Goal: Information Seeking & Learning: Learn about a topic

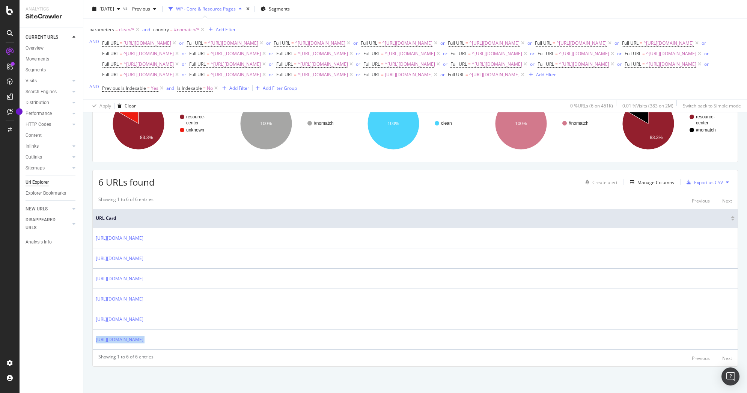
scroll to position [95, 0]
click at [218, 92] on icon at bounding box center [216, 88] width 6 height 8
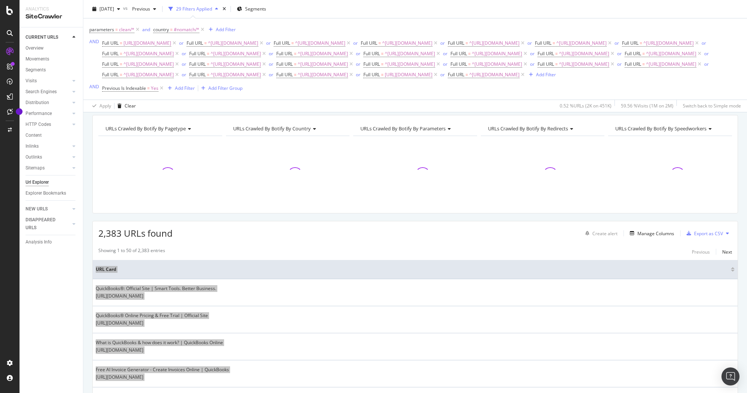
scroll to position [95, 0]
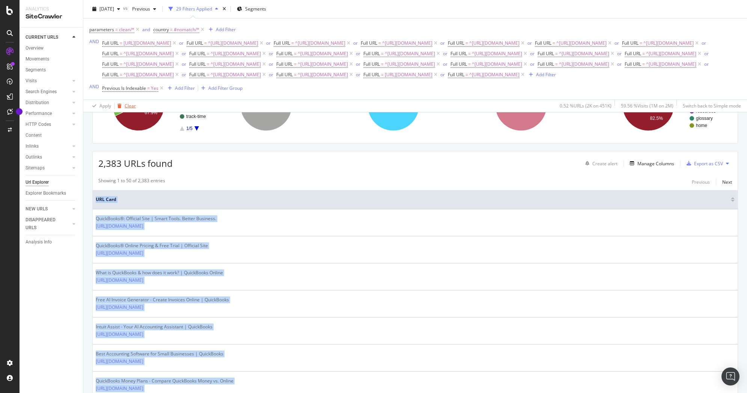
click at [126, 109] on div "Clear" at bounding box center [130, 105] width 11 height 6
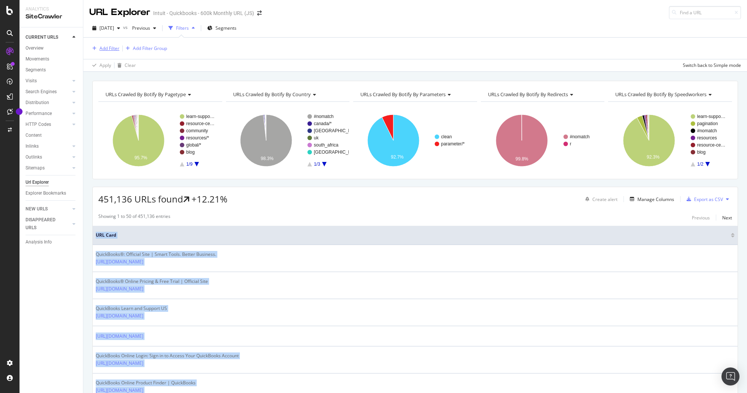
click at [102, 48] on div "Add Filter" at bounding box center [109, 48] width 20 height 6
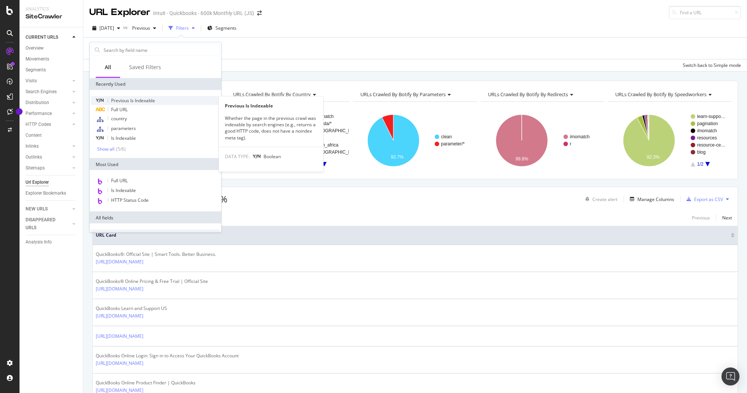
click at [133, 101] on span "Previous Is Indexable" at bounding box center [133, 100] width 44 height 6
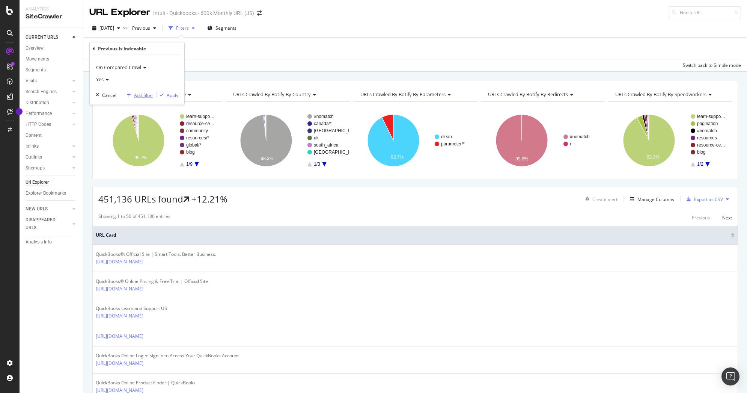
click at [140, 94] on div "Add filter" at bounding box center [143, 95] width 19 height 6
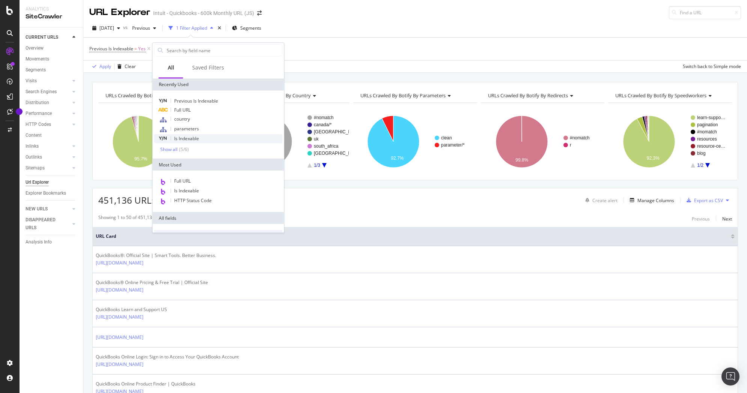
click at [191, 135] on div "Is Indexable" at bounding box center [218, 138] width 128 height 9
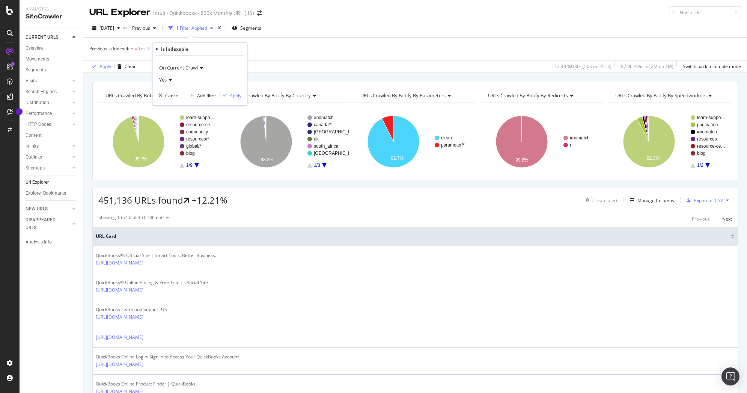
click at [168, 78] on icon at bounding box center [169, 80] width 5 height 5
click at [175, 104] on div "No" at bounding box center [201, 105] width 80 height 10
click at [230, 93] on div "Apply" at bounding box center [236, 95] width 12 height 6
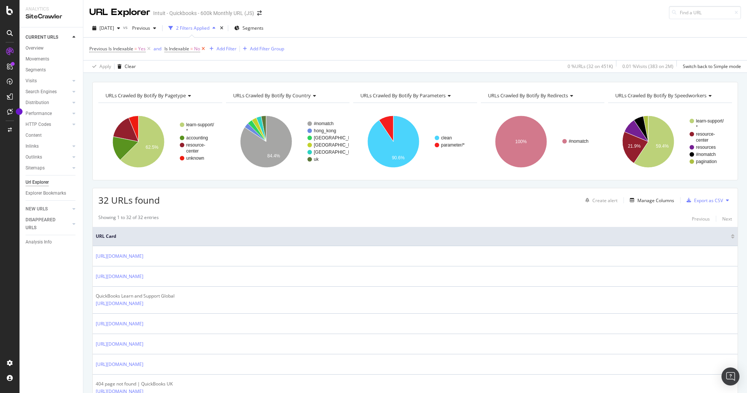
click at [202, 48] on icon at bounding box center [203, 49] width 6 height 8
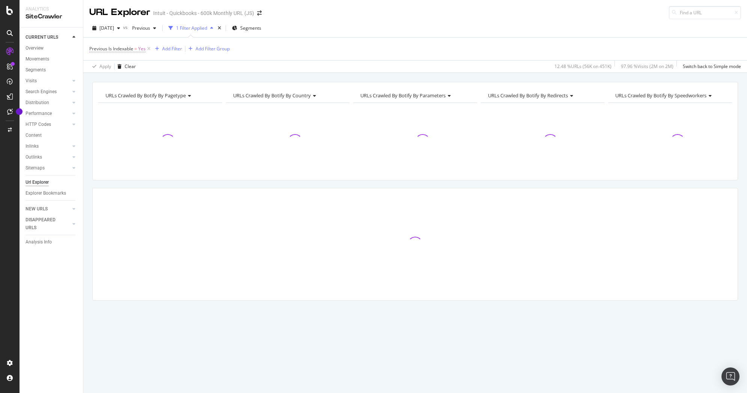
click at [126, 50] on span "Previous Is Indexable" at bounding box center [111, 48] width 44 height 6
click at [93, 48] on icon at bounding box center [94, 48] width 2 height 5
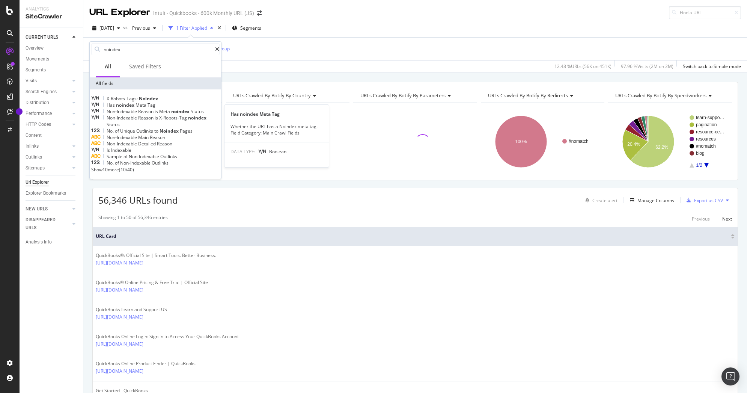
type input "noindex"
click at [155, 108] on span "Tag" at bounding box center [151, 105] width 8 height 6
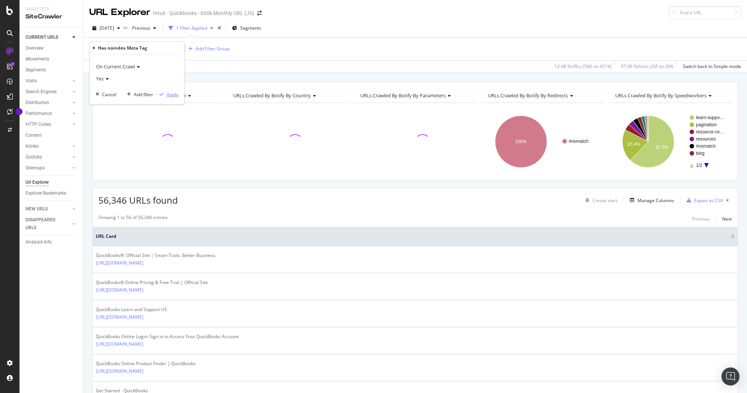
click at [169, 94] on div "Apply" at bounding box center [173, 94] width 12 height 6
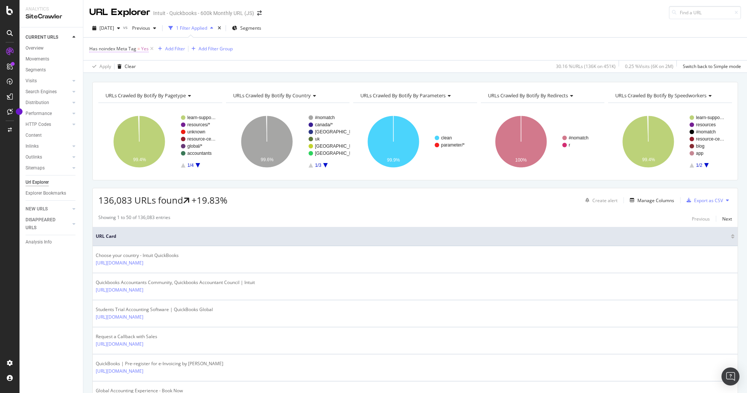
click at [125, 49] on span "Has noindex Meta Tag" at bounding box center [112, 48] width 47 height 6
click at [95, 48] on icon at bounding box center [94, 48] width 2 height 5
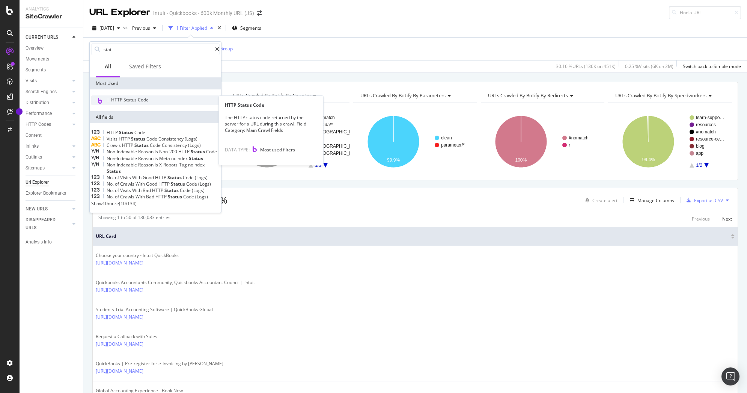
type input "stat"
click at [130, 95] on div "HTTP Status Code" at bounding box center [155, 100] width 128 height 10
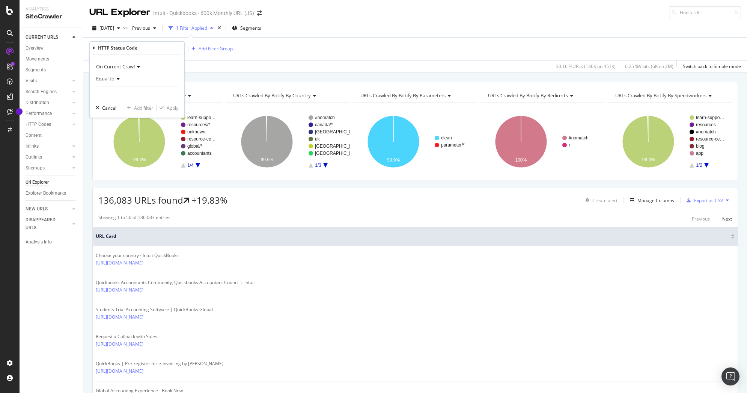
click at [112, 82] on div "Equal to" at bounding box center [137, 78] width 83 height 12
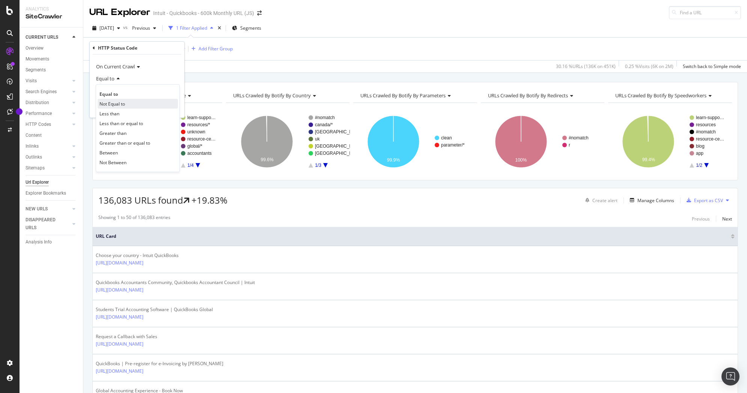
click at [116, 102] on span "Not Equal to" at bounding box center [112, 104] width 26 height 6
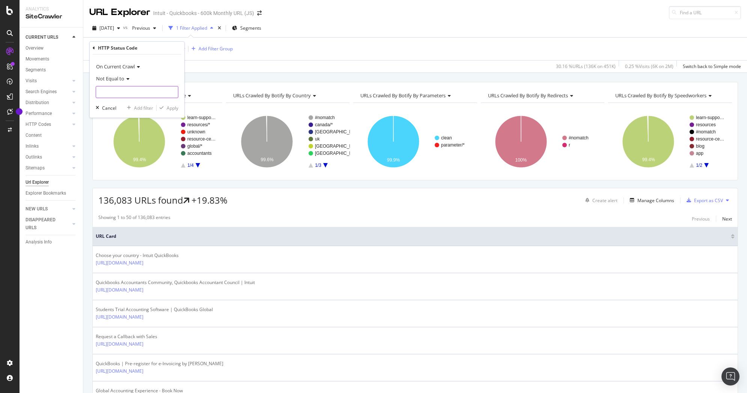
click at [117, 93] on input "number" at bounding box center [137, 92] width 83 height 12
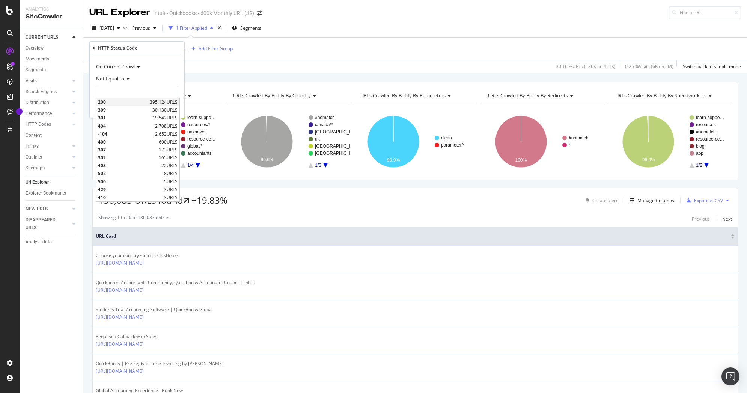
click at [112, 100] on span "200" at bounding box center [123, 102] width 50 height 6
type input "200"
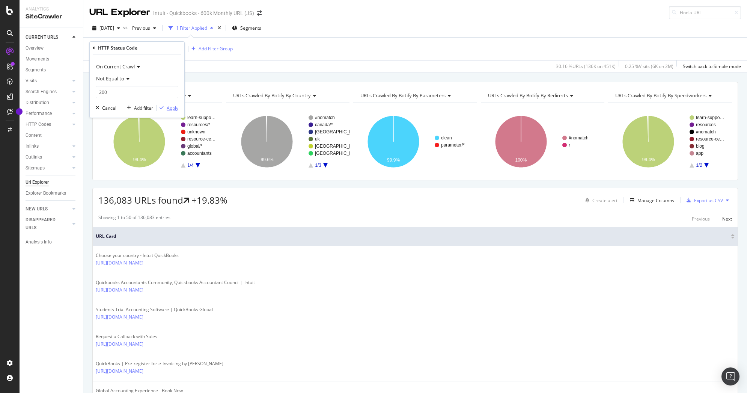
click at [167, 107] on div "Apply" at bounding box center [173, 108] width 12 height 6
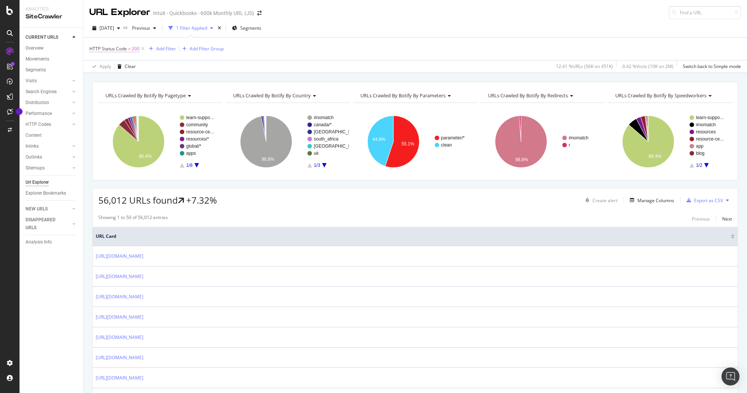
click at [107, 50] on span "HTTP Status Code" at bounding box center [108, 48] width 38 height 6
click at [93, 48] on icon at bounding box center [94, 48] width 2 height 5
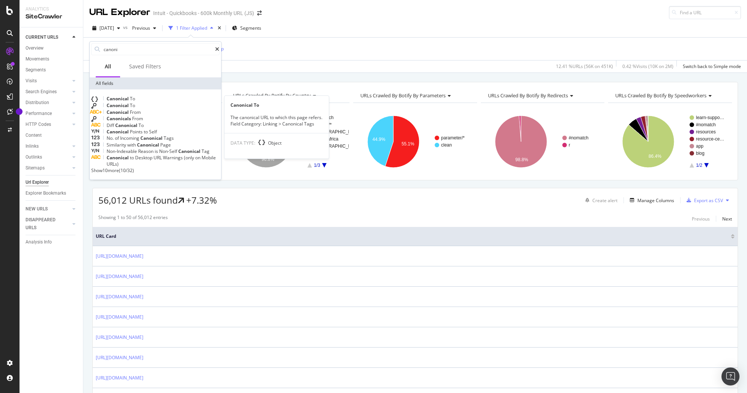
type input "canoni"
click at [130, 98] on span "Canonical" at bounding box center [118, 98] width 23 height 6
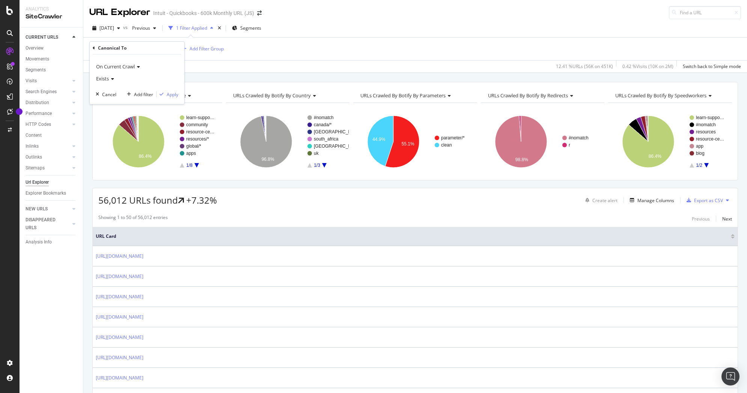
click at [105, 80] on span "Exists" at bounding box center [102, 78] width 13 height 7
click at [107, 101] on span "Doesn't exist" at bounding box center [112, 104] width 27 height 6
click at [172, 93] on div "Apply" at bounding box center [173, 94] width 12 height 6
click at [109, 47] on span "Canonical To" at bounding box center [102, 48] width 27 height 6
click at [95, 48] on icon at bounding box center [94, 48] width 2 height 5
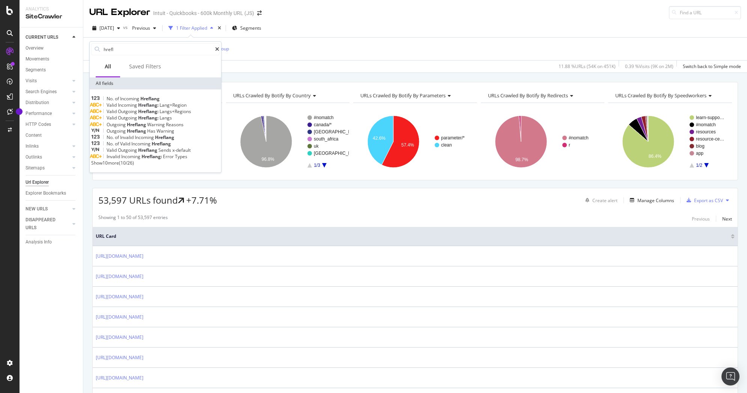
type input "hrefl"
click at [119, 166] on span "Show 10 more" at bounding box center [105, 162] width 28 height 6
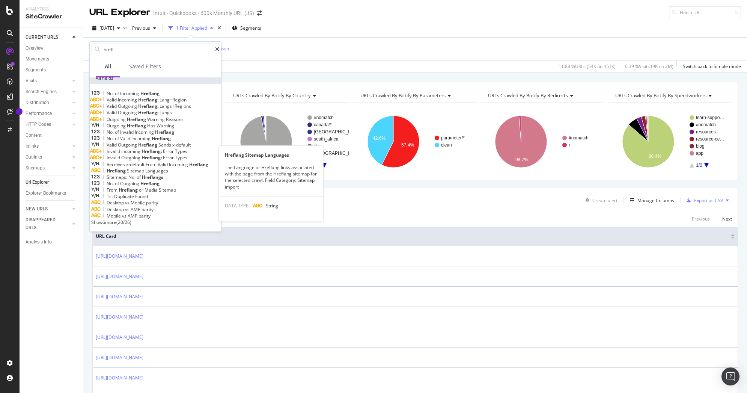
scroll to position [60, 0]
click at [116, 221] on span "Show 6 more" at bounding box center [103, 222] width 25 height 6
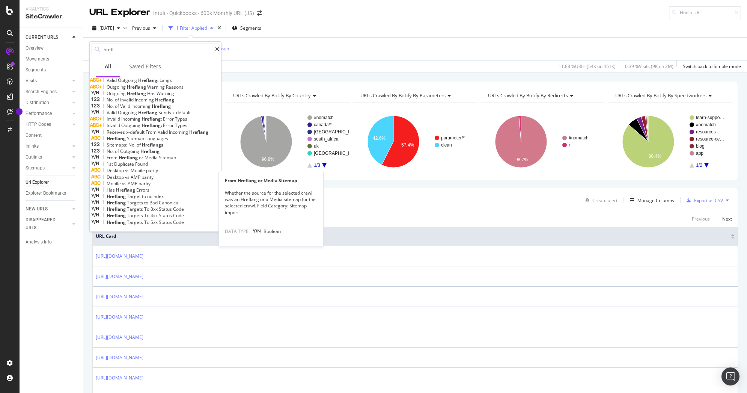
scroll to position [104, 0]
click at [148, 187] on span "Errors" at bounding box center [142, 190] width 13 height 6
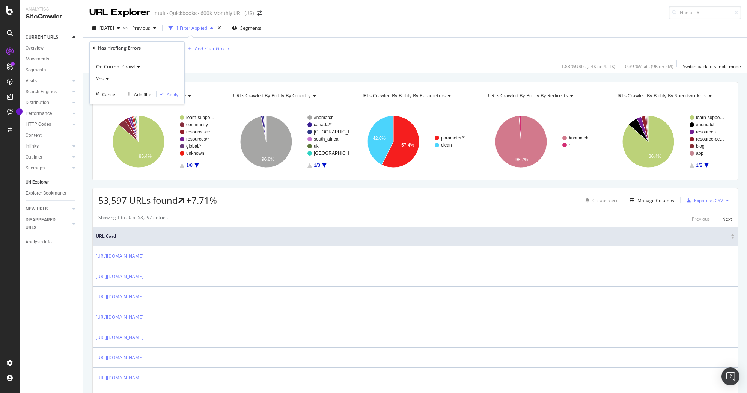
click at [176, 95] on div "Apply" at bounding box center [173, 94] width 12 height 6
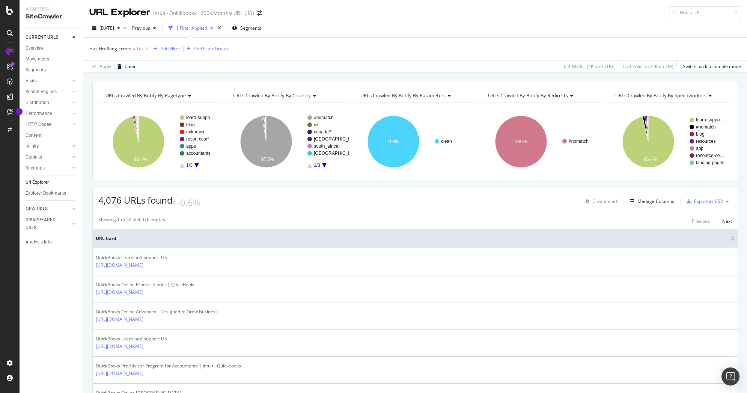
click at [111, 49] on span "Has Hreflang Errors" at bounding box center [110, 48] width 42 height 6
click at [93, 48] on icon at bounding box center [94, 48] width 2 height 5
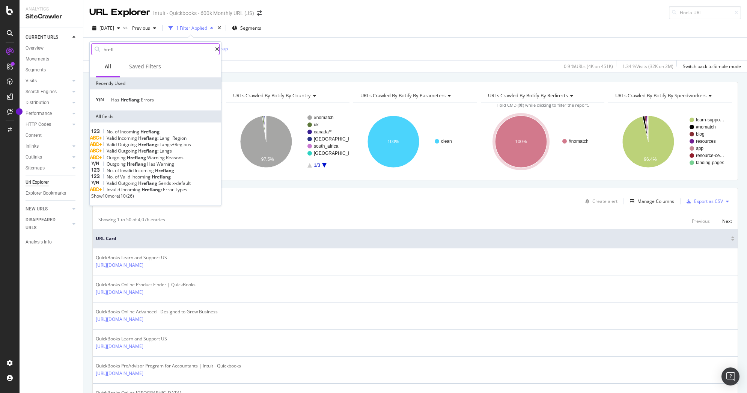
click at [215, 48] on icon at bounding box center [217, 49] width 4 height 5
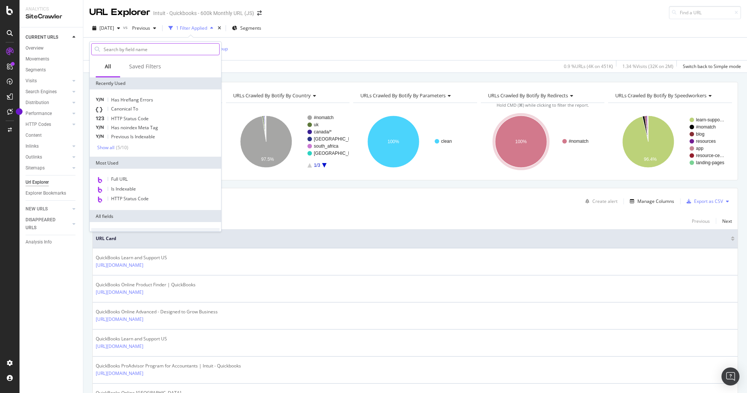
click at [150, 50] on input "text" at bounding box center [161, 49] width 116 height 11
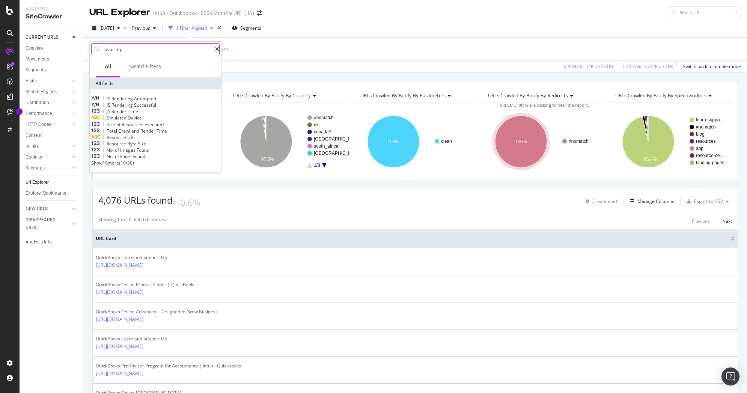
type input "javascript"
click at [117, 166] on span "Show 10 more" at bounding box center [105, 162] width 28 height 6
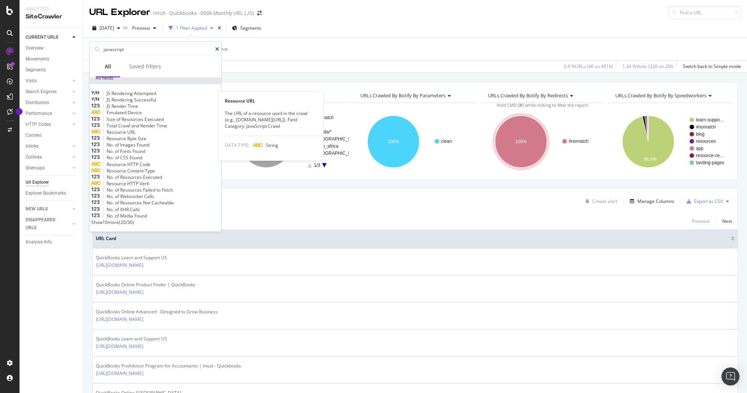
scroll to position [60, 0]
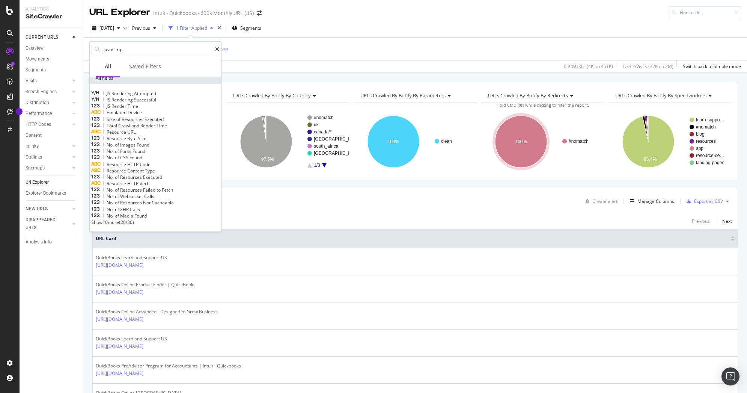
click at [108, 224] on span "Show 10 more" at bounding box center [105, 222] width 28 height 6
click at [215, 48] on icon at bounding box center [217, 49] width 4 height 5
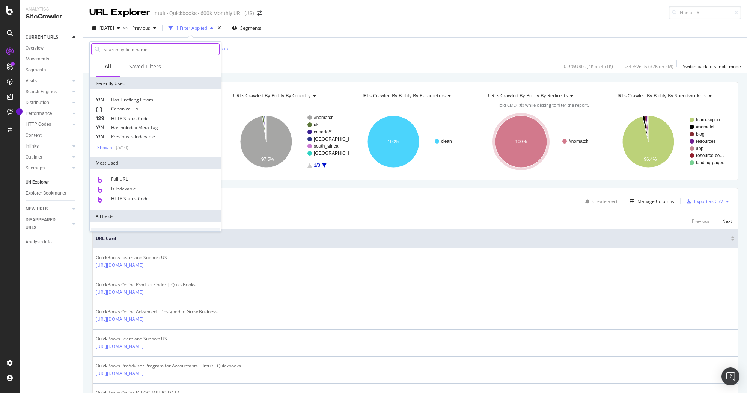
click at [171, 51] on input "text" at bounding box center [161, 49] width 116 height 11
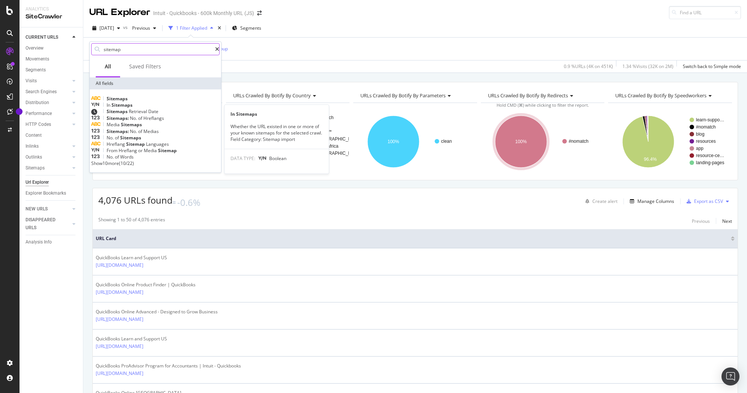
type input "sitemap"
click at [134, 108] on div "In Sitemaps" at bounding box center [155, 105] width 128 height 6
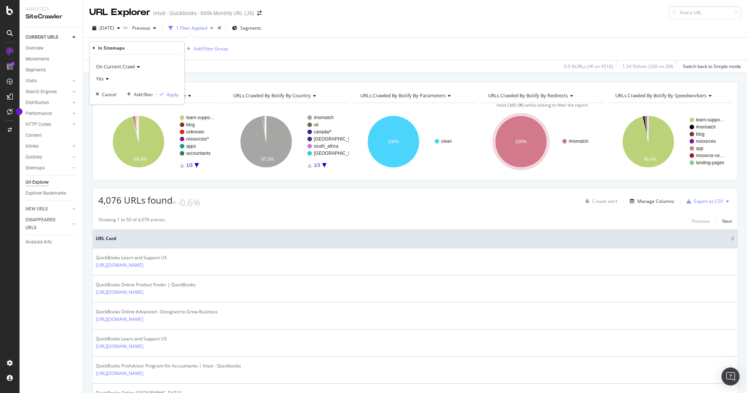
click at [103, 79] on span "Yes" at bounding box center [100, 78] width 8 height 7
click at [105, 101] on div "No" at bounding box center [138, 104] width 80 height 10
click at [143, 91] on div "Add filter" at bounding box center [143, 94] width 19 height 6
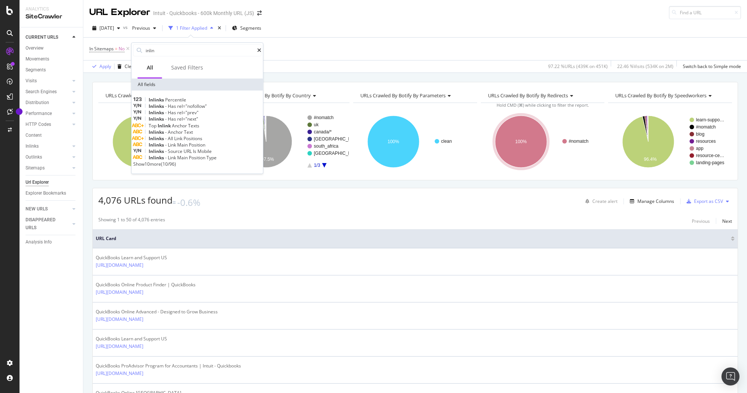
type input "inlin"
click at [156, 167] on span "Show 10 more" at bounding box center [147, 164] width 28 height 6
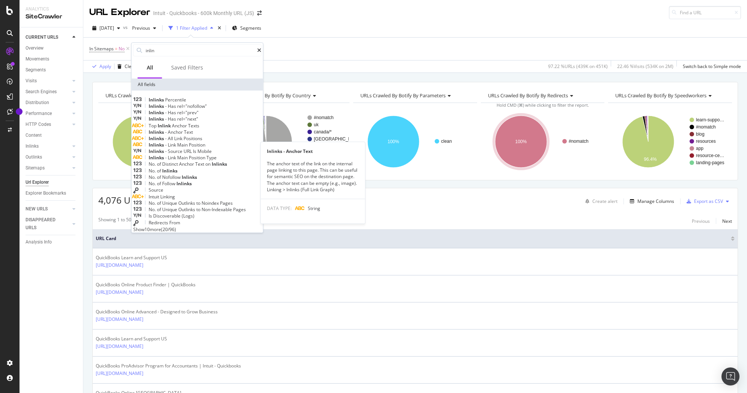
scroll to position [5, 0]
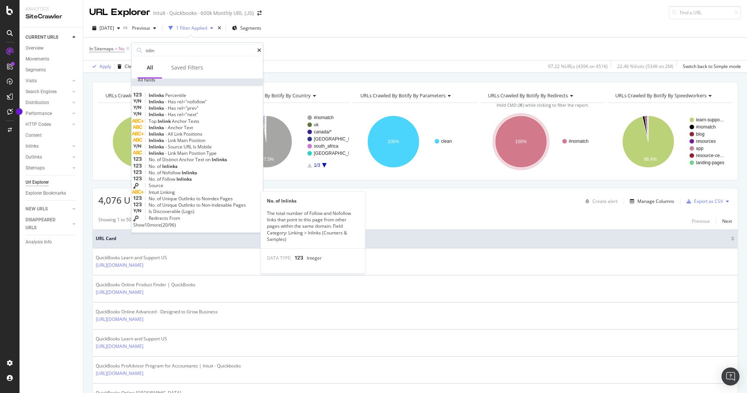
click at [177, 169] on span "Inlinks" at bounding box center [169, 166] width 15 height 6
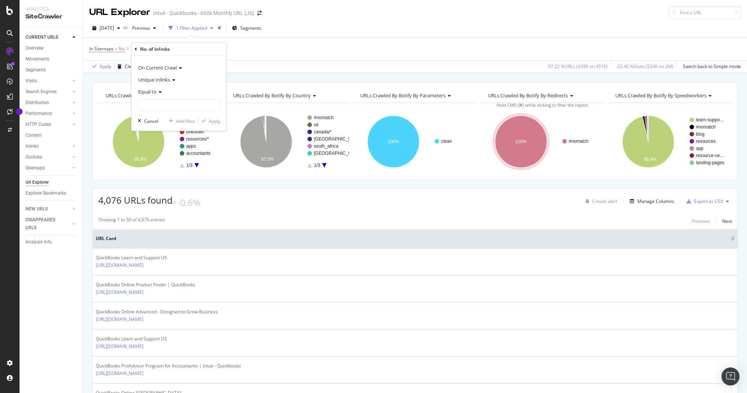
click at [160, 77] on span "Unique Inlinks" at bounding box center [154, 79] width 32 height 7
click at [155, 101] on div "Total Inlinks" at bounding box center [180, 105] width 80 height 10
click at [158, 101] on input "number" at bounding box center [179, 105] width 83 height 12
type input "0"
click at [207, 120] on div "button" at bounding box center [204, 121] width 10 height 5
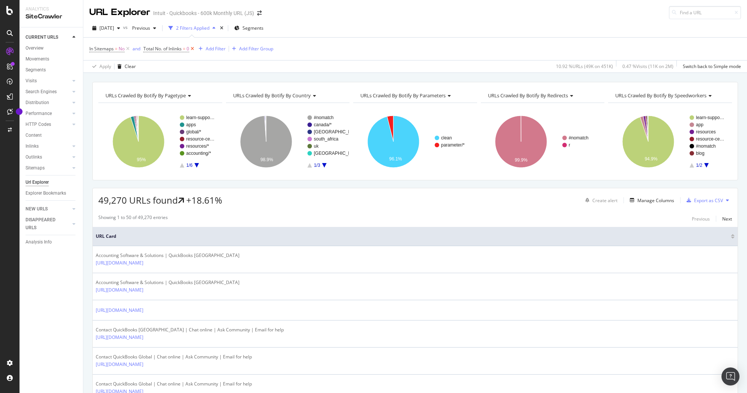
click at [193, 48] on icon at bounding box center [192, 49] width 6 height 8
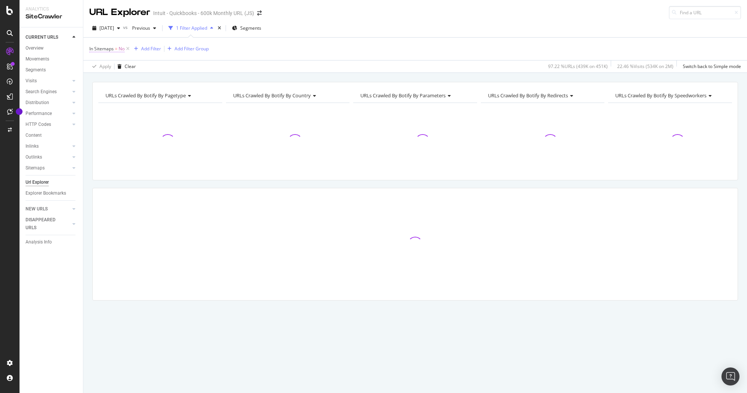
click at [104, 47] on span "In Sitemaps" at bounding box center [101, 48] width 24 height 6
click at [92, 48] on div "In Sitemaps On Current Crawl No Cancel Add filter Apply" at bounding box center [137, 73] width 95 height 62
click at [93, 48] on icon at bounding box center [94, 48] width 2 height 5
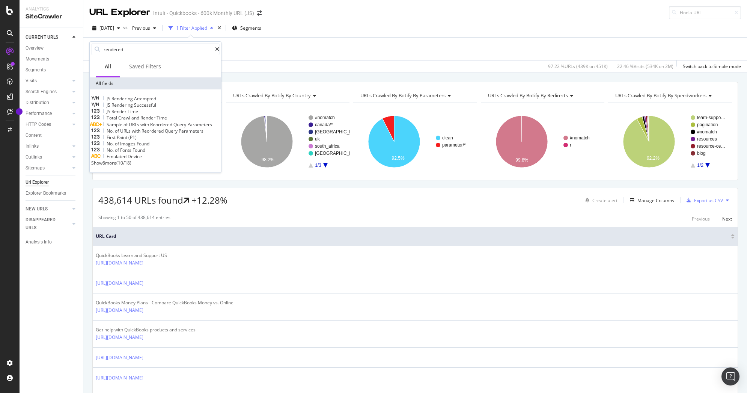
type input "rendered"
click at [116, 166] on span "Show 8 more" at bounding box center [103, 162] width 25 height 6
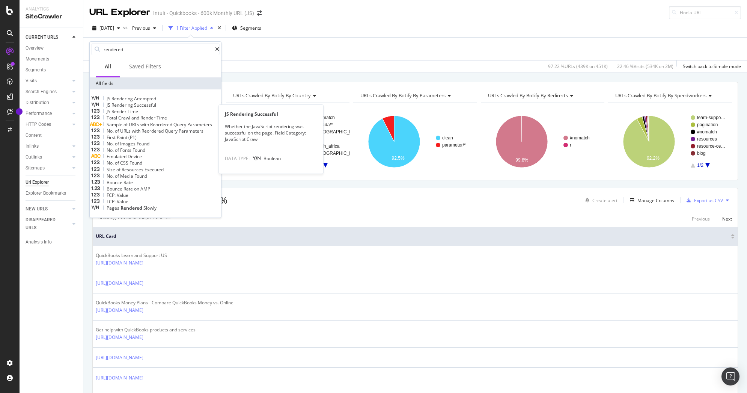
click at [147, 106] on span "Successful" at bounding box center [145, 105] width 22 height 6
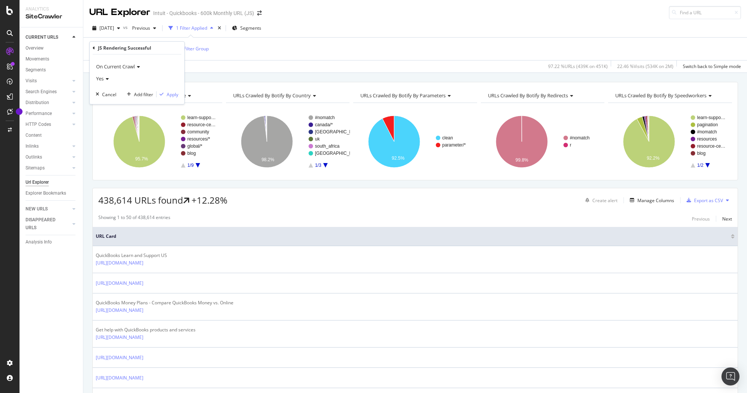
click at [103, 81] on span "Yes" at bounding box center [100, 78] width 8 height 7
click at [106, 102] on div "No" at bounding box center [138, 104] width 80 height 10
click at [167, 95] on div "Apply" at bounding box center [173, 94] width 12 height 6
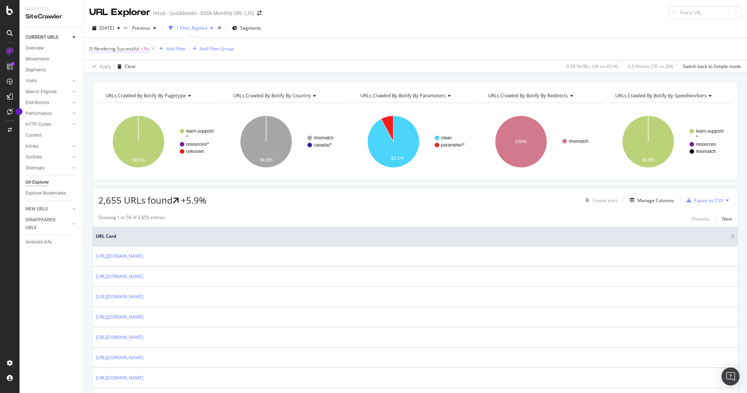
click at [116, 48] on span "JS Rendering Successful" at bounding box center [114, 48] width 50 height 6
click at [93, 46] on icon at bounding box center [94, 48] width 2 height 5
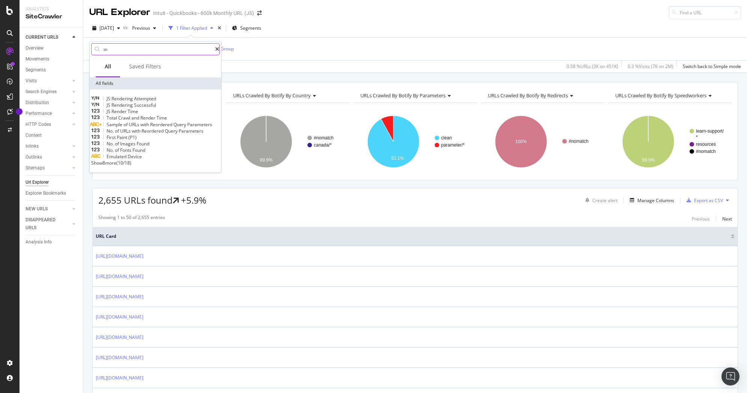
type input "ind"
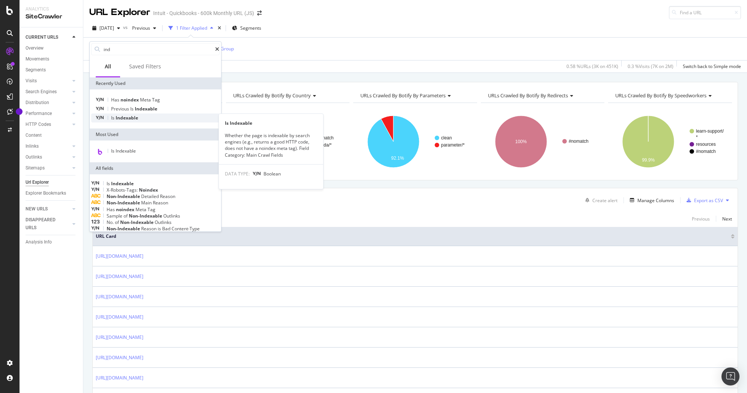
click at [123, 114] on div "Is Indexable" at bounding box center [155, 117] width 128 height 9
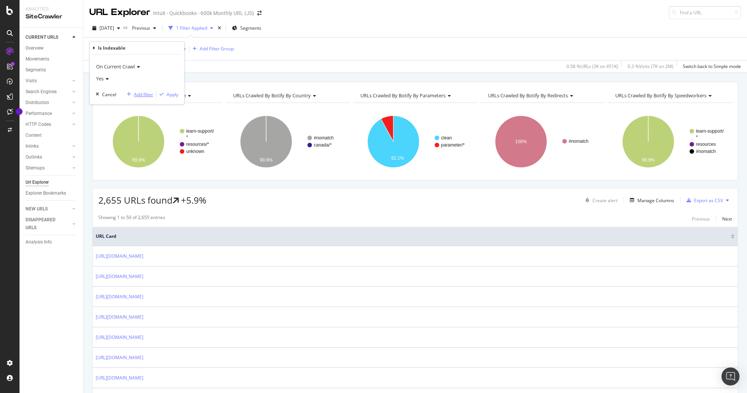
click at [135, 93] on div "Add filter" at bounding box center [143, 94] width 19 height 6
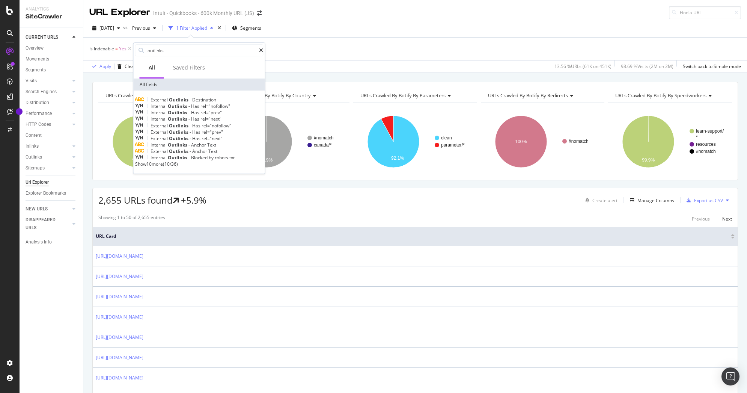
type input "outlinks"
click at [163, 167] on span "Show 10 more" at bounding box center [149, 164] width 28 height 6
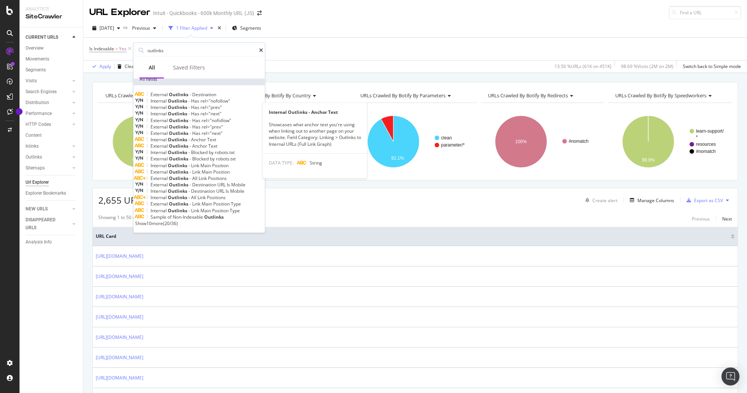
scroll to position [60, 0]
click at [152, 222] on span "Show 10 more" at bounding box center [149, 223] width 28 height 6
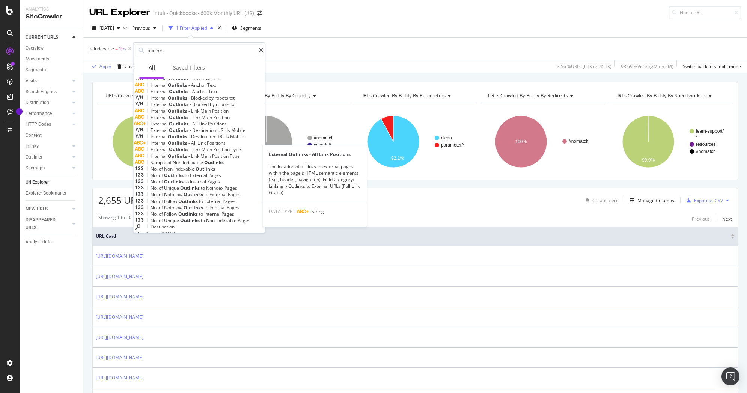
scroll to position [69, 0]
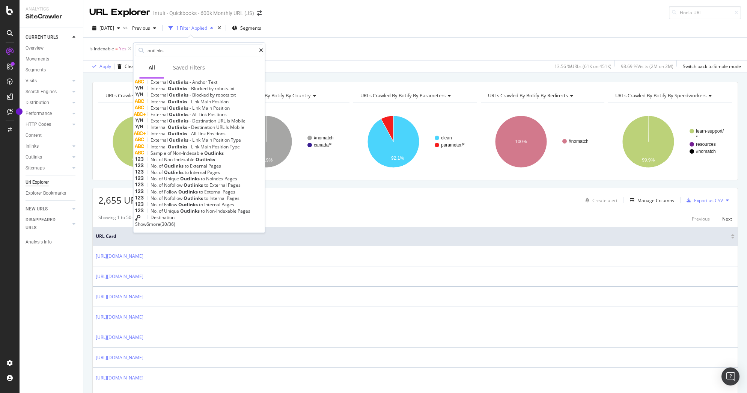
click at [174, 162] on span "Non-Indexable" at bounding box center [180, 159] width 32 height 6
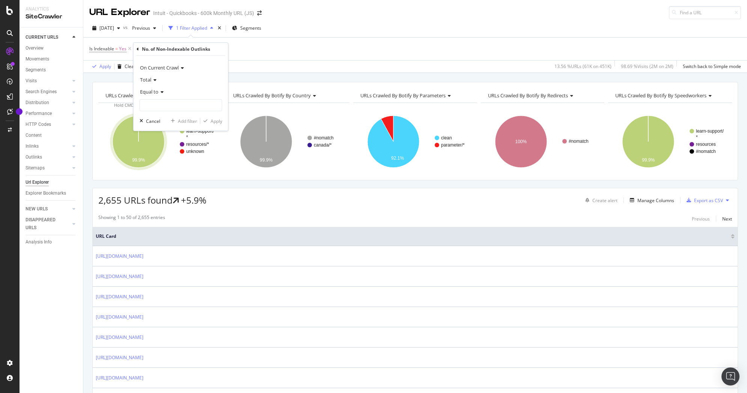
click at [153, 91] on span "Equal to" at bounding box center [149, 91] width 18 height 7
click at [157, 144] on span "Greater than" at bounding box center [156, 146] width 27 height 6
click at [162, 104] on input "number" at bounding box center [181, 105] width 83 height 12
type input "0"
click at [206, 119] on icon "button" at bounding box center [205, 121] width 4 height 5
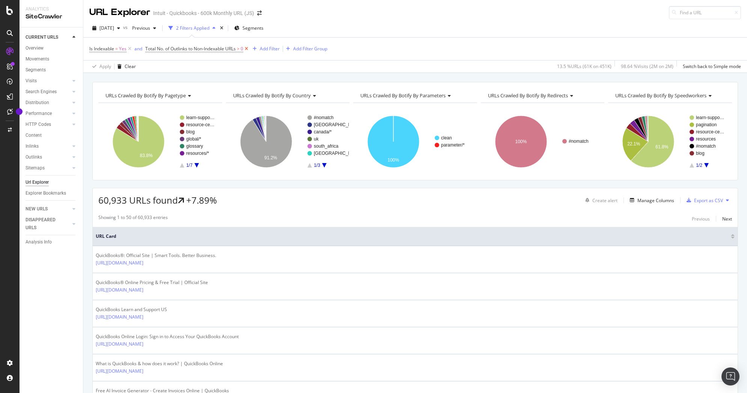
click at [248, 47] on icon at bounding box center [246, 49] width 6 height 8
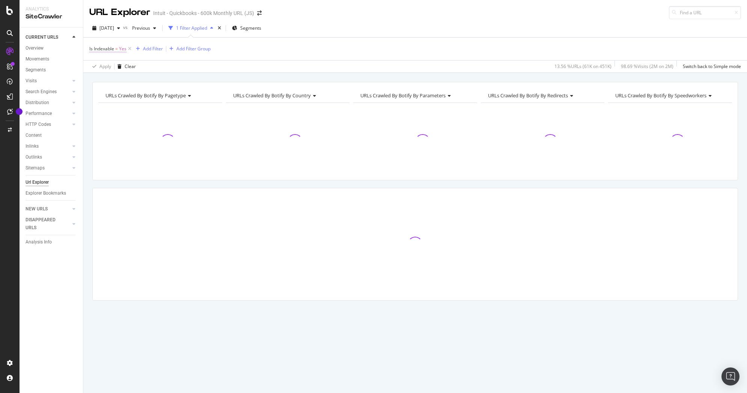
click at [105, 48] on span "Is Indexable" at bounding box center [101, 48] width 25 height 6
click at [94, 48] on icon at bounding box center [94, 48] width 2 height 5
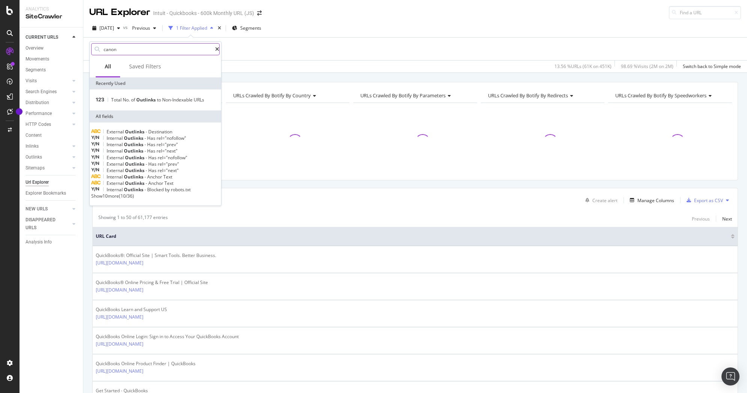
type input "canoni"
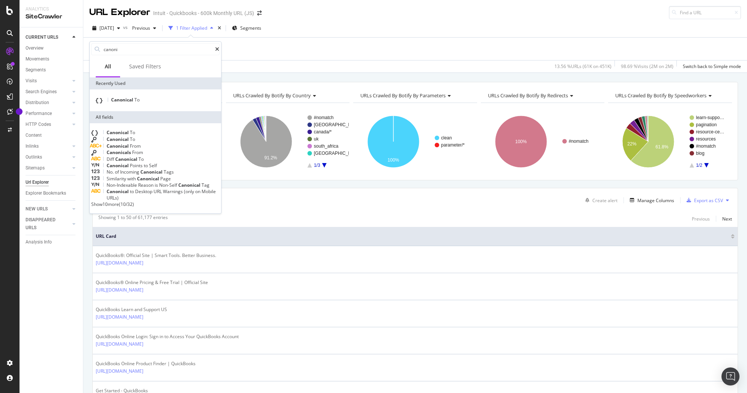
click at [144, 168] on span "Points" at bounding box center [137, 165] width 14 height 6
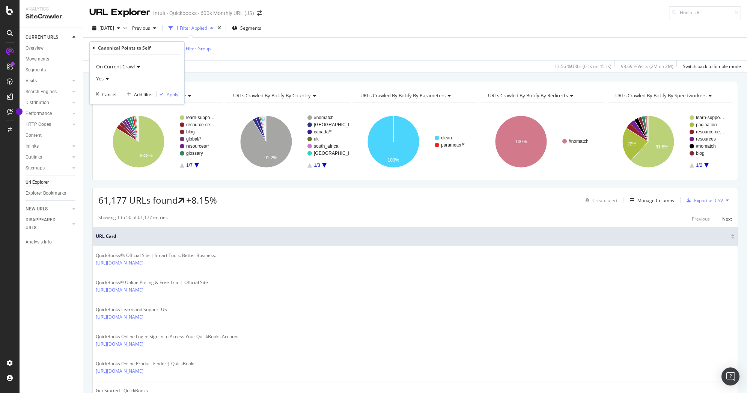
click at [108, 80] on icon at bounding box center [106, 79] width 5 height 5
click at [110, 99] on div "No" at bounding box center [138, 104] width 80 height 10
click at [165, 95] on div "button" at bounding box center [161, 94] width 10 height 5
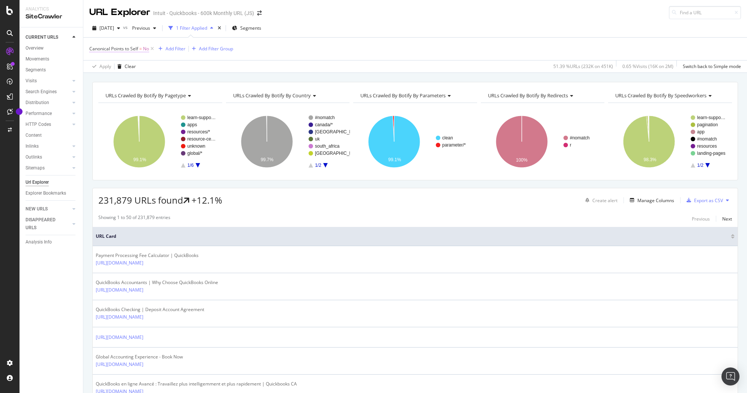
click at [110, 48] on span "Canonical Points to Self" at bounding box center [113, 48] width 49 height 6
click at [94, 49] on icon at bounding box center [94, 48] width 2 height 5
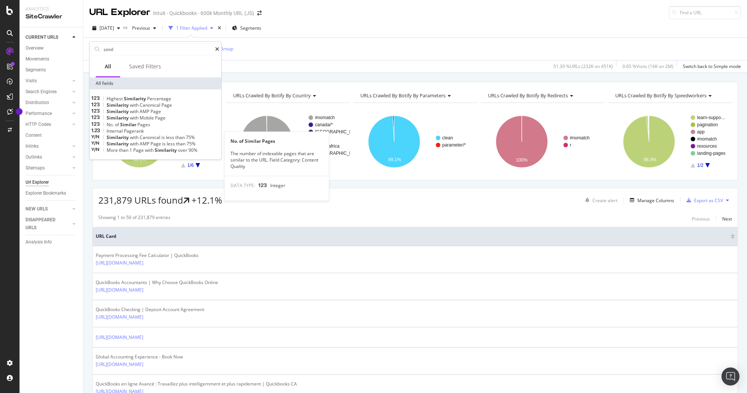
type input "simil"
click at [149, 128] on span "Pages" at bounding box center [143, 124] width 13 height 6
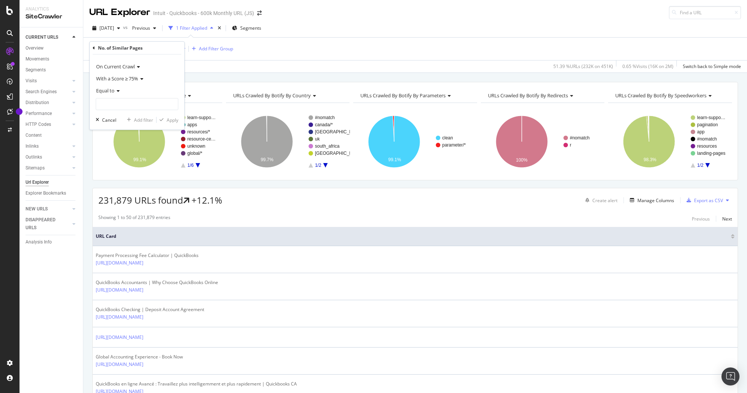
click at [140, 78] on icon at bounding box center [140, 79] width 5 height 5
click at [132, 109] on div "With a Score ≥ 90%" at bounding box center [138, 113] width 80 height 10
click at [120, 93] on div "Equal to" at bounding box center [137, 90] width 83 height 12
click at [115, 147] on span "Greater than" at bounding box center [112, 145] width 27 height 6
click at [116, 95] on div "Greater than" at bounding box center [137, 90] width 83 height 12
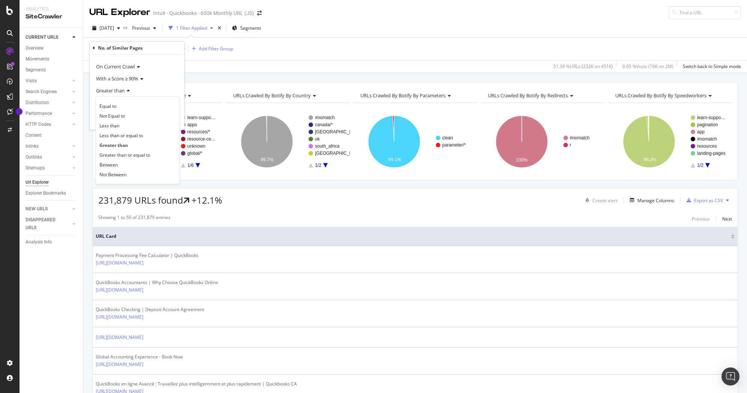
click at [151, 89] on div "Greater than" at bounding box center [137, 90] width 83 height 12
click at [146, 101] on input "number" at bounding box center [137, 104] width 83 height 12
type input "0"
click at [167, 119] on div "Apply" at bounding box center [173, 120] width 12 height 6
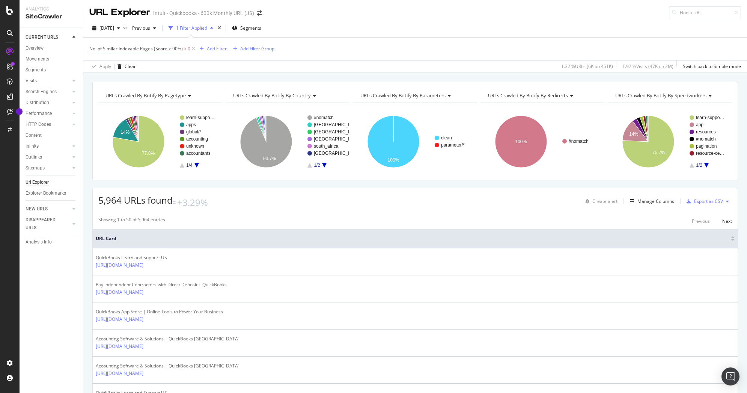
click at [132, 48] on span "No. of Similar Indexable Pages (Score ≥ 90%)" at bounding box center [135, 48] width 93 height 6
click at [93, 48] on icon at bounding box center [94, 48] width 2 height 5
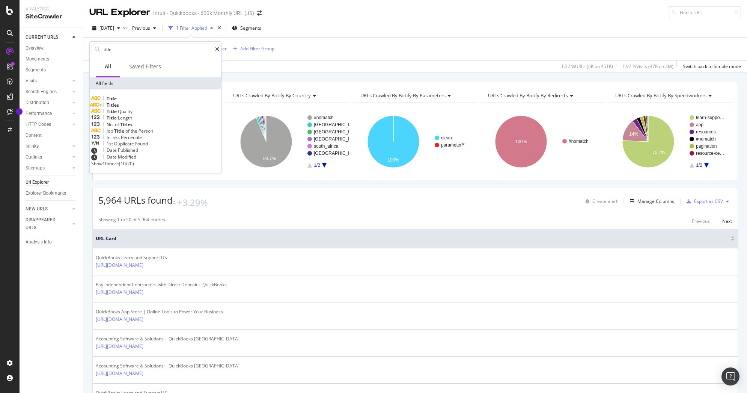
type input "title"
click at [119, 167] on span "Show 10 more" at bounding box center [105, 163] width 28 height 6
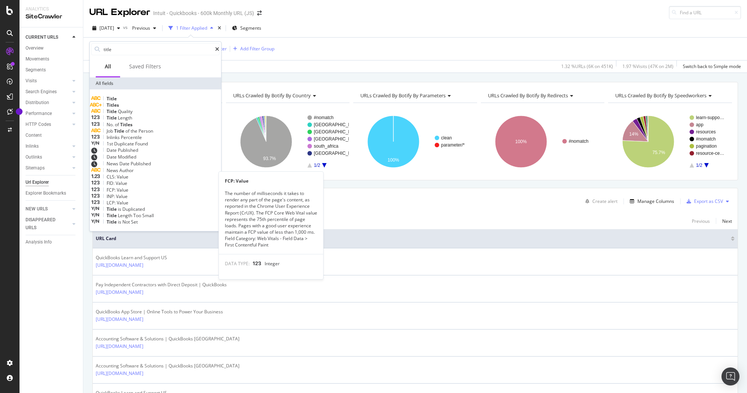
scroll to position [53, 0]
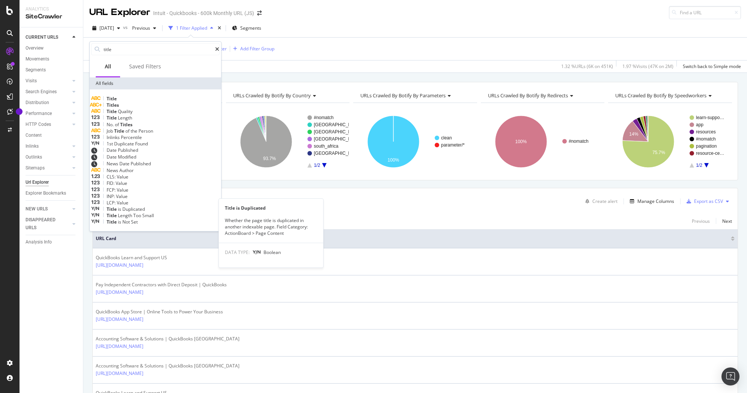
click at [145, 206] on span "Duplicated" at bounding box center [133, 209] width 23 height 6
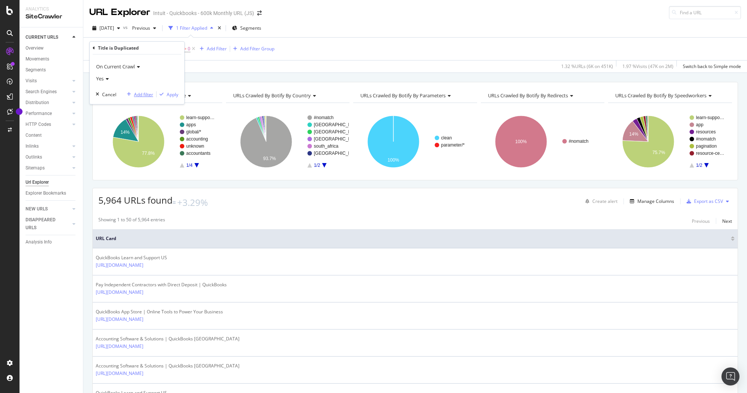
click at [146, 91] on div "Add filter" at bounding box center [143, 94] width 19 height 6
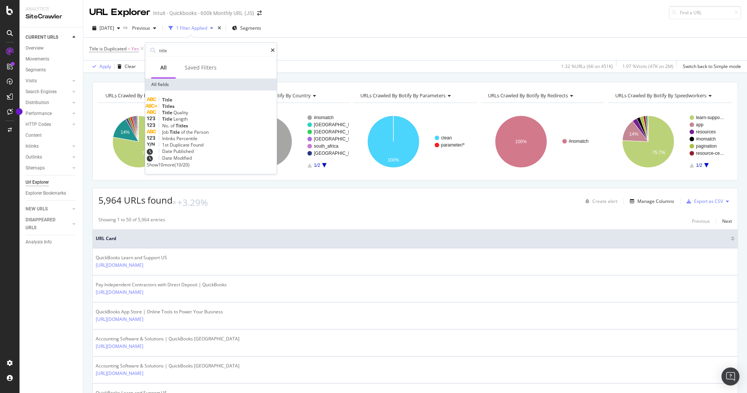
click at [174, 168] on span "Show 10 more" at bounding box center [161, 164] width 28 height 6
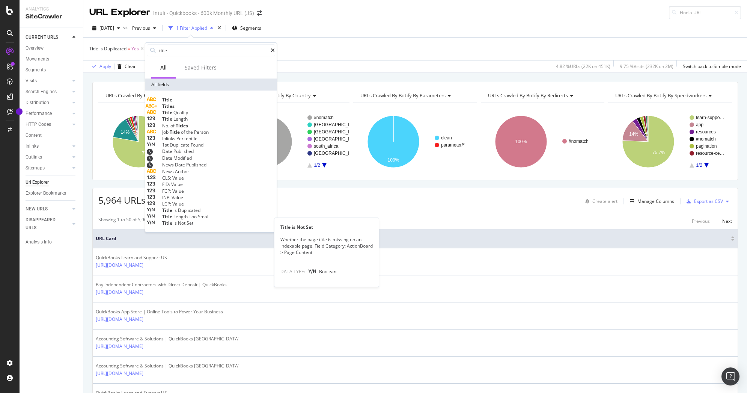
click at [187, 220] on span "Not" at bounding box center [182, 223] width 9 height 6
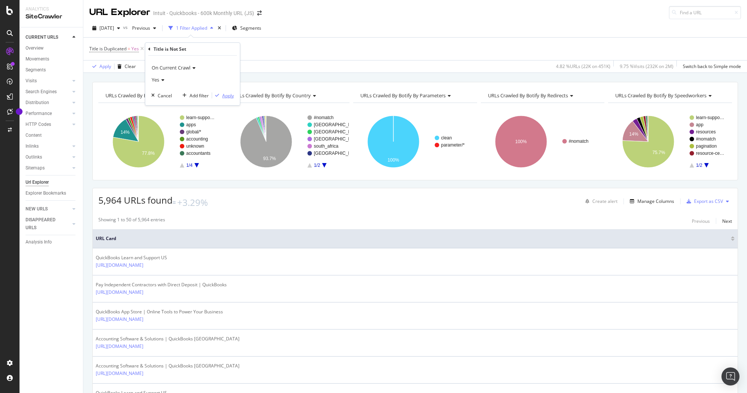
click at [219, 95] on icon "button" at bounding box center [217, 95] width 4 height 5
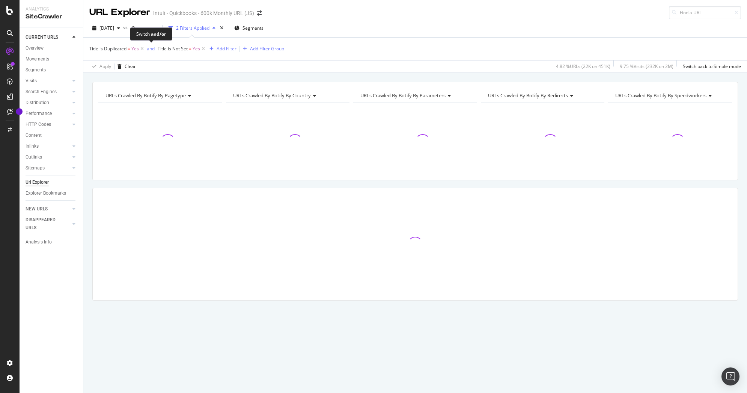
click at [152, 48] on div "and" at bounding box center [151, 48] width 8 height 6
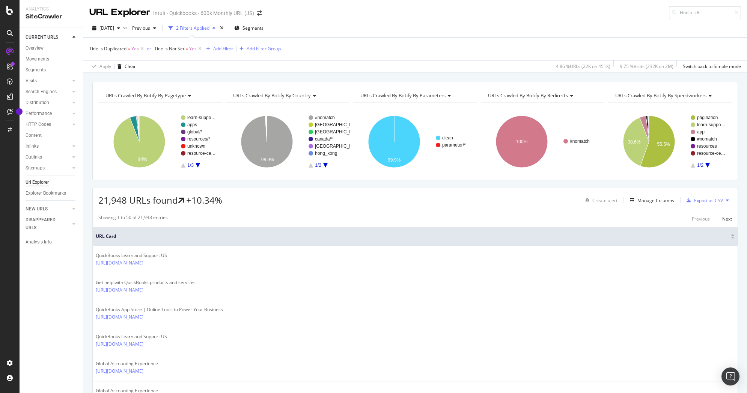
click at [111, 48] on span "Title is Duplicated" at bounding box center [107, 48] width 37 height 6
click at [95, 47] on div "Title is Duplicated" at bounding box center [137, 48] width 89 height 13
click at [94, 47] on icon at bounding box center [94, 48] width 2 height 5
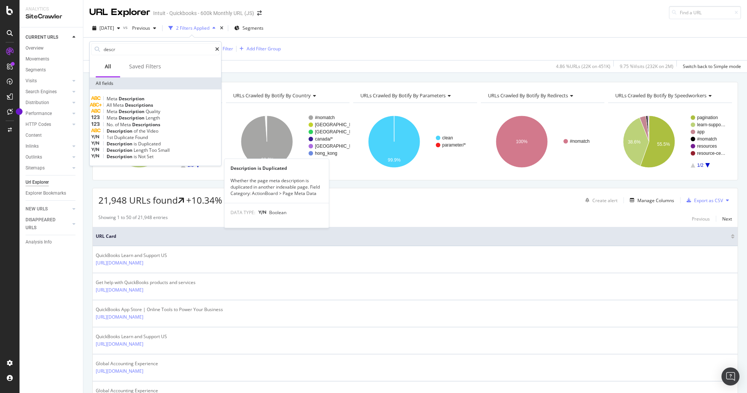
type input "descr"
click at [161, 147] on div "Description is Duplicated" at bounding box center [155, 143] width 128 height 6
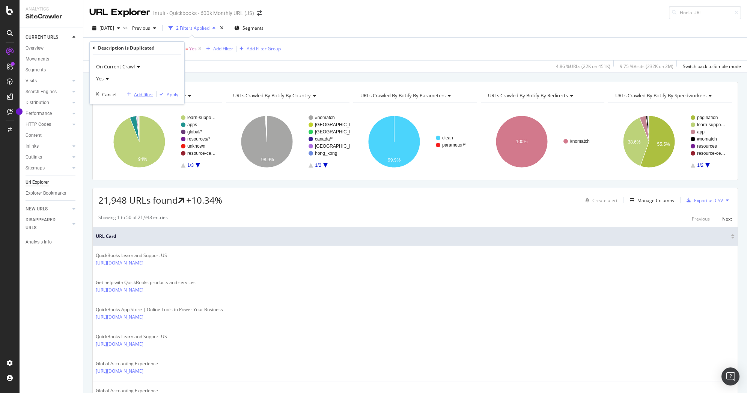
click at [141, 95] on div "Add filter" at bounding box center [143, 94] width 19 height 6
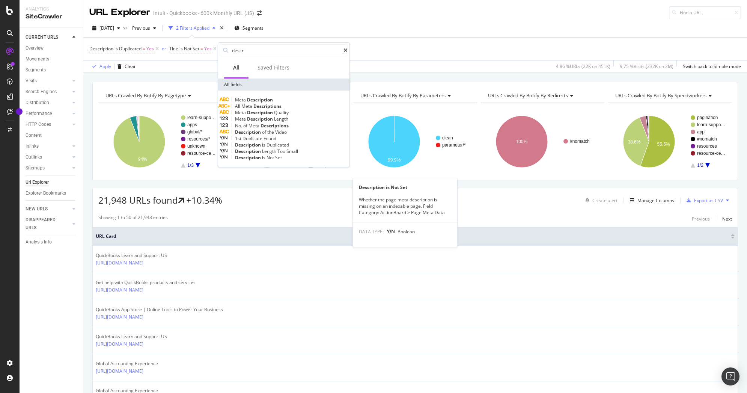
click at [282, 161] on span "Set" at bounding box center [278, 157] width 7 height 6
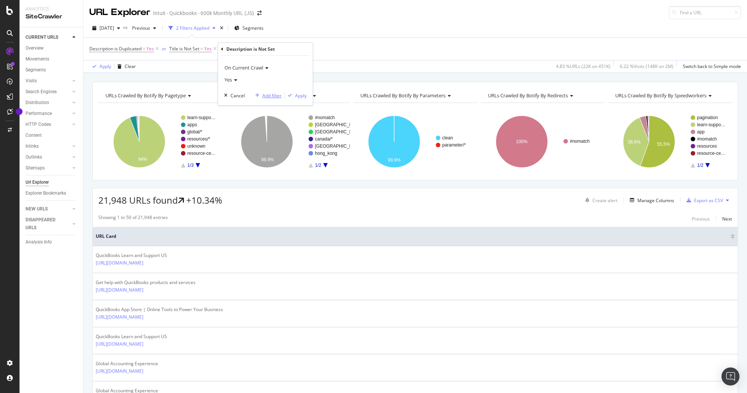
click at [273, 92] on div "Add filter" at bounding box center [271, 95] width 19 height 6
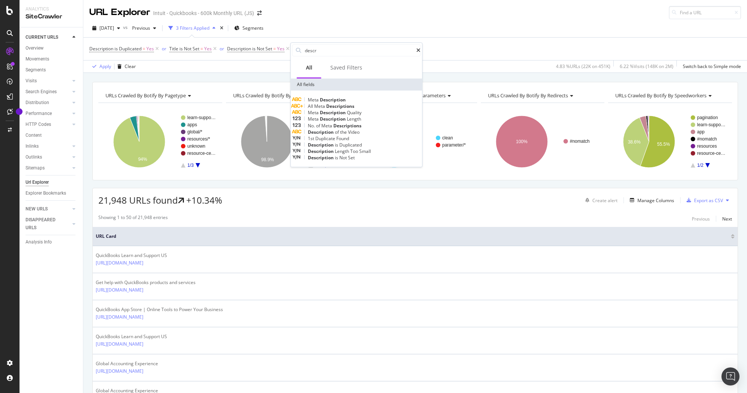
click at [430, 41] on div "Description is Duplicated = Yes or Title is Not Set = Yes or Description is Not…" at bounding box center [414, 49] width 651 height 23
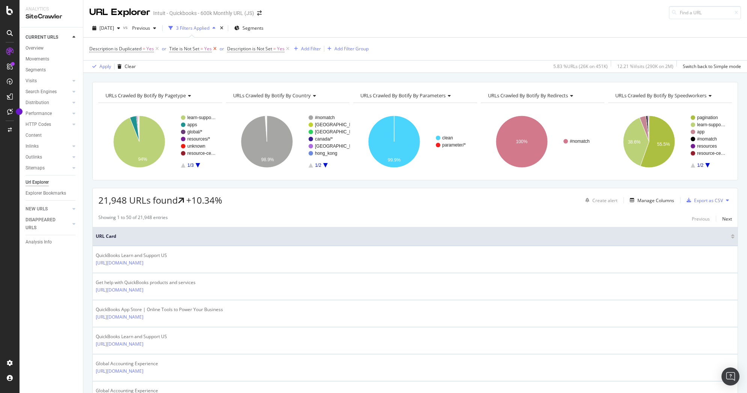
click at [212, 48] on icon at bounding box center [215, 49] width 6 height 8
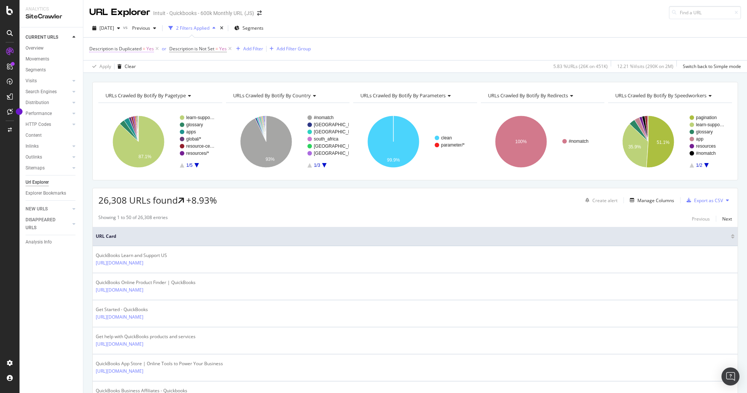
click at [120, 50] on span "Description is Duplicated" at bounding box center [115, 48] width 52 height 6
click at [93, 48] on icon at bounding box center [94, 48] width 2 height 5
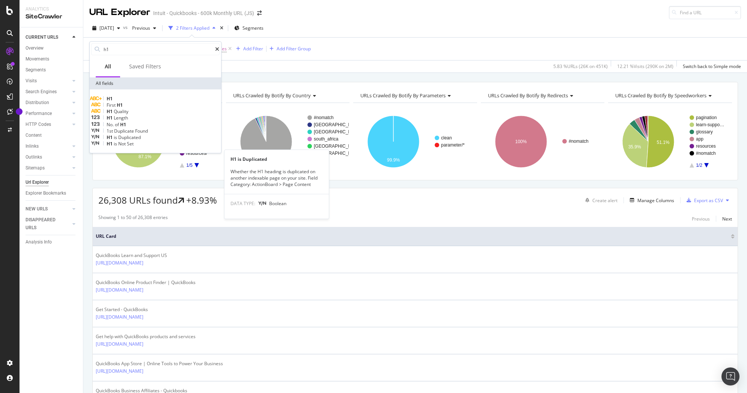
type input "h1"
click at [148, 140] on div "H1 is Duplicated" at bounding box center [155, 137] width 128 height 6
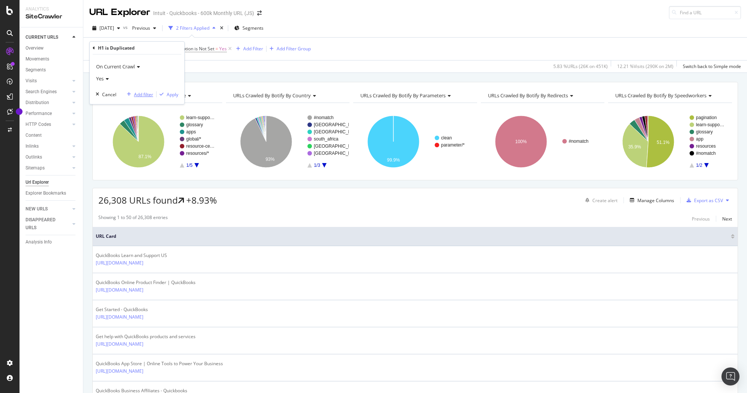
click at [143, 92] on div "Add filter" at bounding box center [143, 94] width 19 height 6
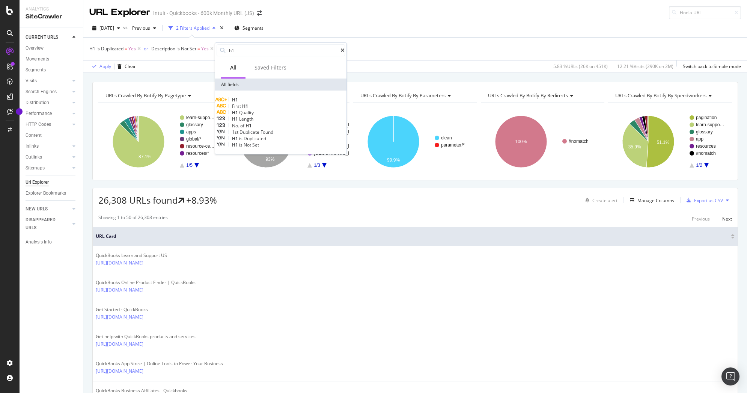
click at [244, 148] on span "is" at bounding box center [241, 144] width 5 height 6
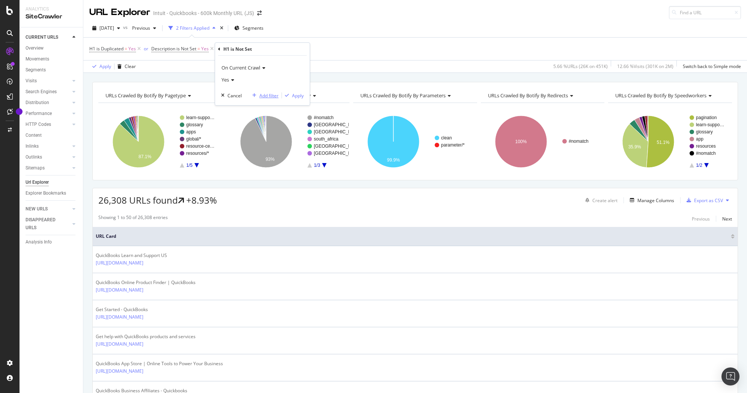
click at [261, 96] on div "Add filter" at bounding box center [268, 95] width 19 height 6
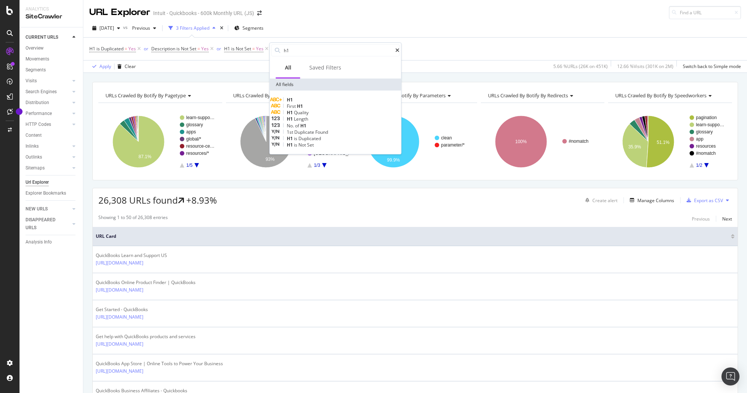
click at [300, 129] on span "of" at bounding box center [297, 125] width 5 height 6
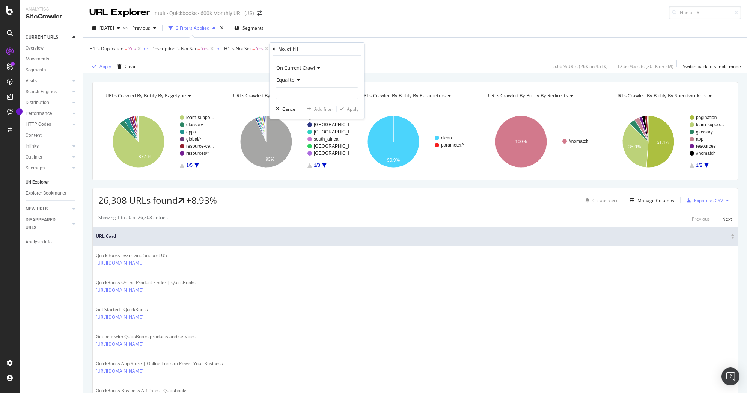
click at [293, 81] on span "Equal to" at bounding box center [285, 79] width 18 height 7
click at [297, 133] on span "Greater than" at bounding box center [293, 134] width 27 height 6
type input "1"
click at [353, 90] on input "1" at bounding box center [317, 93] width 83 height 12
click at [322, 108] on div "Add filter" at bounding box center [323, 109] width 19 height 6
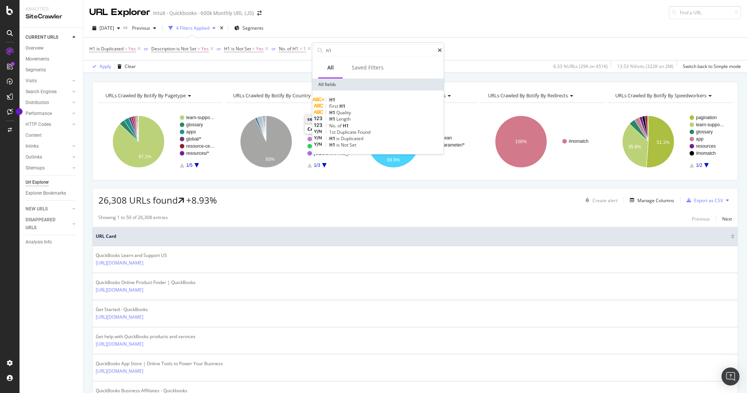
click at [462, 27] on div "2025 Sep. 19th vs Previous 4 Filters Applied Segments" at bounding box center [414, 29] width 663 height 15
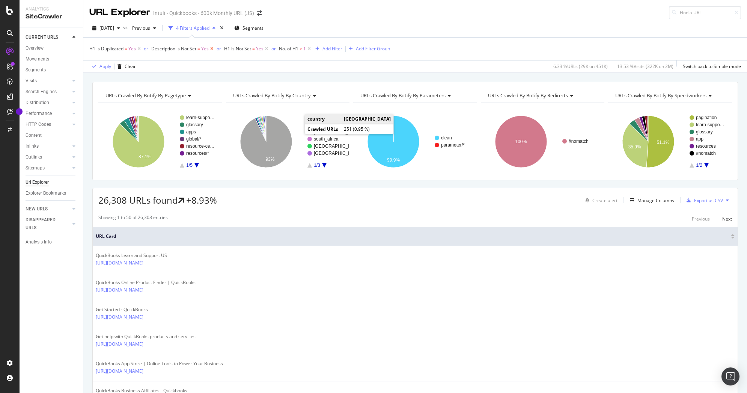
click at [211, 48] on icon at bounding box center [212, 49] width 6 height 8
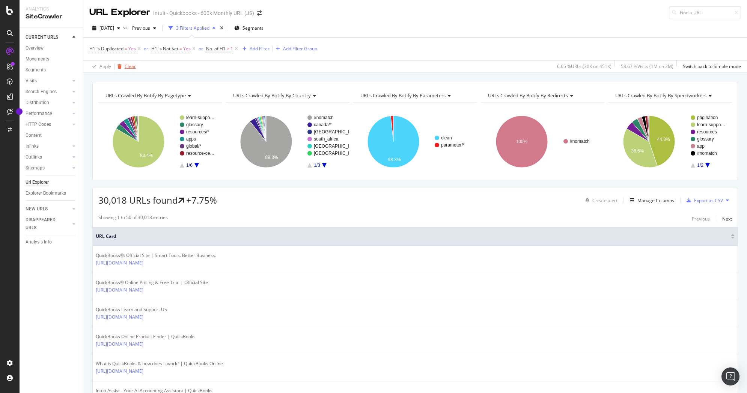
click at [132, 63] on div "Clear" at bounding box center [124, 66] width 21 height 11
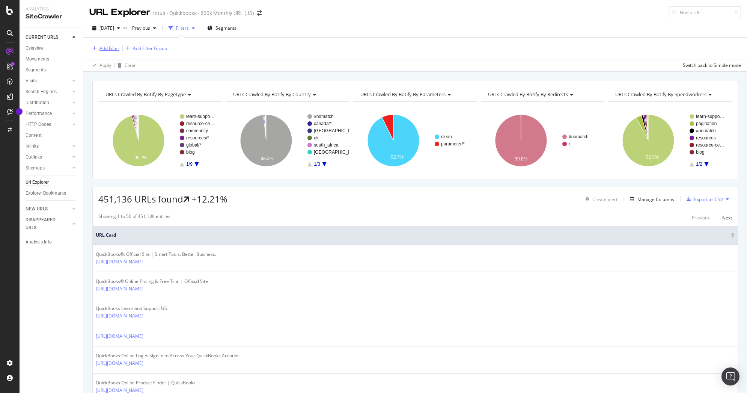
click at [109, 49] on div "Add Filter" at bounding box center [109, 48] width 20 height 6
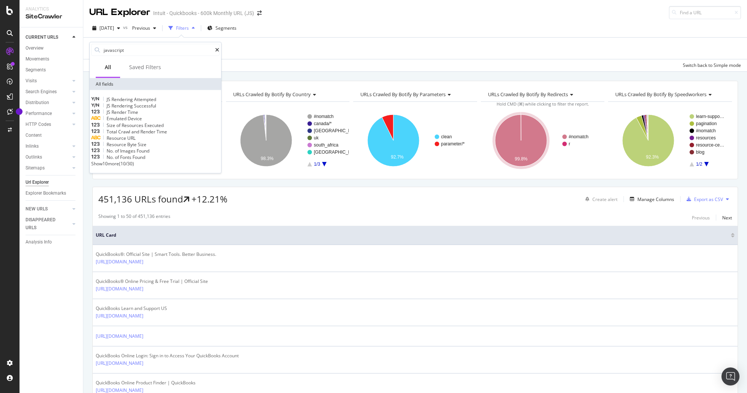
type input "javascript"
click at [119, 167] on span "Show 10 more" at bounding box center [105, 163] width 28 height 6
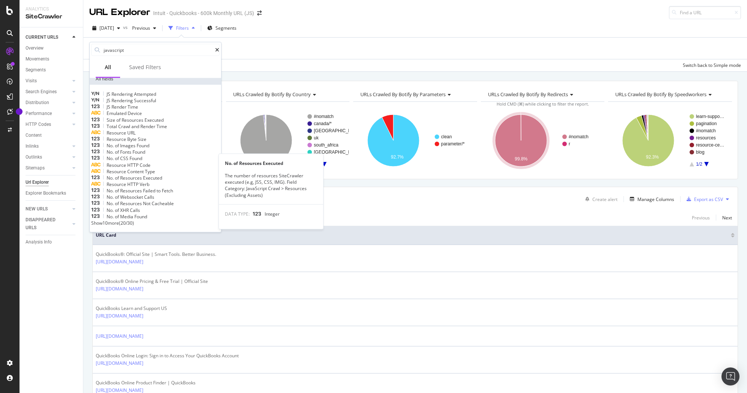
scroll to position [60, 0]
click at [114, 221] on span "Show 10 more" at bounding box center [105, 222] width 28 height 6
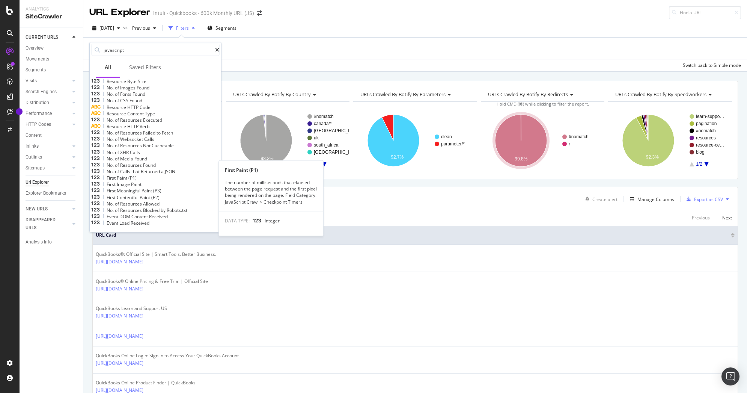
scroll to position [140, 0]
click at [143, 161] on span "Resources" at bounding box center [131, 164] width 23 height 6
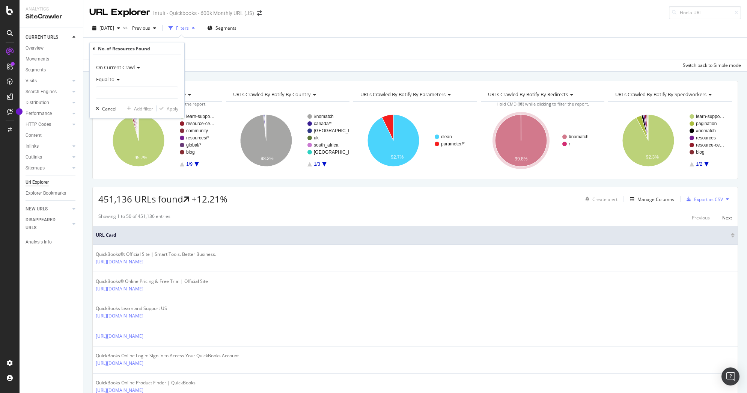
click at [93, 48] on icon at bounding box center [94, 48] width 2 height 5
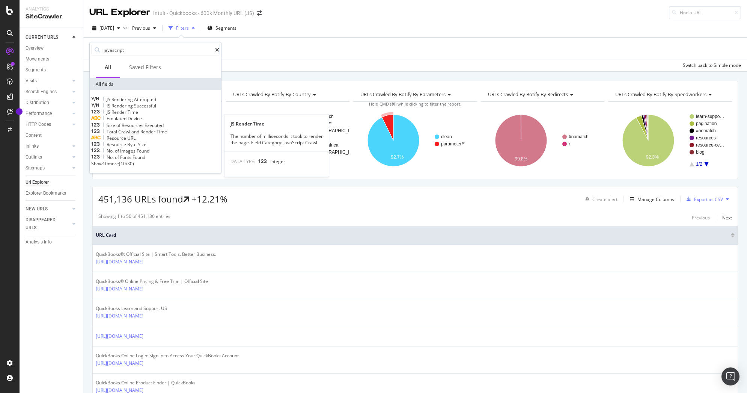
click at [128, 115] on span "Render" at bounding box center [119, 112] width 16 height 6
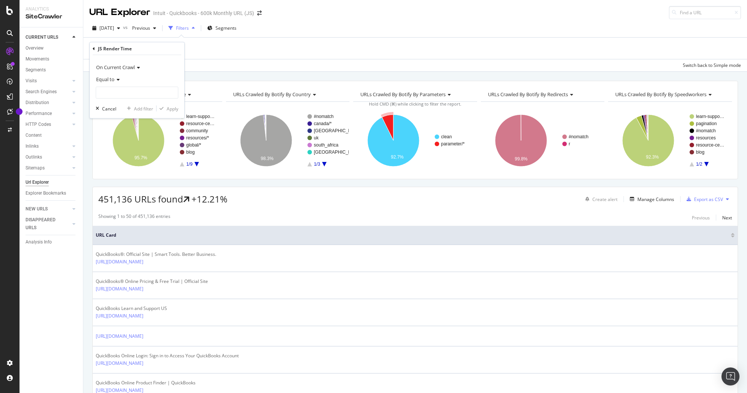
click at [93, 47] on icon at bounding box center [94, 48] width 2 height 5
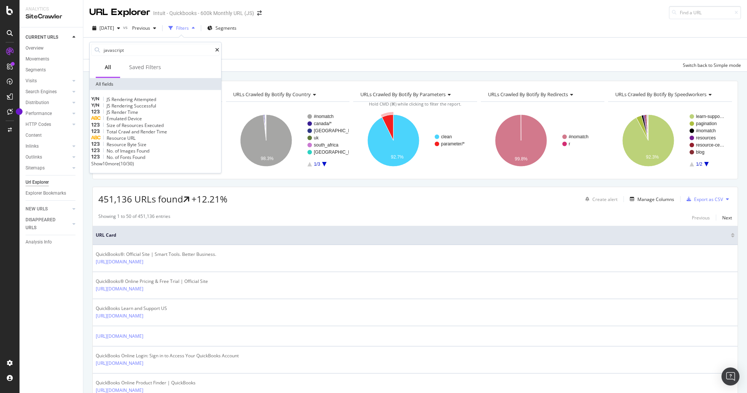
click at [111, 167] on span "Show 10 more" at bounding box center [105, 163] width 28 height 6
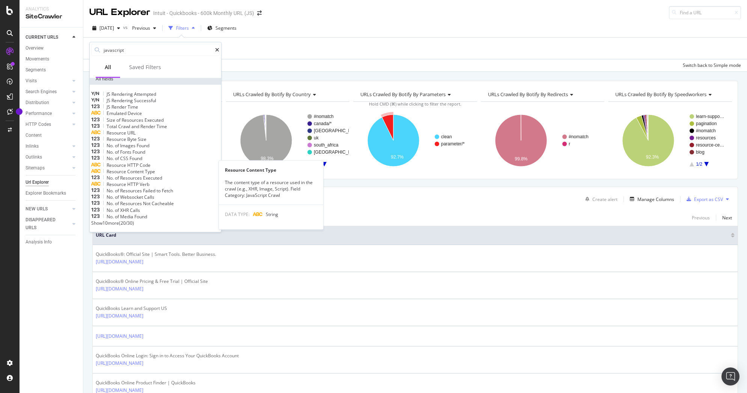
scroll to position [54, 0]
click at [139, 168] on span "Content" at bounding box center [136, 171] width 18 height 6
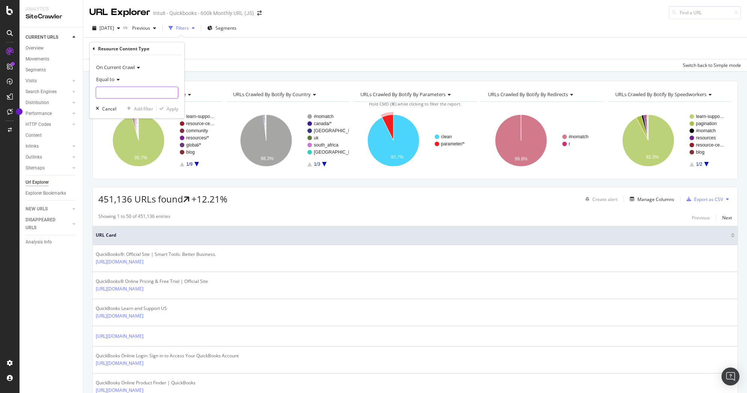
click at [114, 91] on input "text" at bounding box center [137, 93] width 82 height 12
click at [112, 81] on span "Equal to" at bounding box center [105, 79] width 18 height 7
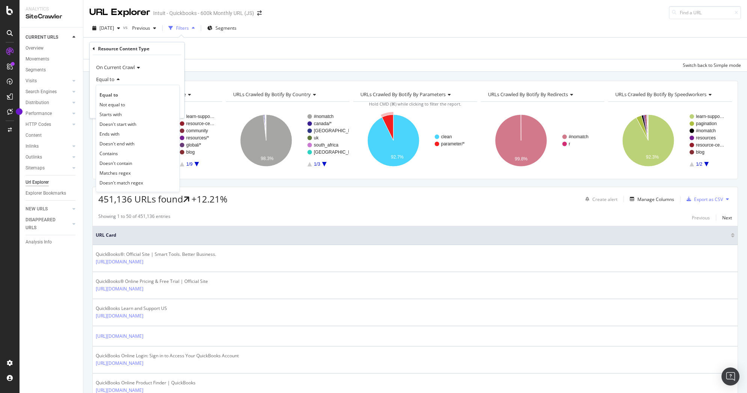
click at [138, 84] on div "Equal to" at bounding box center [137, 79] width 83 height 12
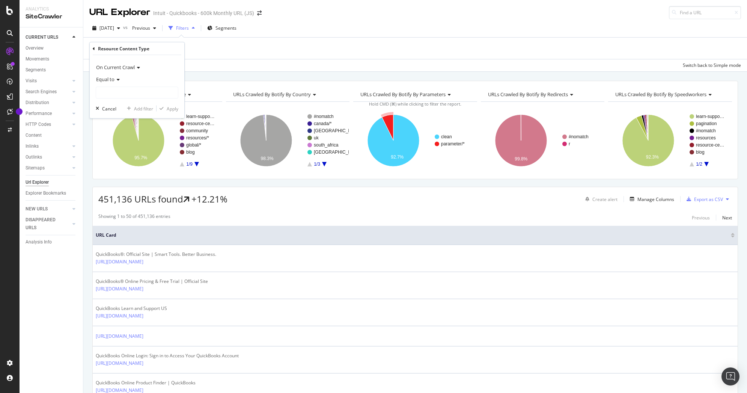
click at [104, 79] on span "Equal to" at bounding box center [105, 79] width 18 height 7
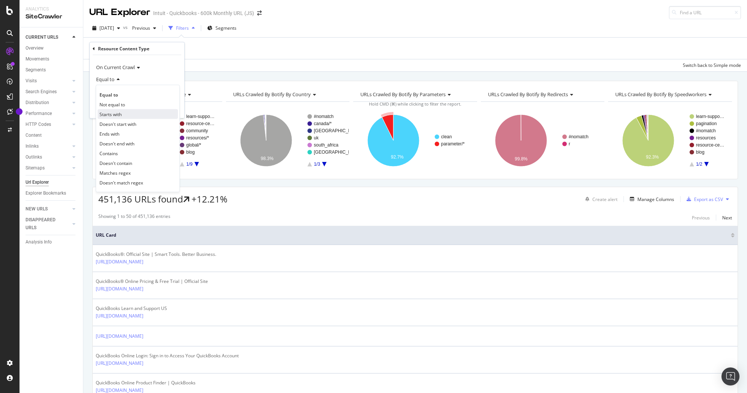
click at [108, 111] on span "Starts with" at bounding box center [110, 114] width 22 height 6
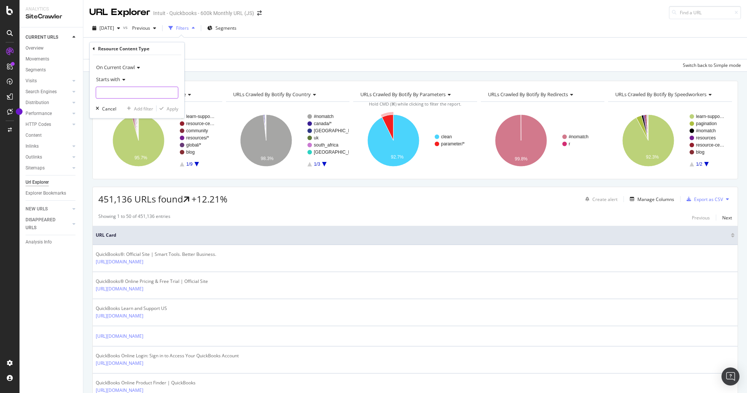
click at [110, 93] on input "text" at bounding box center [137, 93] width 82 height 12
click at [108, 80] on span "Starts with" at bounding box center [108, 79] width 24 height 7
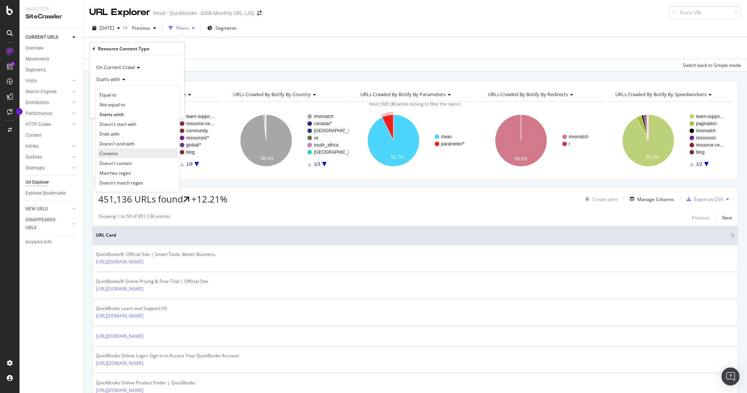
click at [111, 149] on div "Contains" at bounding box center [138, 153] width 80 height 10
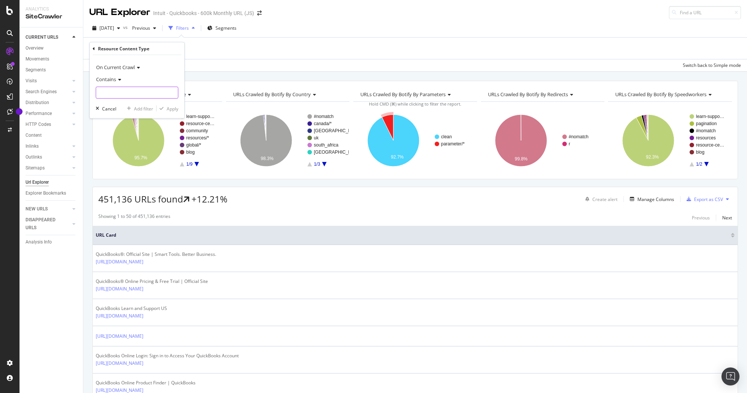
click at [125, 93] on input "text" at bounding box center [137, 93] width 82 height 12
click at [92, 48] on div "Resource Content Type On Current Crawl Contains Cancel Add filter Apply" at bounding box center [137, 80] width 95 height 76
click at [93, 48] on icon at bounding box center [94, 48] width 2 height 5
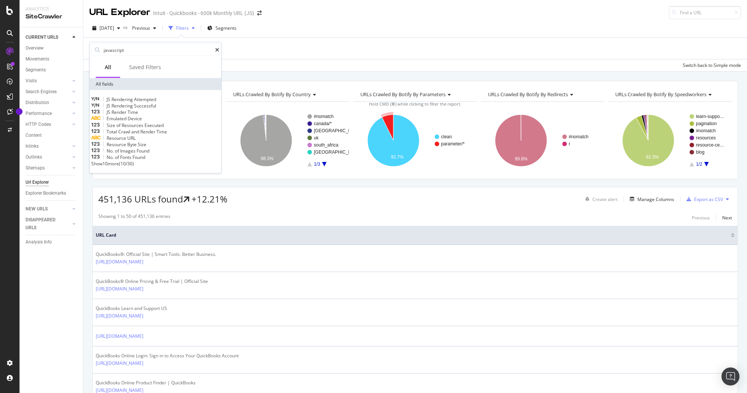
click at [114, 167] on span "Show 10 more" at bounding box center [105, 163] width 28 height 6
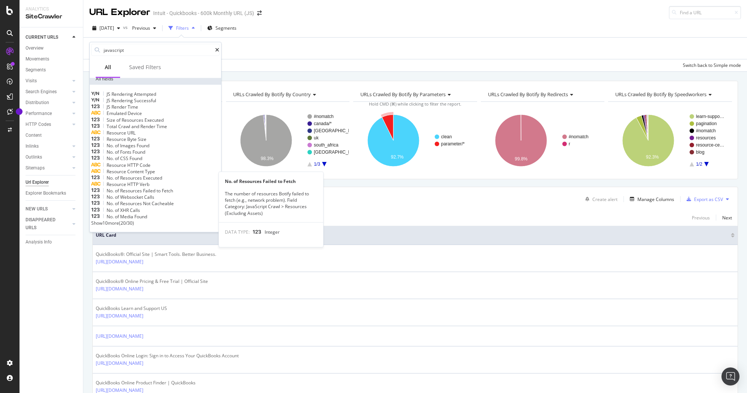
scroll to position [60, 0]
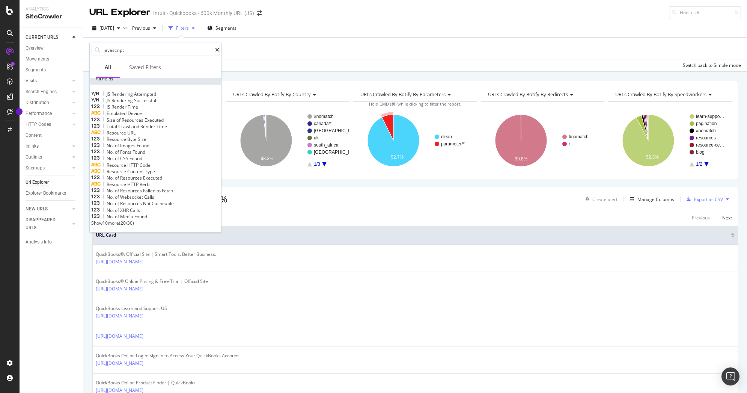
click at [114, 221] on span "Show 10 more" at bounding box center [105, 222] width 28 height 6
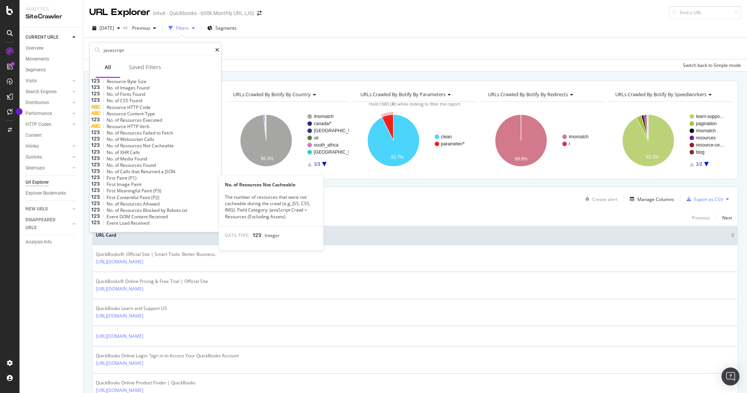
scroll to position [84, 0]
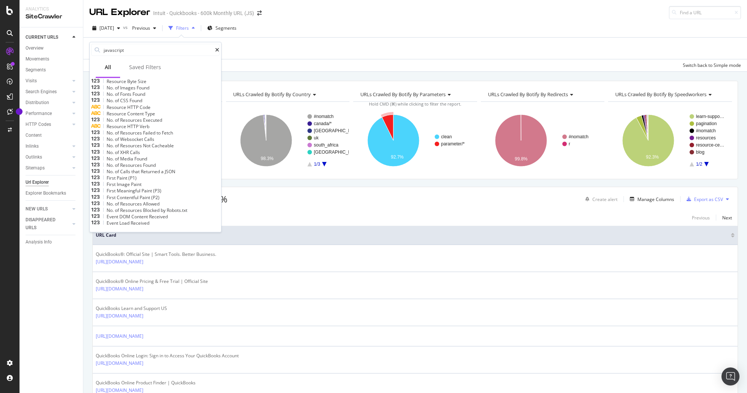
click at [135, 168] on span "Resources" at bounding box center [131, 164] width 23 height 6
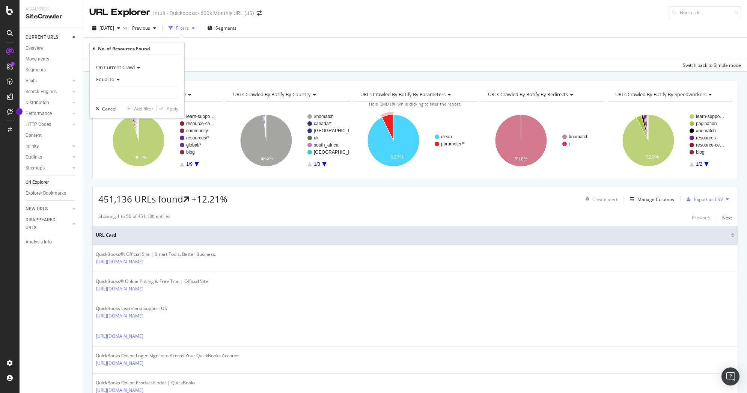
click at [93, 47] on icon at bounding box center [94, 48] width 2 height 5
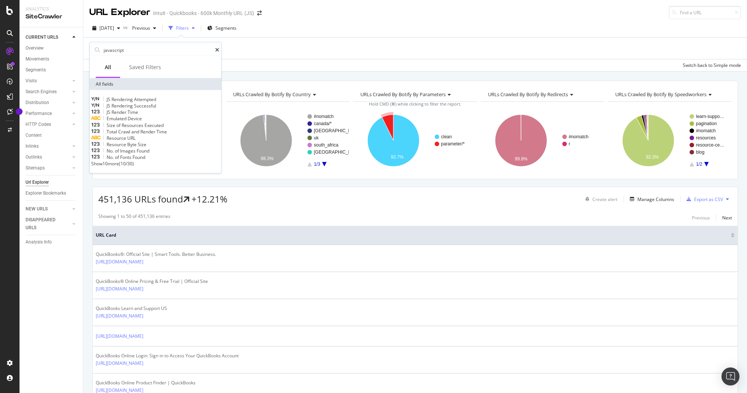
click at [117, 167] on span "Show 10 more" at bounding box center [105, 163] width 28 height 6
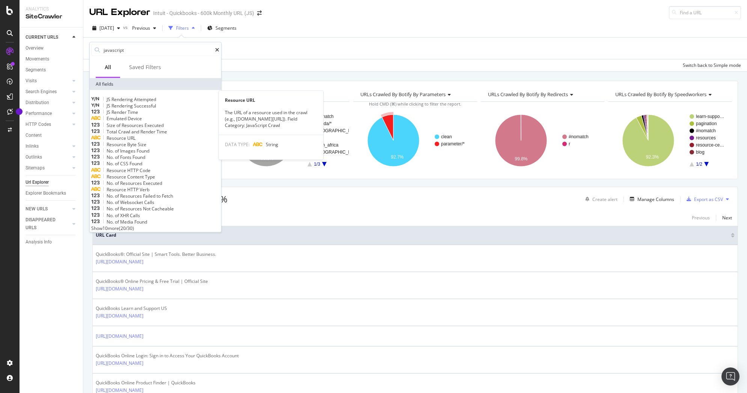
scroll to position [60, 0]
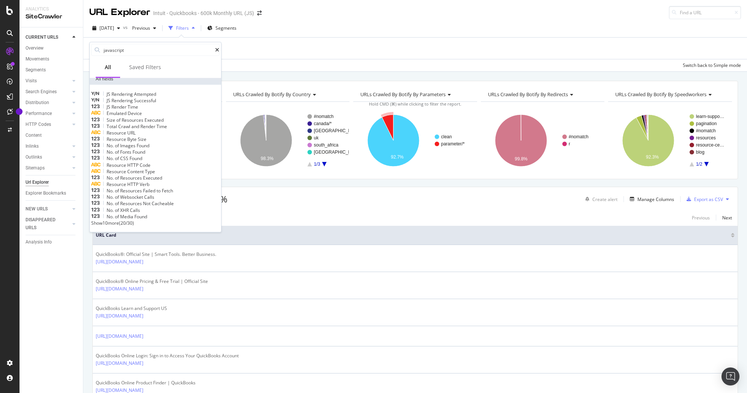
click at [111, 221] on span "Show 10 more" at bounding box center [105, 222] width 28 height 6
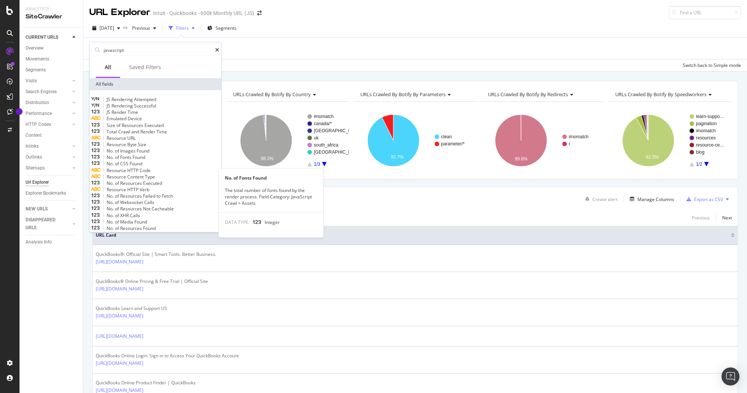
scroll to position [9, 0]
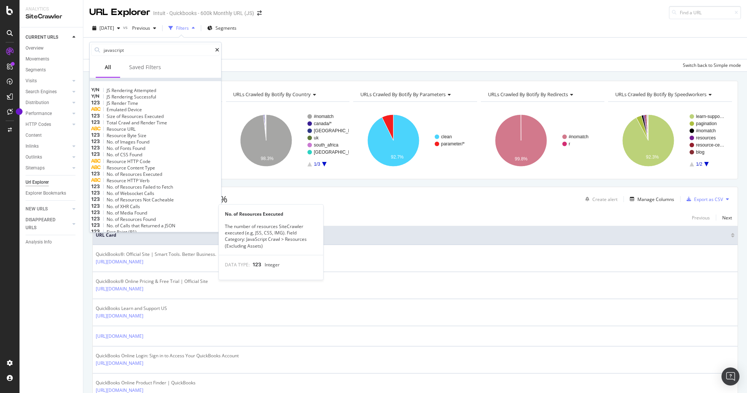
click at [155, 177] on span "Executed" at bounding box center [152, 173] width 19 height 6
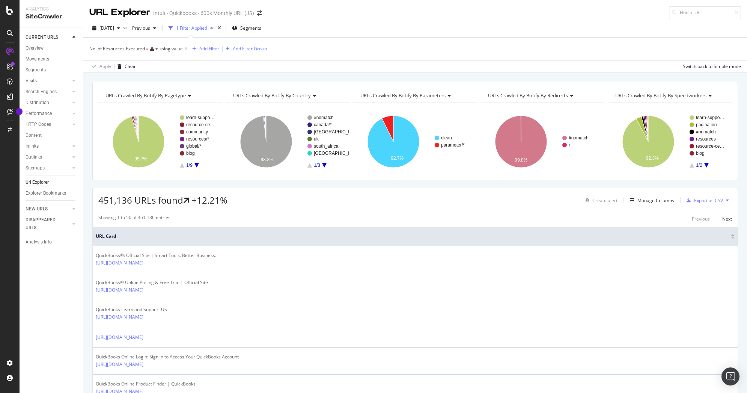
click at [279, 52] on div "No. of Resources Executed = missing value Add Filter Add Filter Group" at bounding box center [414, 49] width 651 height 23
click at [187, 50] on icon at bounding box center [186, 49] width 6 height 8
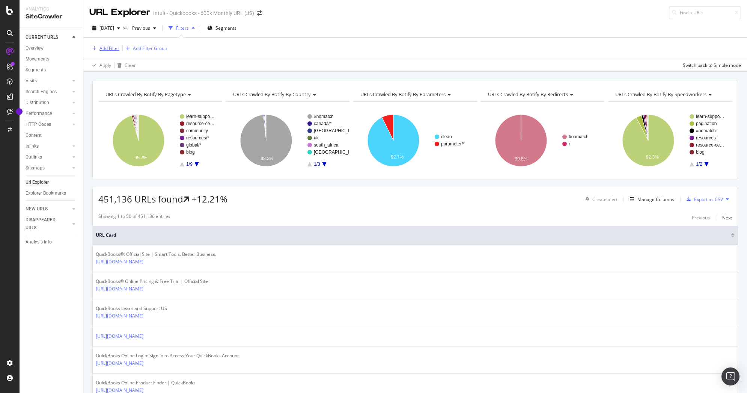
click at [108, 49] on div "Add Filter" at bounding box center [109, 48] width 20 height 6
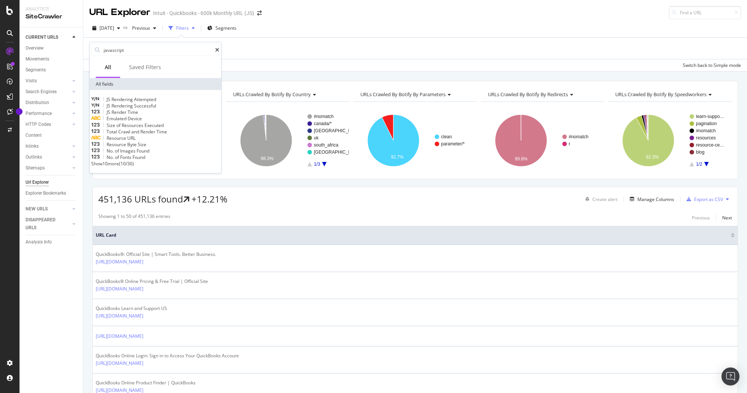
click at [286, 48] on div "Add Filter Add Filter Group" at bounding box center [414, 48] width 651 height 21
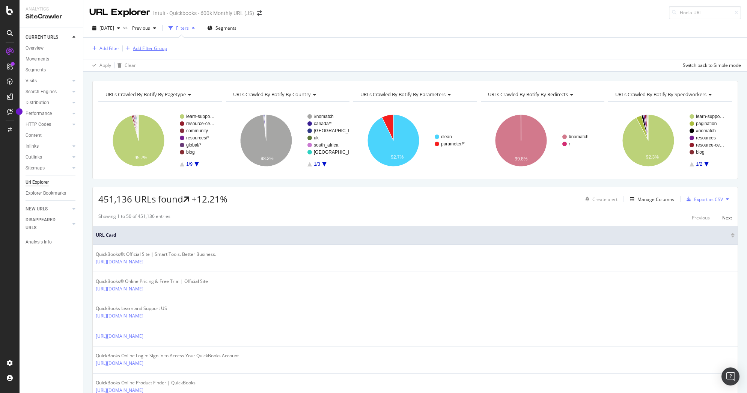
click at [164, 48] on div "Add Filter Group" at bounding box center [150, 48] width 34 height 6
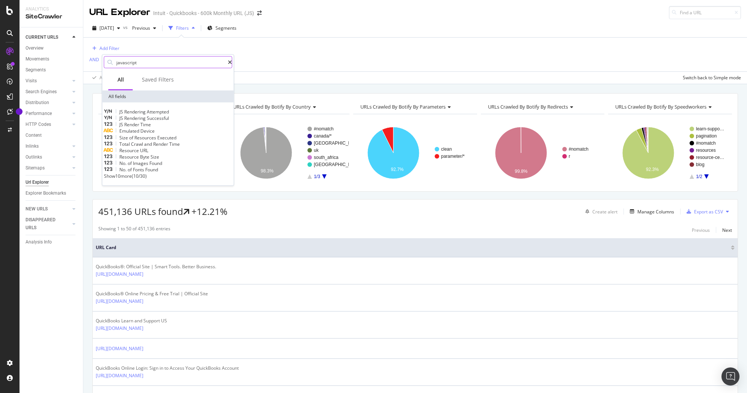
click at [228, 62] on icon at bounding box center [230, 62] width 4 height 5
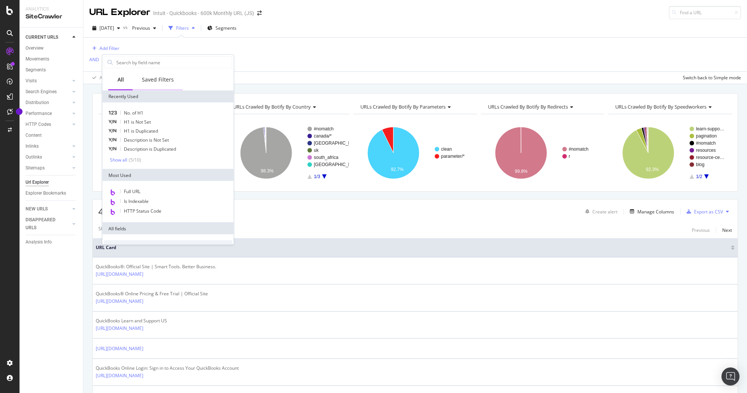
click at [152, 76] on div "Saved Filters" at bounding box center [158, 80] width 32 height 8
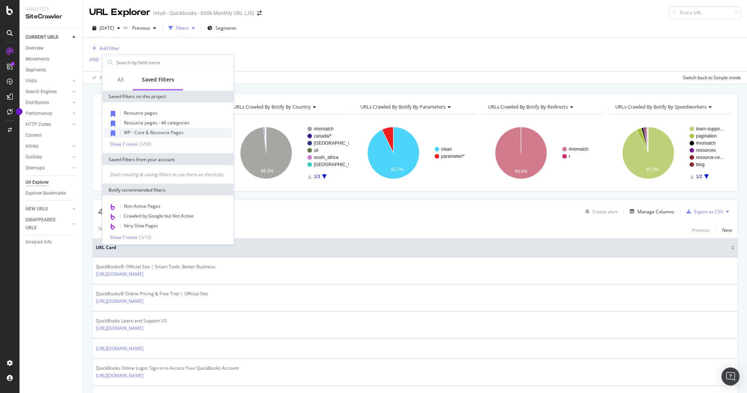
click at [149, 133] on span "WP - Core & Resource Pages" at bounding box center [154, 132] width 60 height 6
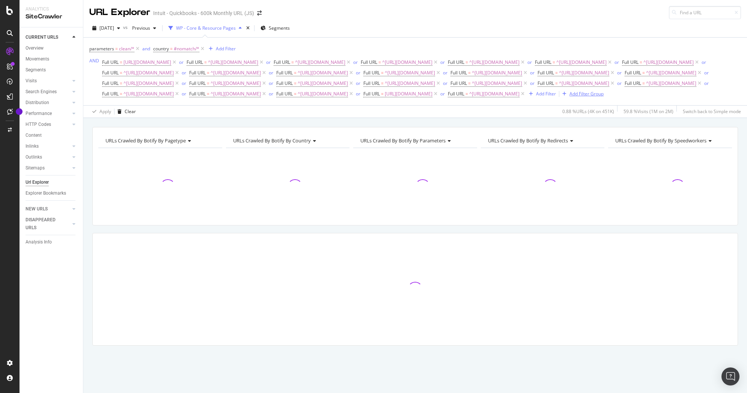
click at [569, 97] on div "Add Filter Group" at bounding box center [586, 93] width 34 height 6
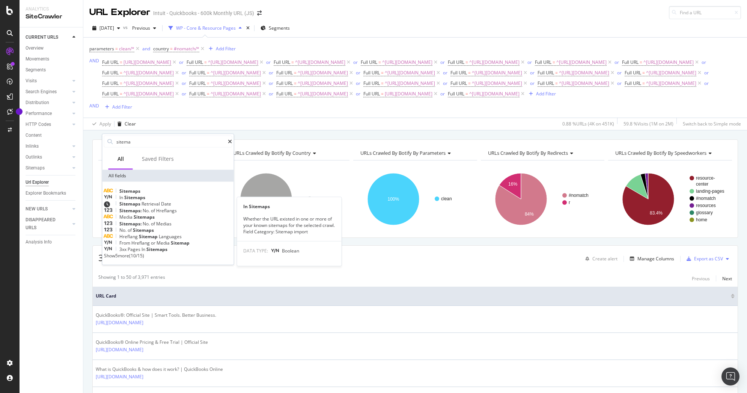
type input "sitema"
click at [124, 200] on span "In" at bounding box center [121, 197] width 5 height 6
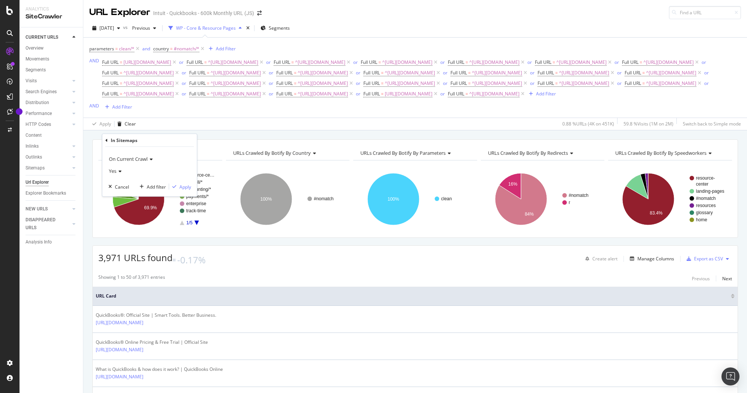
click at [120, 172] on icon at bounding box center [118, 171] width 5 height 5
click at [120, 193] on div "No" at bounding box center [150, 196] width 80 height 10
click at [160, 183] on div "Add filter" at bounding box center [156, 186] width 19 height 6
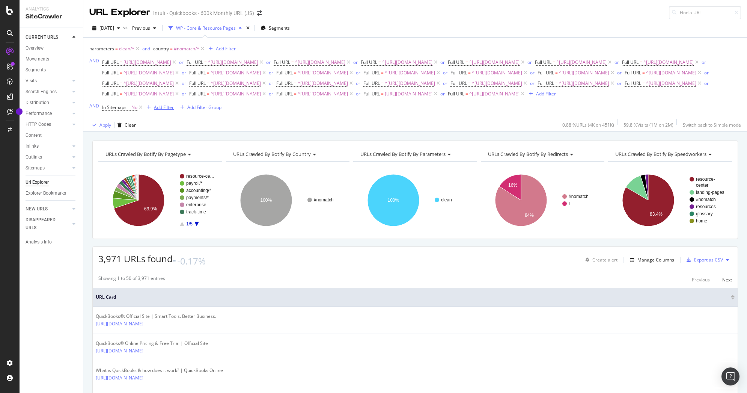
click at [159, 110] on div "Add Filter" at bounding box center [164, 107] width 20 height 6
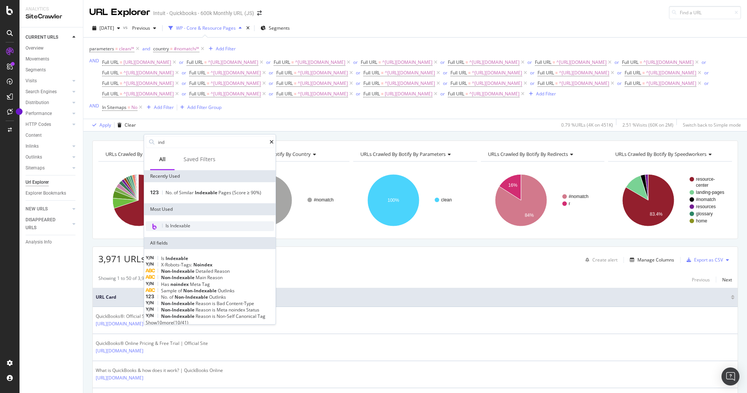
type input "ind"
click at [177, 223] on span "Is Indexable" at bounding box center [177, 225] width 25 height 6
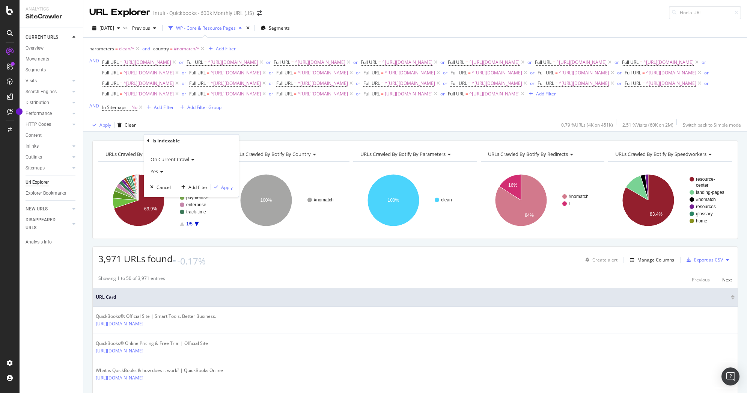
click at [157, 171] on span "Yes" at bounding box center [154, 171] width 8 height 7
click at [161, 198] on div "No" at bounding box center [192, 196] width 80 height 10
click at [219, 189] on div "Apply" at bounding box center [222, 187] width 22 height 7
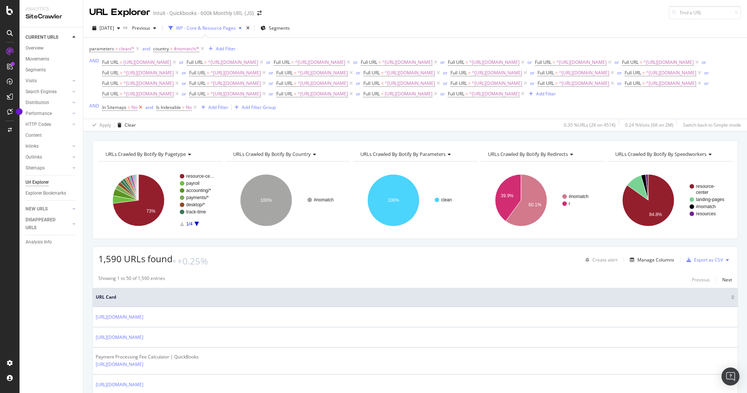
click at [141, 111] on icon at bounding box center [140, 108] width 6 height 8
click at [114, 110] on span "Is Indexable" at bounding box center [114, 107] width 25 height 6
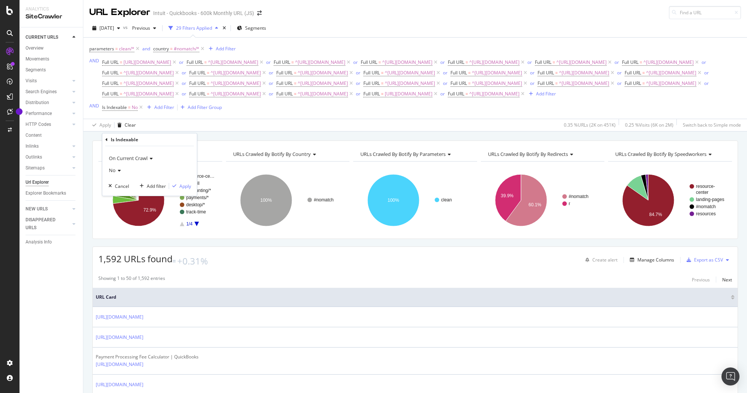
click at [116, 167] on div "No" at bounding box center [149, 170] width 83 height 12
click at [115, 184] on span "Yes" at bounding box center [116, 185] width 8 height 6
click at [183, 186] on div "Apply" at bounding box center [185, 186] width 12 height 6
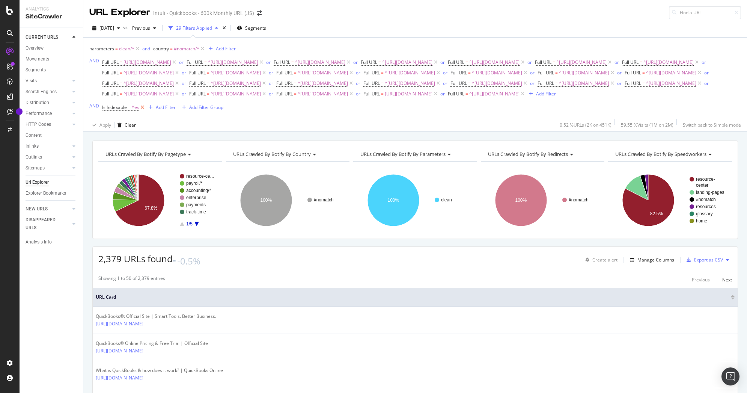
click at [143, 111] on icon at bounding box center [142, 108] width 6 height 8
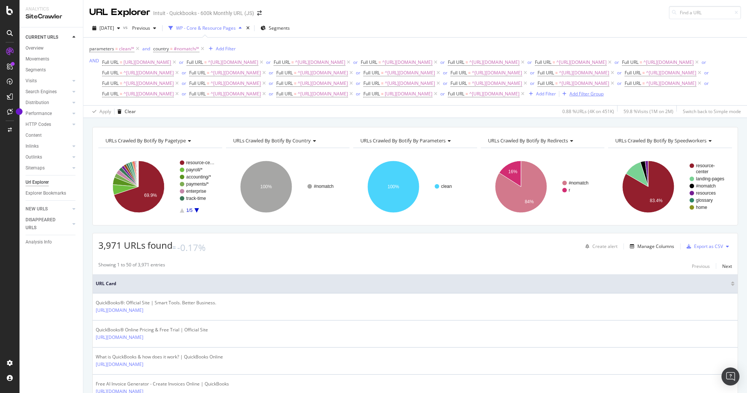
click at [569, 97] on div "Add Filter Group" at bounding box center [586, 93] width 34 height 6
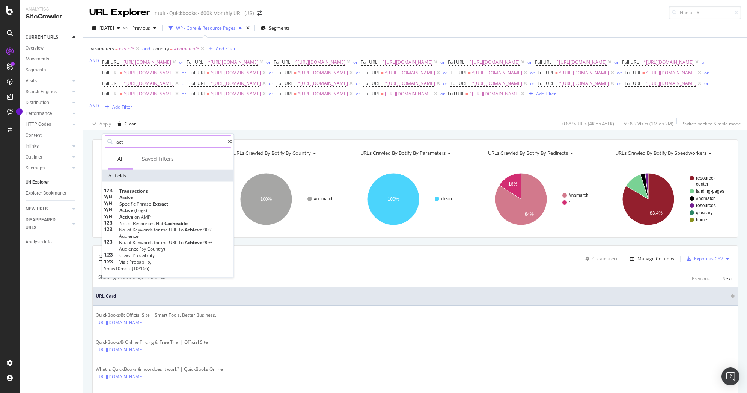
type input "activ"
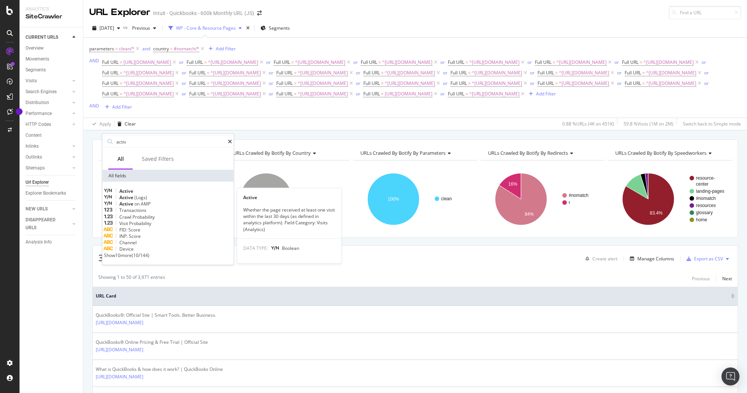
click at [159, 188] on div "Active" at bounding box center [168, 191] width 128 height 6
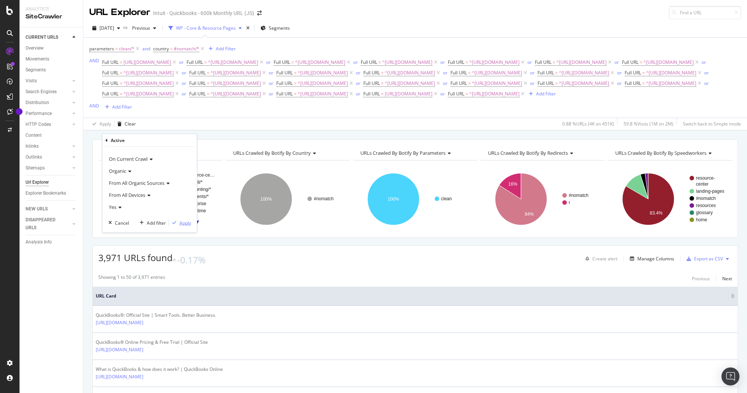
click at [177, 220] on div "Apply" at bounding box center [180, 222] width 22 height 7
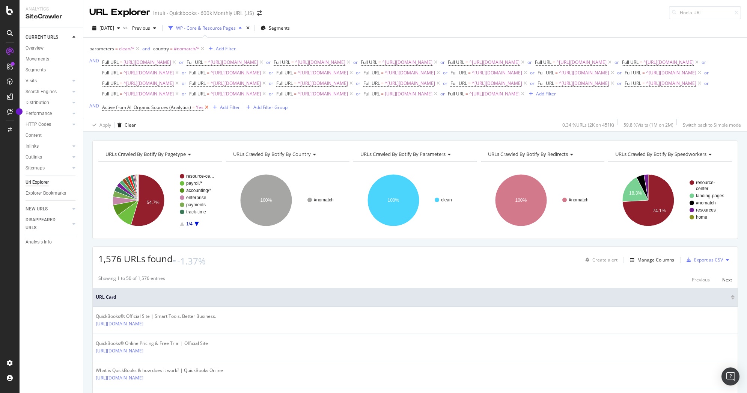
click at [205, 111] on icon at bounding box center [206, 108] width 6 height 8
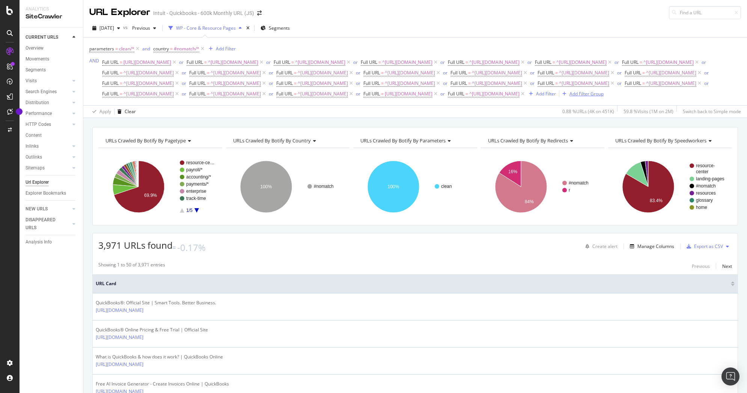
click at [569, 97] on div "Add Filter Group" at bounding box center [586, 93] width 34 height 6
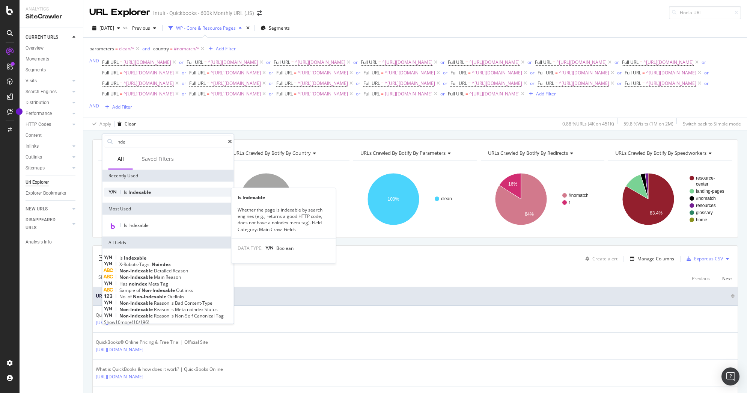
type input "inde"
click at [182, 190] on div "Is Indexable" at bounding box center [168, 192] width 128 height 9
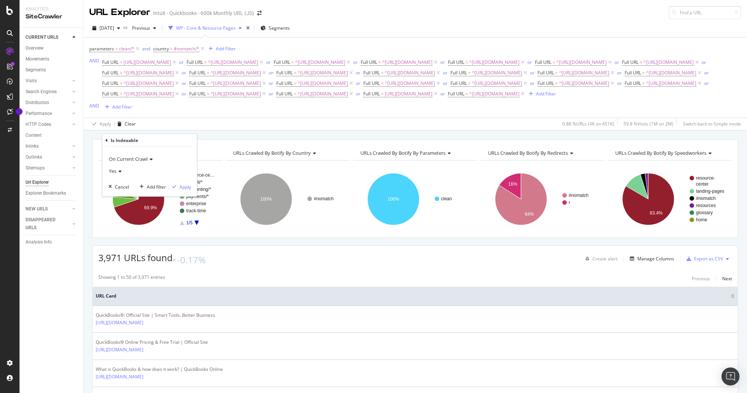
click at [117, 158] on span "On Current Crawl" at bounding box center [128, 158] width 39 height 7
click at [120, 182] on span "On Compared Crawl" at bounding box center [133, 183] width 42 height 6
click at [119, 171] on icon at bounding box center [118, 171] width 5 height 5
click at [118, 196] on div "No" at bounding box center [150, 196] width 80 height 10
click at [151, 186] on div "Add filter" at bounding box center [156, 186] width 19 height 6
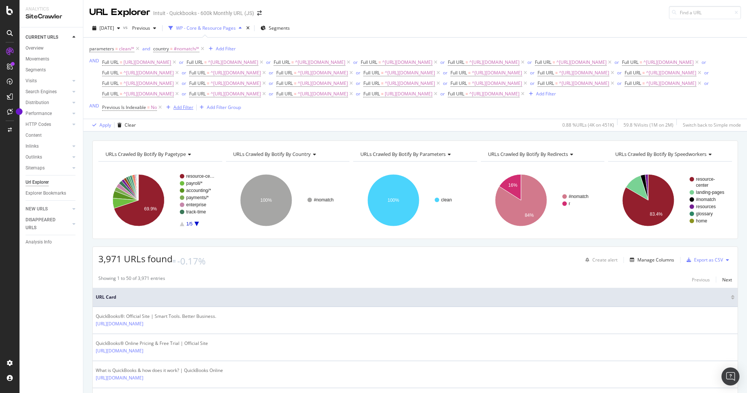
click at [186, 110] on div "Add Filter" at bounding box center [183, 107] width 20 height 6
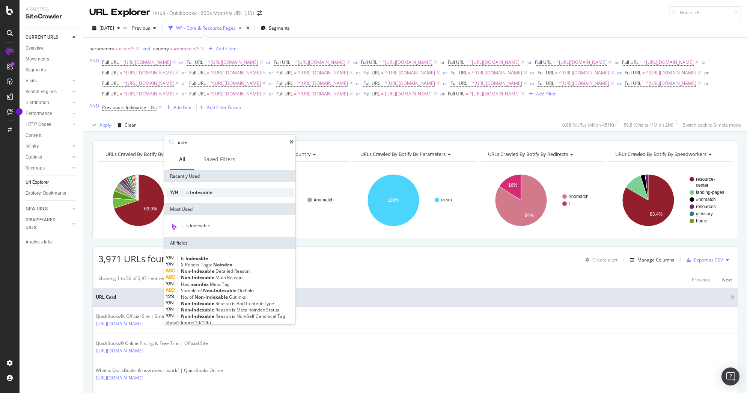
click at [205, 196] on div "Is Indexable" at bounding box center [229, 192] width 128 height 9
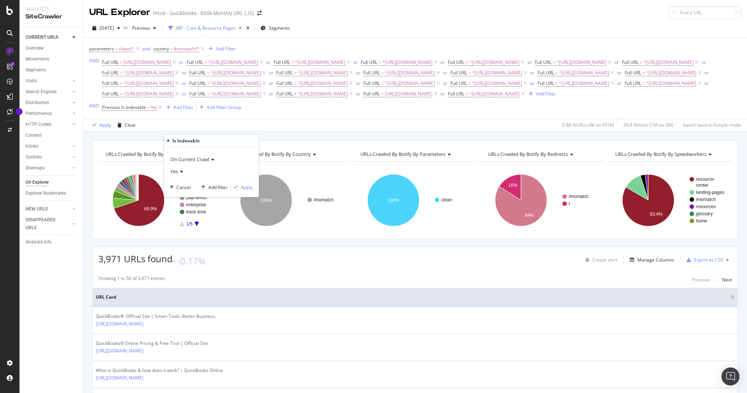
click at [182, 174] on div "Yes" at bounding box center [211, 171] width 83 height 12
click at [181, 194] on div "No" at bounding box center [212, 196] width 80 height 10
click at [207, 186] on div "button" at bounding box center [203, 187] width 10 height 5
click at [141, 110] on span "Previous Is Indexable" at bounding box center [124, 107] width 44 height 6
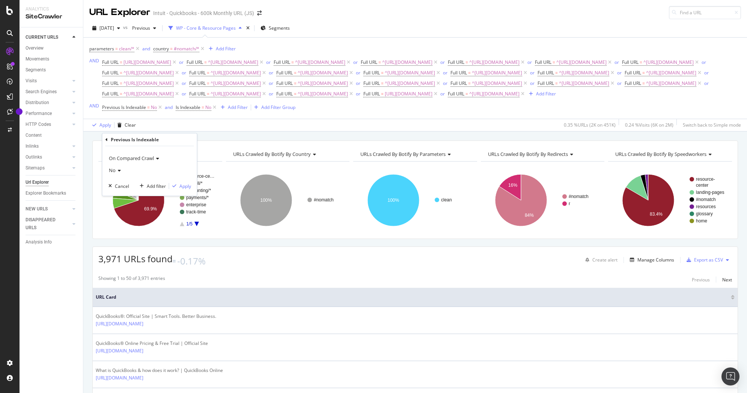
click at [116, 169] on icon at bounding box center [118, 170] width 5 height 5
click at [117, 182] on span "Yes" at bounding box center [116, 185] width 8 height 6
click at [189, 185] on div "Apply" at bounding box center [185, 186] width 12 height 6
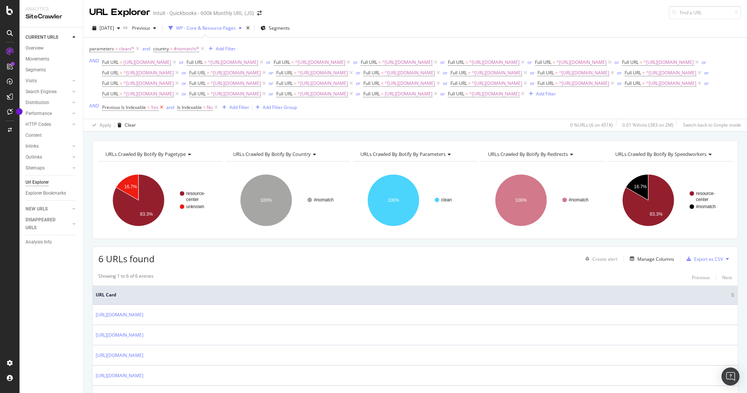
click at [163, 111] on icon at bounding box center [161, 108] width 6 height 8
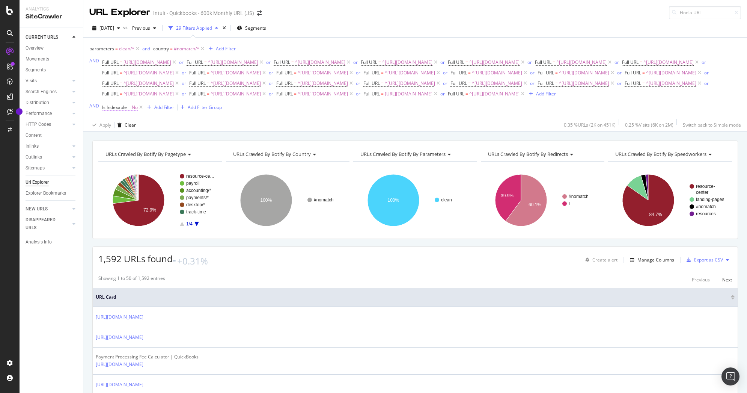
click at [107, 110] on span "Is Indexable" at bounding box center [114, 107] width 25 height 6
click at [104, 139] on div "Is Indexable On Current Crawl No Cancel Add filter Apply" at bounding box center [149, 164] width 95 height 62
click at [105, 139] on icon at bounding box center [106, 139] width 2 height 5
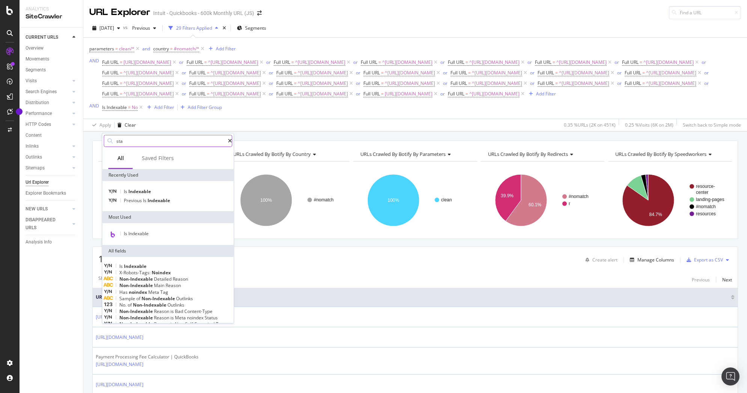
type input "stat"
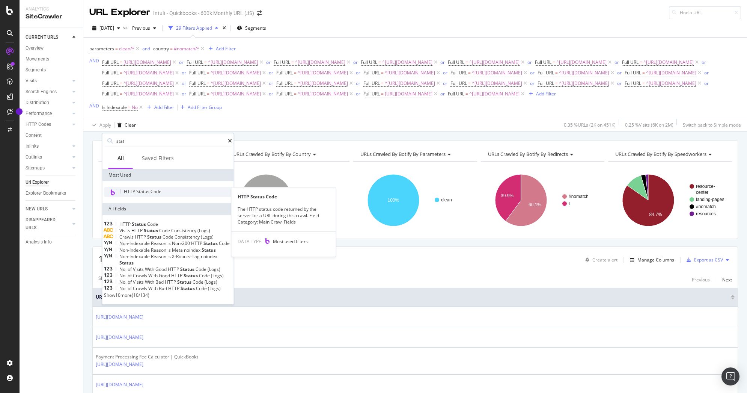
click at [139, 193] on span "HTTP Status Code" at bounding box center [143, 191] width 38 height 6
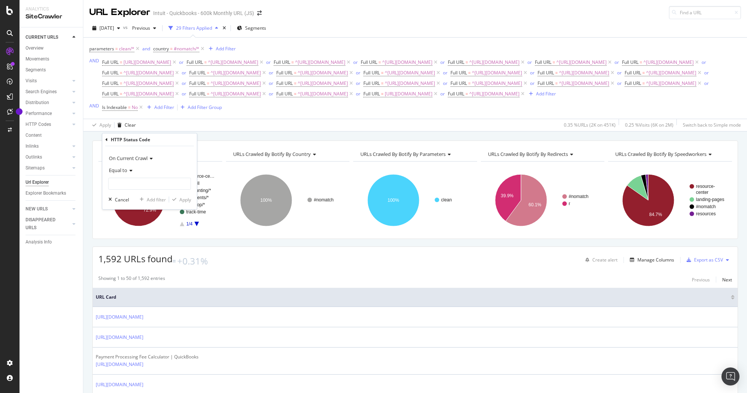
click at [125, 172] on span "Equal to" at bounding box center [118, 170] width 18 height 7
click at [127, 245] on span "Between" at bounding box center [121, 244] width 18 height 6
click at [140, 182] on input "0" at bounding box center [149, 183] width 83 height 12
type input "399"
click at [133, 209] on input "1" at bounding box center [149, 205] width 83 height 12
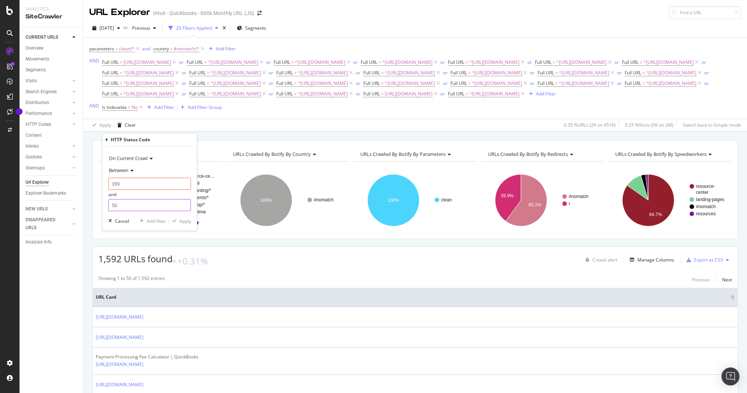
type input "500"
click at [179, 220] on div "Apply" at bounding box center [185, 221] width 12 height 6
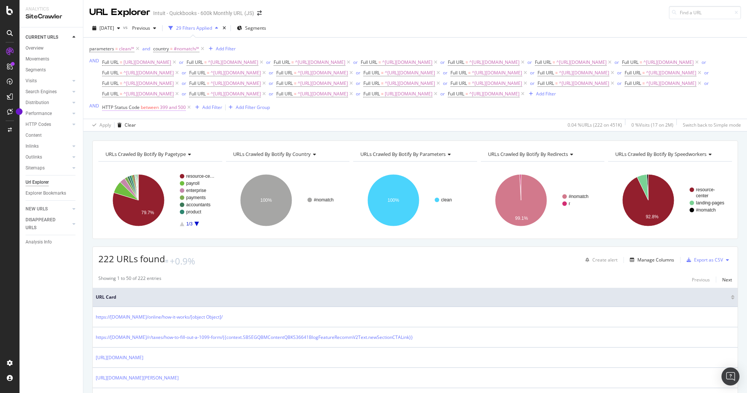
click at [125, 110] on span "HTTP Status Code" at bounding box center [121, 107] width 38 height 6
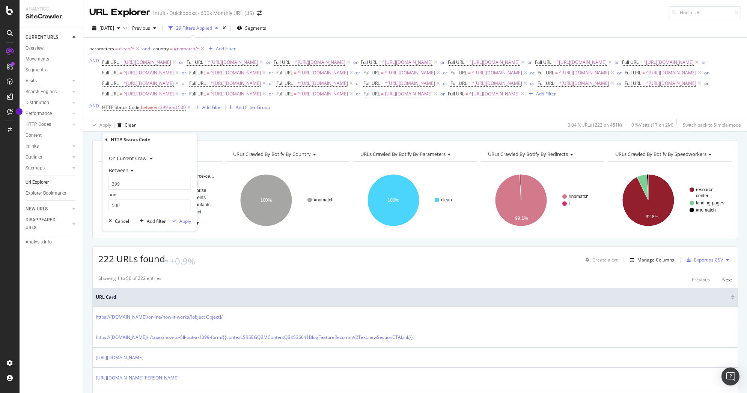
click at [107, 140] on icon at bounding box center [106, 139] width 2 height 5
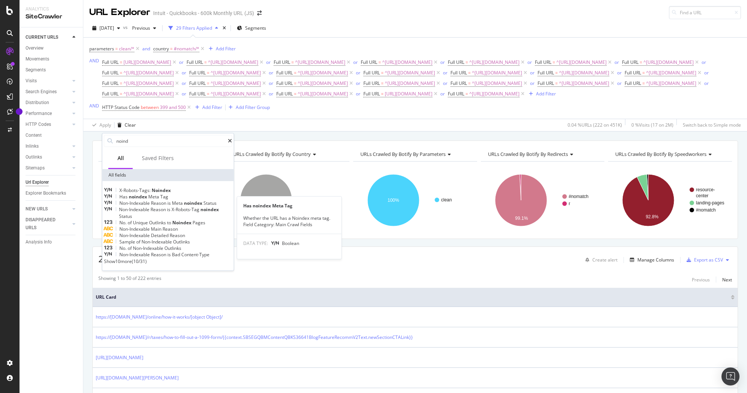
type input "noind"
click at [160, 200] on span "Meta" at bounding box center [154, 196] width 12 height 6
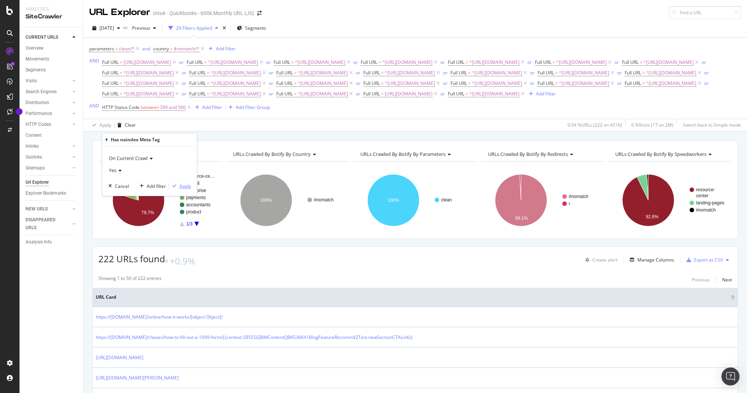
click at [177, 184] on div "button" at bounding box center [174, 186] width 10 height 5
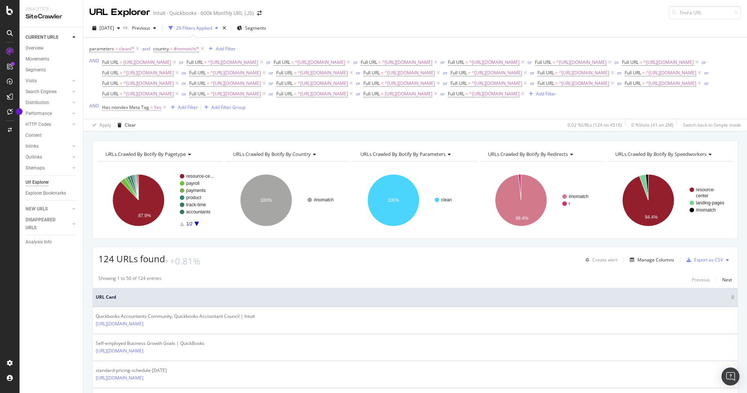
click at [133, 110] on span "Has noindex Meta Tag" at bounding box center [125, 107] width 47 height 6
click at [106, 140] on icon at bounding box center [106, 139] width 2 height 5
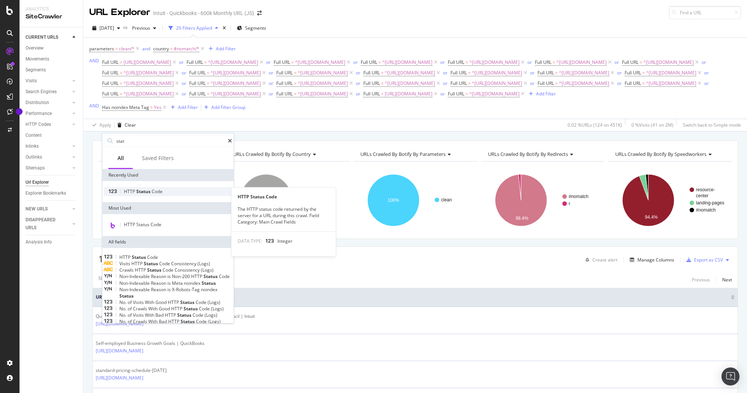
type input "stat"
click at [140, 187] on div "HTTP Status Code" at bounding box center [168, 191] width 128 height 9
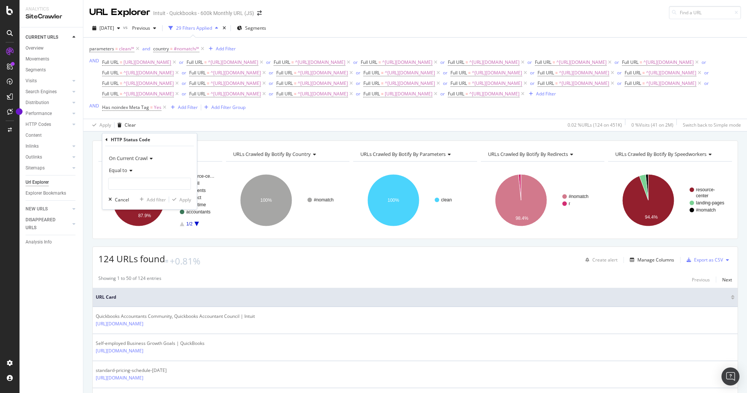
click at [131, 173] on div "Equal to" at bounding box center [149, 170] width 83 height 12
click at [129, 194] on span "Not Equal to" at bounding box center [125, 195] width 26 height 6
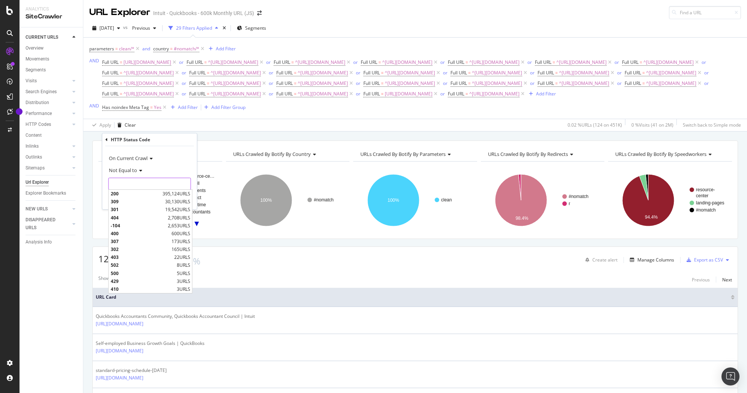
click at [177, 182] on input "number" at bounding box center [149, 183] width 83 height 12
click at [130, 190] on span "200" at bounding box center [136, 193] width 50 height 6
type input "200"
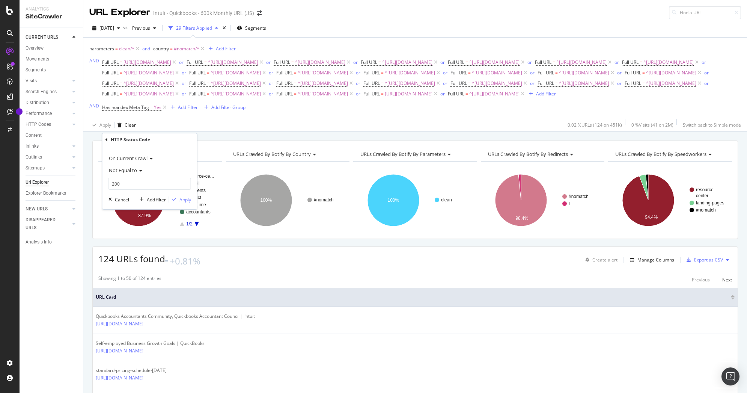
click at [177, 196] on div "Apply" at bounding box center [180, 199] width 22 height 7
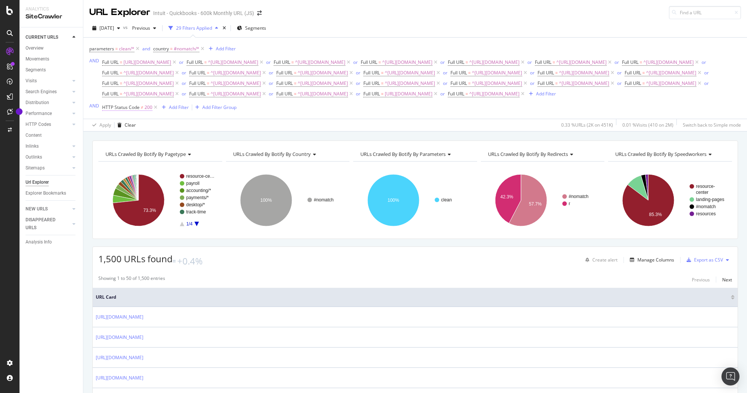
click at [128, 110] on span "HTTP Status Code" at bounding box center [121, 107] width 38 height 6
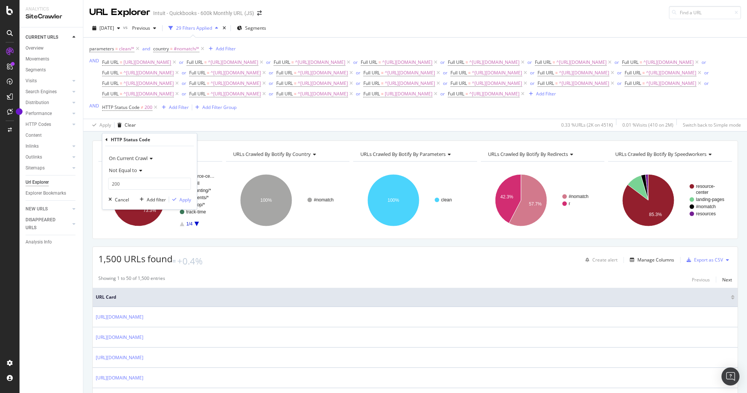
click at [105, 138] on icon at bounding box center [106, 139] width 2 height 5
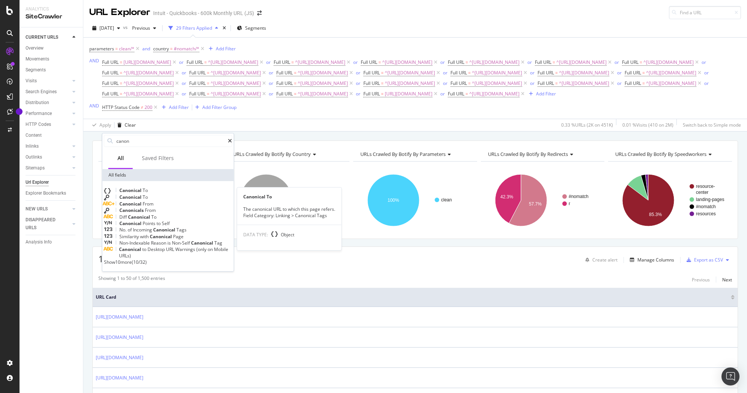
type input "canon"
click at [143, 189] on span "Canonical" at bounding box center [130, 190] width 23 height 6
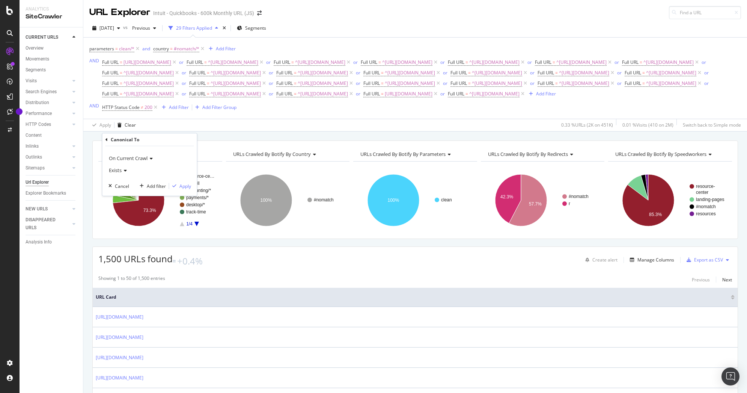
click at [122, 168] on icon at bounding box center [124, 170] width 5 height 5
click at [125, 192] on span "Doesn't exist" at bounding box center [125, 195] width 27 height 6
click at [189, 187] on div "Apply" at bounding box center [185, 186] width 12 height 6
click at [129, 111] on span "Canonical To doesn't exist" at bounding box center [130, 107] width 56 height 7
click at [107, 140] on icon at bounding box center [106, 139] width 2 height 5
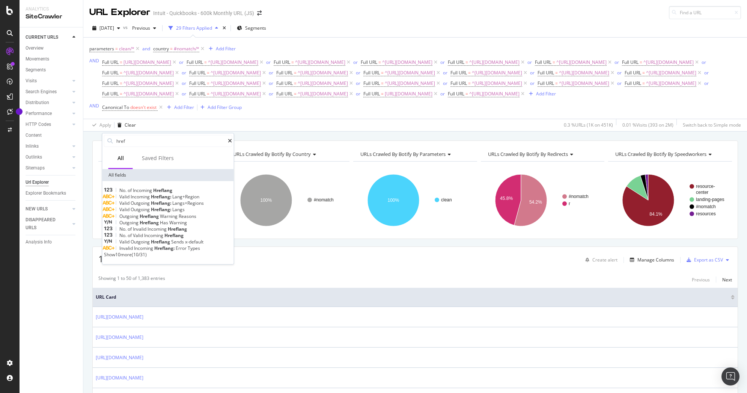
type input "href"
click at [123, 257] on span "Show 10 more" at bounding box center [118, 254] width 28 height 6
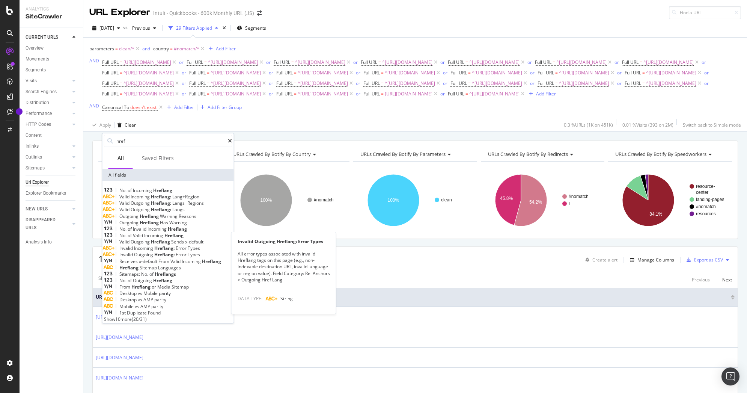
scroll to position [60, 0]
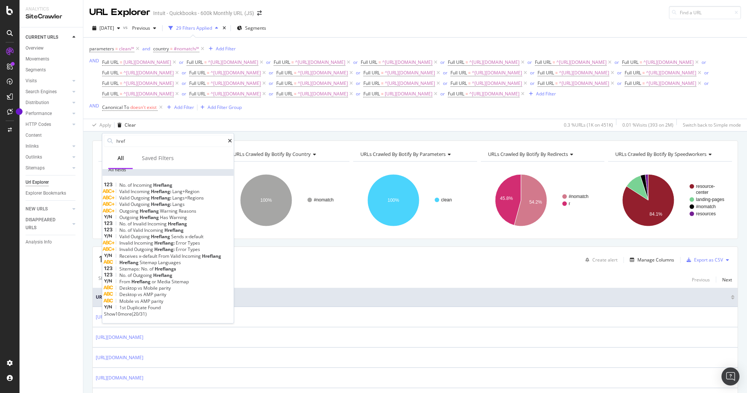
click at [120, 311] on span "Show 10 more" at bounding box center [118, 313] width 28 height 6
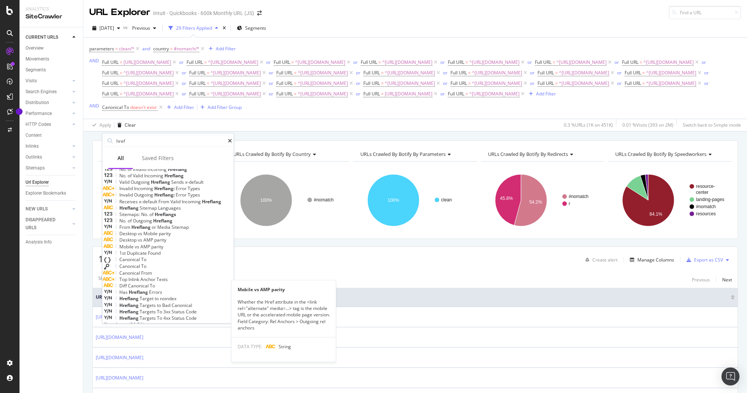
scroll to position [151, 0]
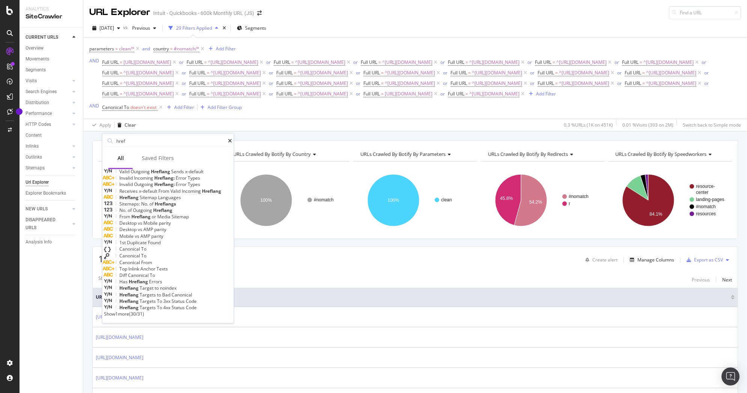
click at [143, 278] on span "Hreflang" at bounding box center [139, 281] width 20 height 6
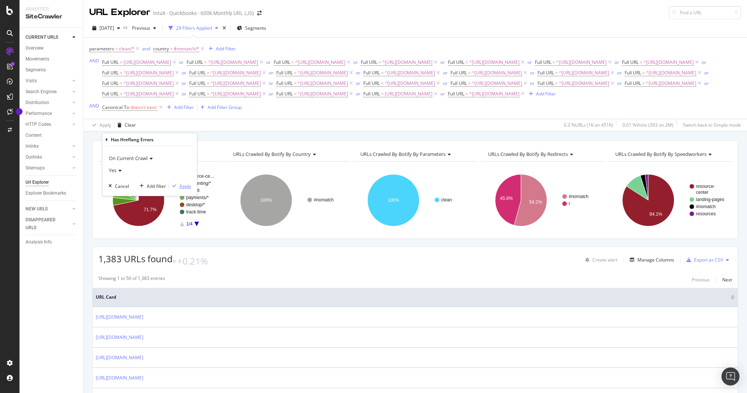
click at [184, 186] on div "Apply" at bounding box center [185, 186] width 12 height 6
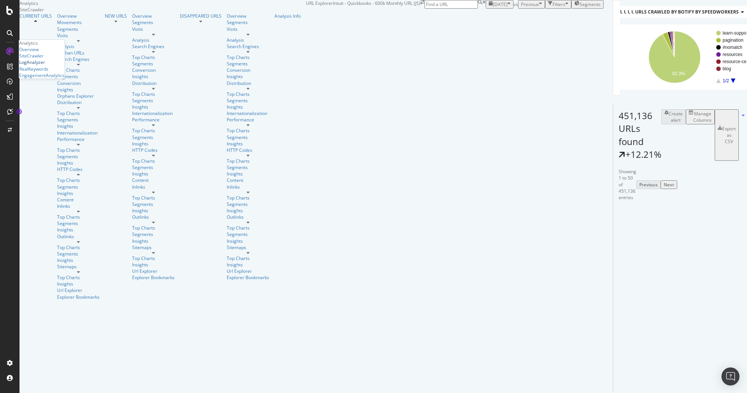
click at [42, 65] on div "LogAnalyzer" at bounding box center [32, 62] width 26 height 6
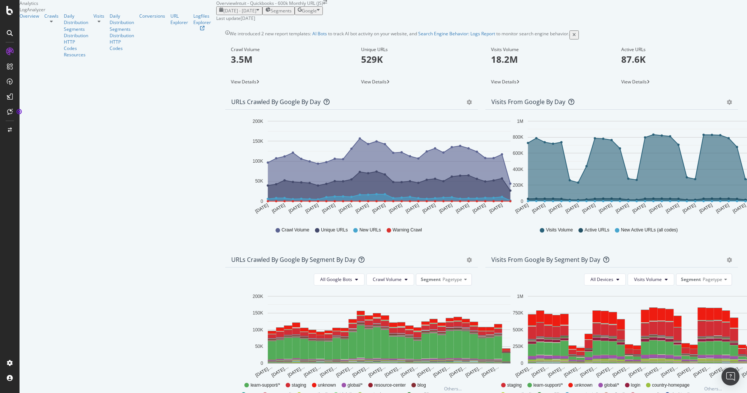
click at [317, 14] on span "Google" at bounding box center [309, 11] width 15 height 6
click at [713, 67] on span "OpenAI" at bounding box center [724, 70] width 28 height 7
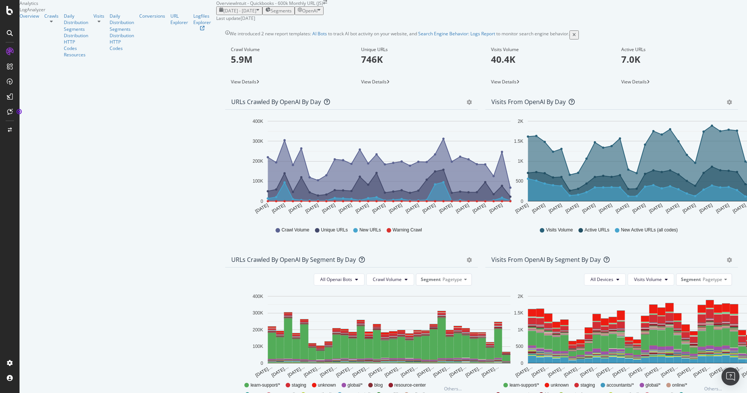
click at [491, 85] on span "View Details" at bounding box center [504, 81] width 26 height 6
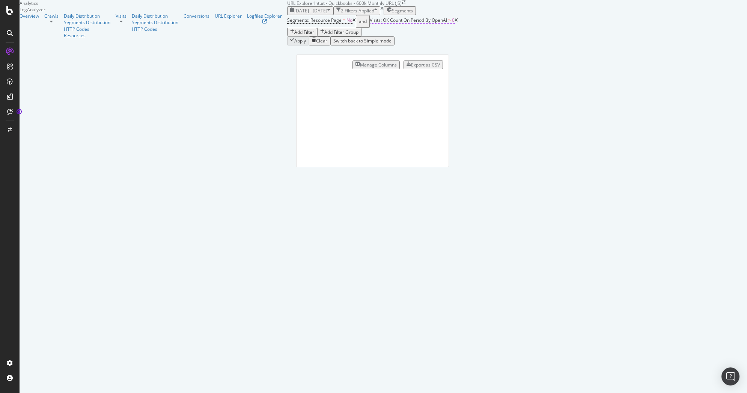
click at [370, 23] on span "Visits: OK Count On Period By OpenAI" at bounding box center [408, 20] width 77 height 6
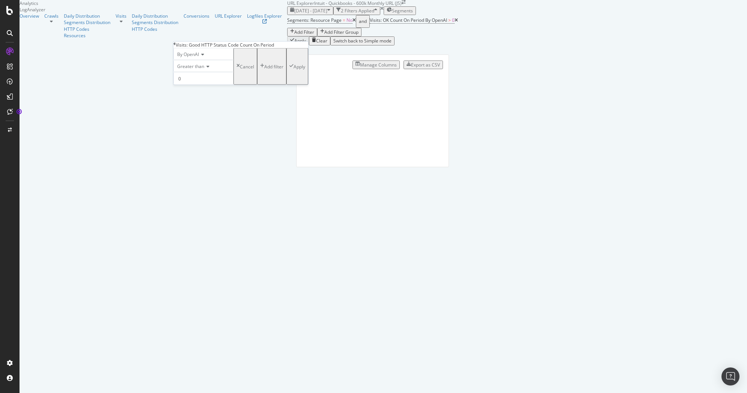
click at [309, 45] on div "Apply Clear Switch back to Simple mode" at bounding box center [372, 40] width 171 height 9
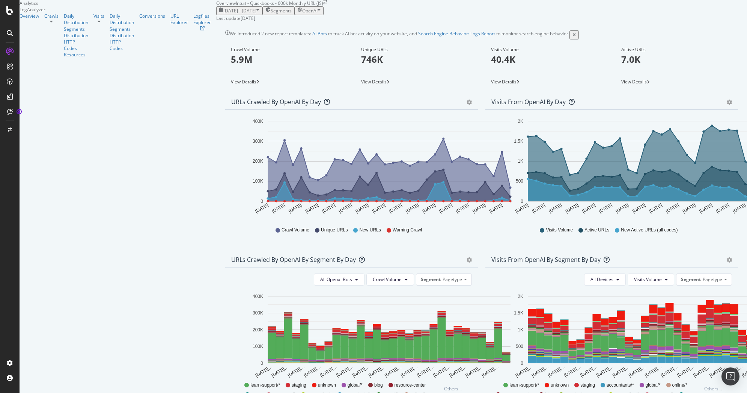
click at [317, 14] on span "OpenAI" at bounding box center [309, 11] width 15 height 6
click at [465, 15] on div "[DATE] - [DATE] Segments OpenAI" at bounding box center [481, 10] width 531 height 9
click at [312, 37] on link "AI Bots" at bounding box center [319, 33] width 15 height 6
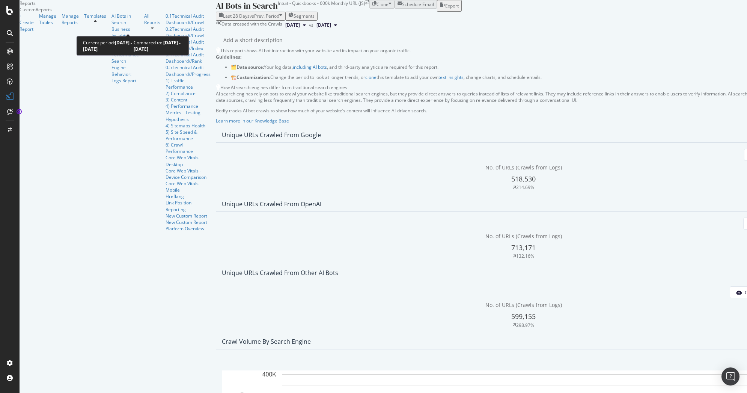
click at [250, 19] on span "vs Prev. Period" at bounding box center [265, 16] width 30 height 6
click at [311, 46] on div "Add a short description Add a short description" at bounding box center [527, 40] width 608 height 11
click at [282, 30] on button "[DATE]" at bounding box center [295, 25] width 27 height 9
click at [250, 19] on span "vs Prev. Period" at bounding box center [265, 16] width 30 height 6
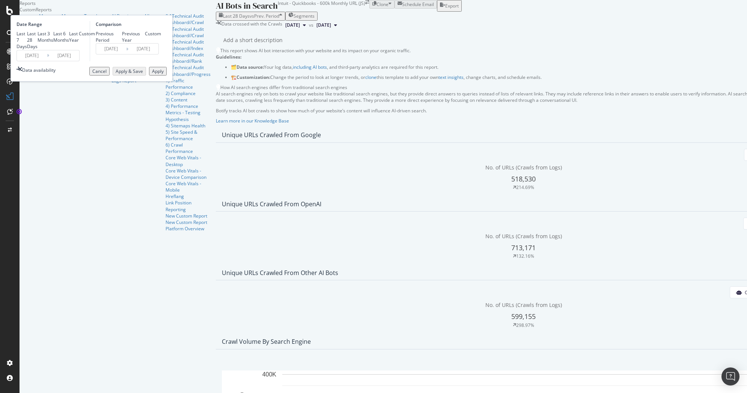
click at [95, 37] on div "Custom" at bounding box center [87, 33] width 16 height 6
click at [79, 61] on input "[DATE]" at bounding box center [64, 55] width 30 height 11
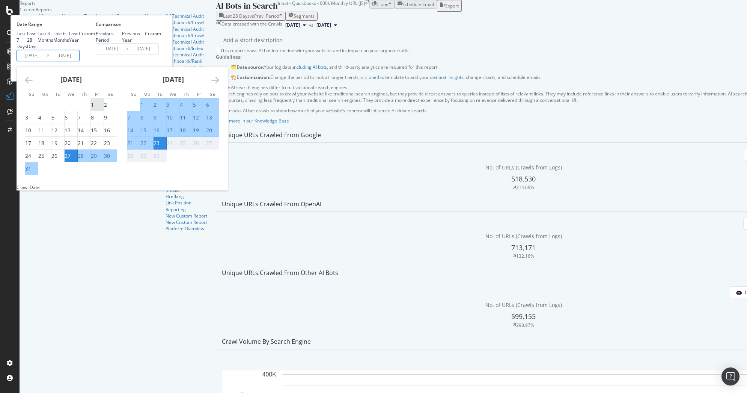
click at [94, 108] on div "1" at bounding box center [92, 105] width 3 height 8
type input "[DATE]"
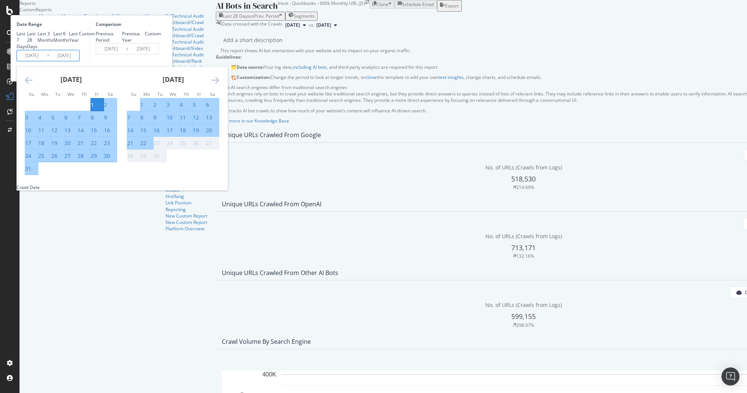
click at [31, 172] on div "31" at bounding box center [28, 169] width 6 height 8
type input "[DATE]"
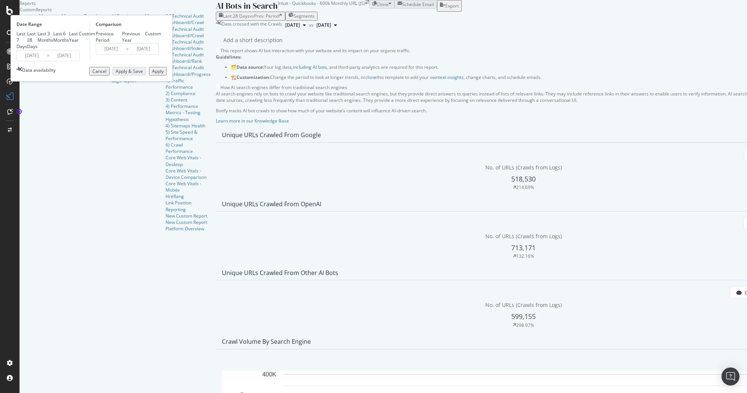
click at [164, 74] on div "Apply" at bounding box center [158, 71] width 12 height 6
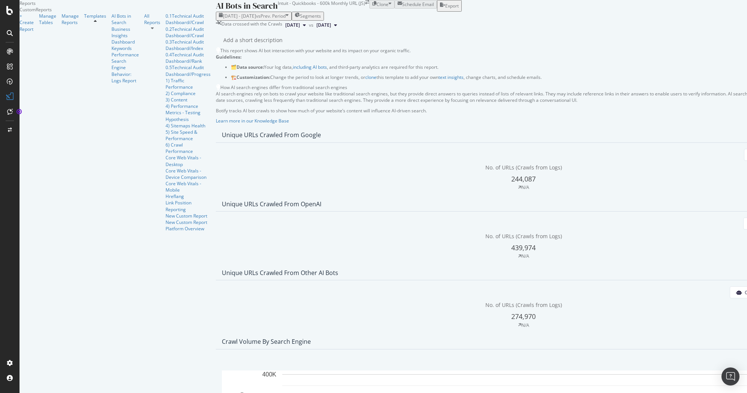
scroll to position [79, 0]
click at [344, 217] on div "OpenAI All bots" at bounding box center [523, 223] width 603 height 12
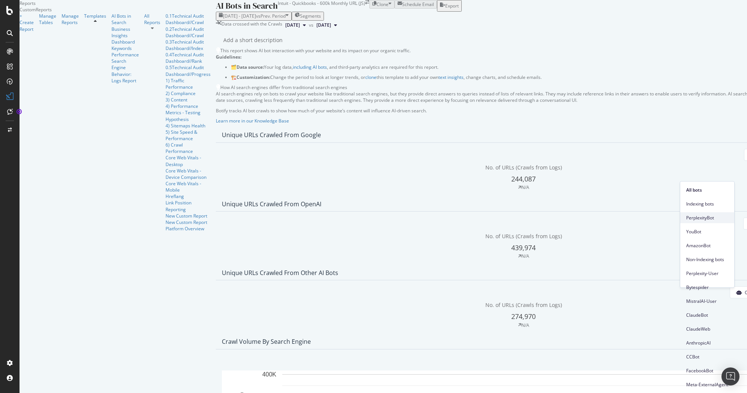
scroll to position [105, 0]
click at [534, 301] on div "No. of URLs (Crawls from Logs) 274,970 N/A" at bounding box center [523, 314] width 603 height 27
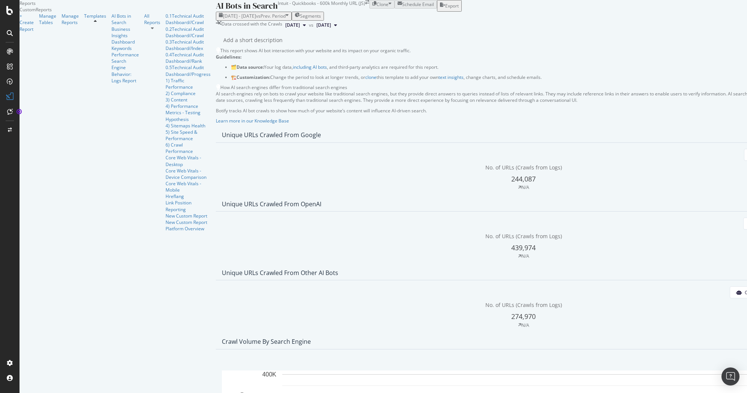
click at [498, 256] on span "ChatGPT-User" at bounding box center [498, 259] width 38 height 7
click at [256, 13] on span "vs Prev. Period" at bounding box center [271, 16] width 30 height 6
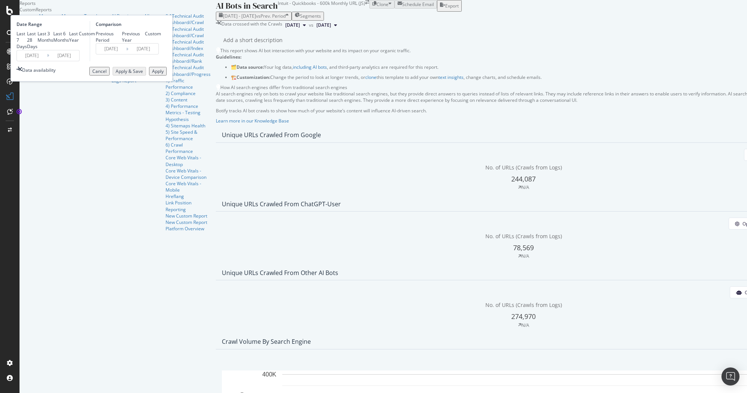
click at [38, 41] on div "Last 28 Days" at bounding box center [32, 39] width 11 height 19
type input "[DATE]"
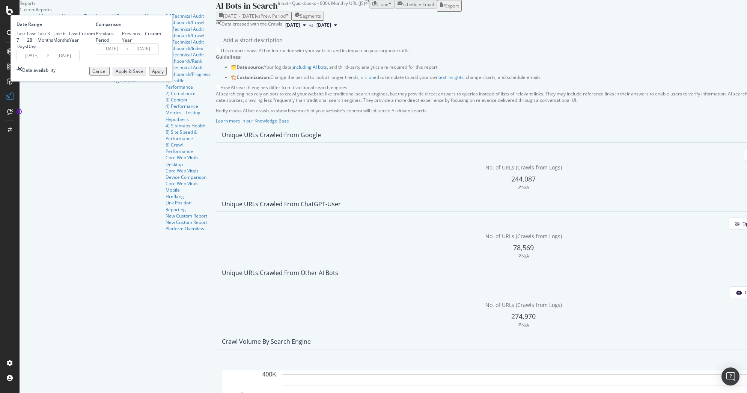
click at [27, 33] on div "Last 7 Days" at bounding box center [22, 39] width 11 height 19
type input "[DATE]"
click at [38, 41] on div "Last 28 Days" at bounding box center [32, 39] width 11 height 19
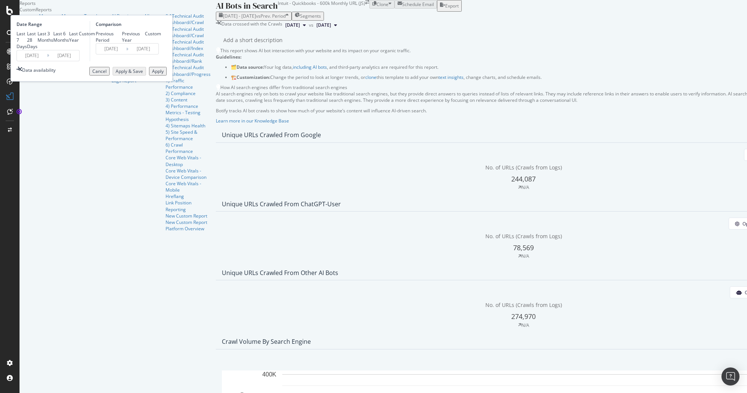
type input "[DATE]"
click at [164, 74] on div "Apply" at bounding box center [158, 71] width 12 height 6
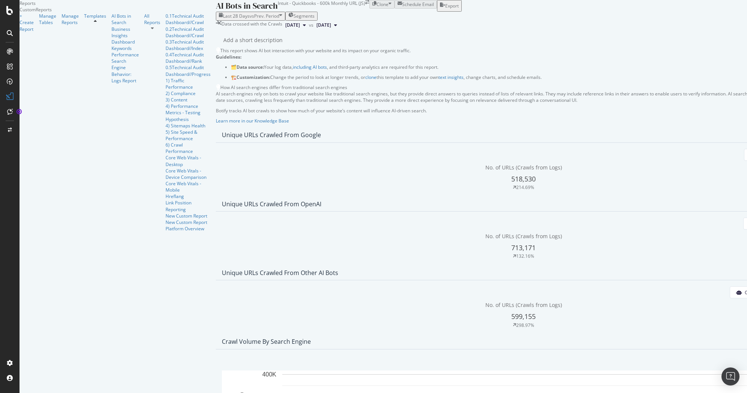
click at [497, 335] on span "ChatGPT-User" at bounding box center [498, 338] width 38 height 7
click at [219, 19] on div "Last 28 Days vs Prev. Period" at bounding box center [250, 16] width 63 height 6
click at [316, 30] on div "Data crossed with the Crawls [DATE] vs [DATE]" at bounding box center [523, 25] width 615 height 9
click at [250, 19] on span "vs Prev. Period" at bounding box center [265, 16] width 30 height 6
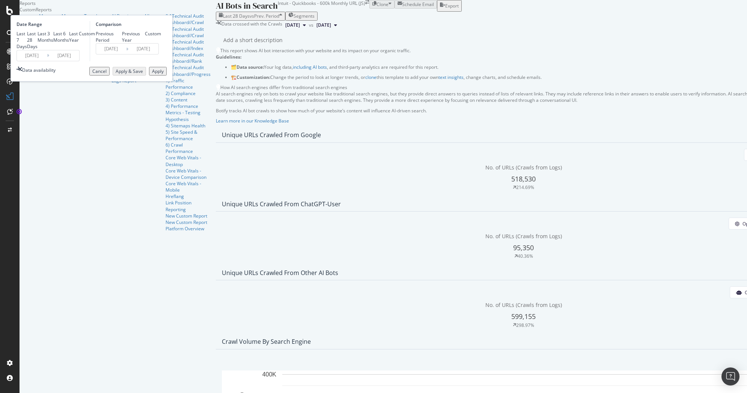
click at [27, 50] on div "Last 7 Days" at bounding box center [22, 39] width 11 height 19
type input "[DATE]"
click at [95, 37] on div "Custom" at bounding box center [87, 33] width 16 height 6
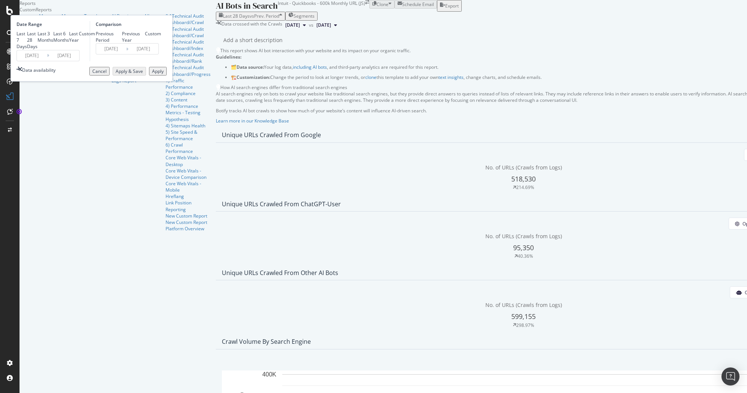
type input "[DATE]"
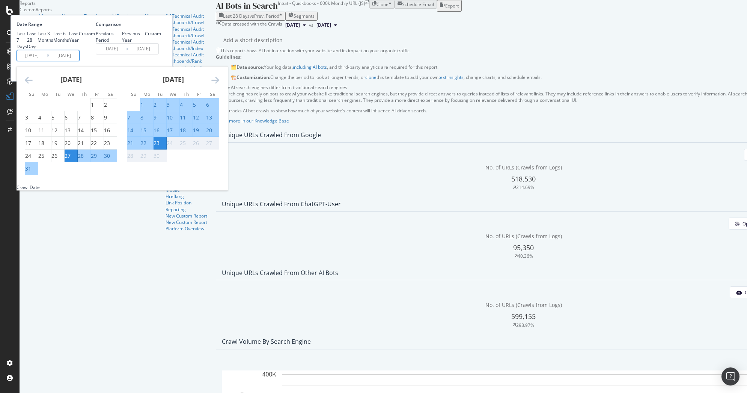
click at [79, 61] on input "[DATE]" at bounding box center [64, 55] width 30 height 11
click at [143, 108] on div "1" at bounding box center [141, 105] width 3 height 8
type input "[DATE]"
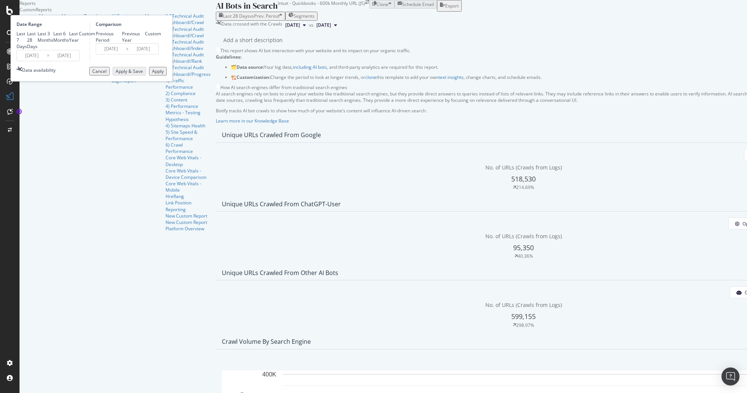
click at [47, 61] on input "[DATE]" at bounding box center [32, 55] width 30 height 11
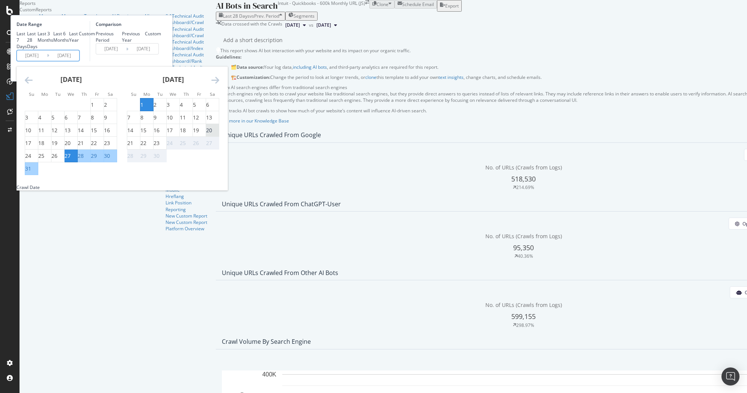
click at [212, 134] on div "20" at bounding box center [209, 130] width 6 height 8
type input "[DATE]"
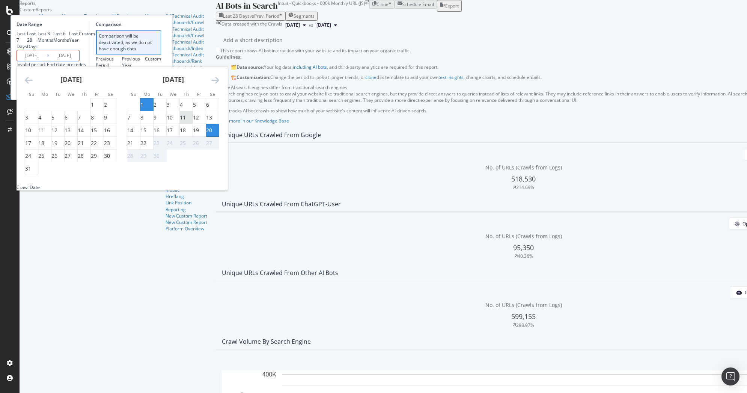
drag, startPoint x: 236, startPoint y: 159, endPoint x: 268, endPoint y: 175, distance: 35.9
click at [219, 162] on tbody "1 2 3 4 5 6 7 8 9 10 11 12 13 14 15 16 17 18 19 20 21 22 23 24 25 26 27 28 29 30" at bounding box center [173, 130] width 92 height 64
click at [199, 134] on div "19" at bounding box center [196, 130] width 6 height 8
type input "[DATE]"
click at [212, 134] on div "20" at bounding box center [209, 130] width 6 height 8
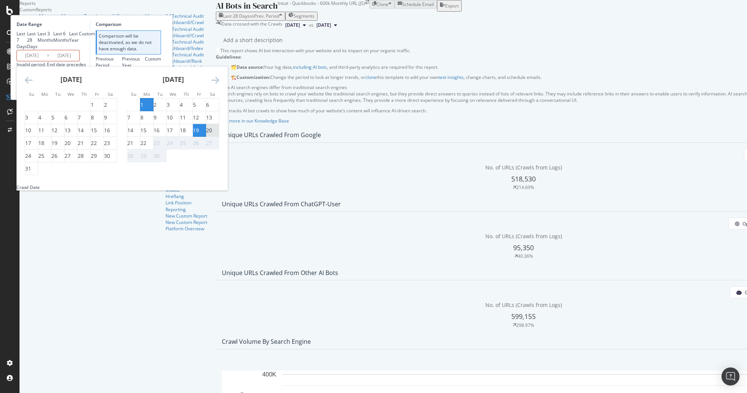
type input "[DATE]"
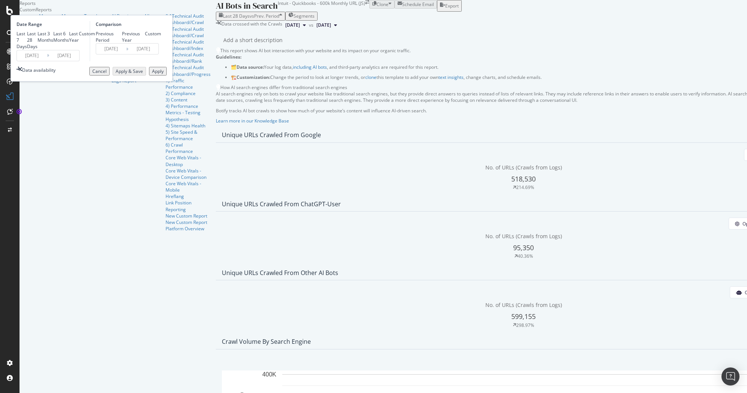
click at [47, 61] on input "[DATE]" at bounding box center [32, 55] width 30 height 11
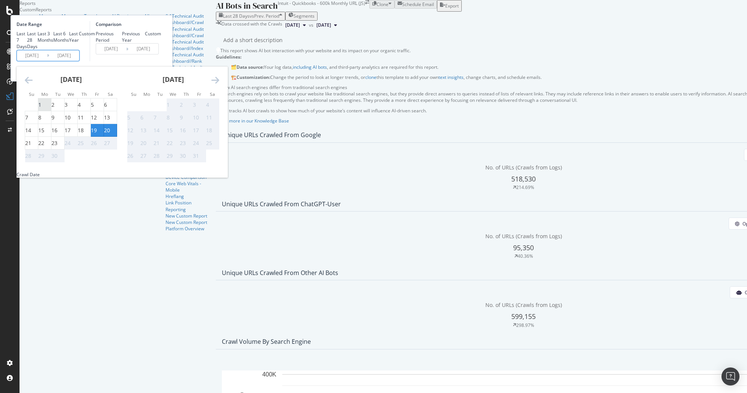
click at [41, 108] on div "1" at bounding box center [39, 105] width 3 height 8
type input "[DATE]"
click at [313, 46] on div "Add a short description Add a short description" at bounding box center [527, 40] width 608 height 11
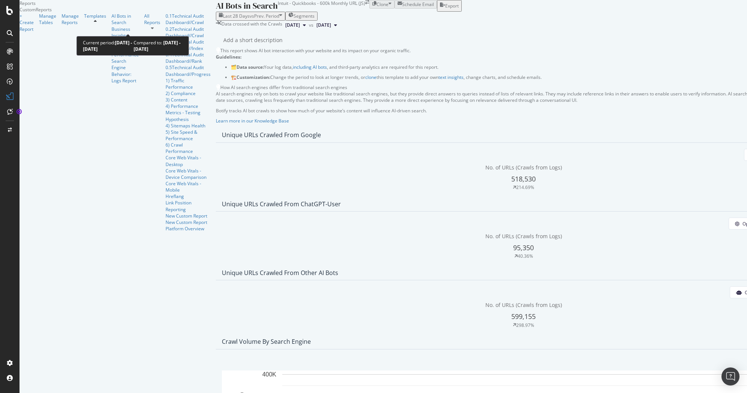
click at [279, 19] on div "button" at bounding box center [280, 16] width 3 height 6
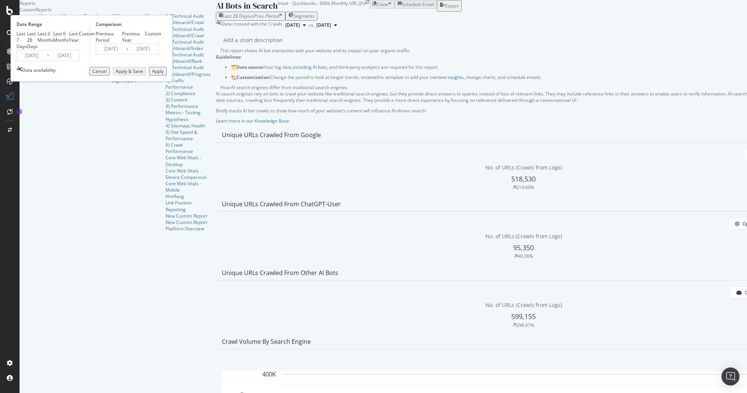
click at [167, 75] on button "Apply" at bounding box center [158, 71] width 18 height 9
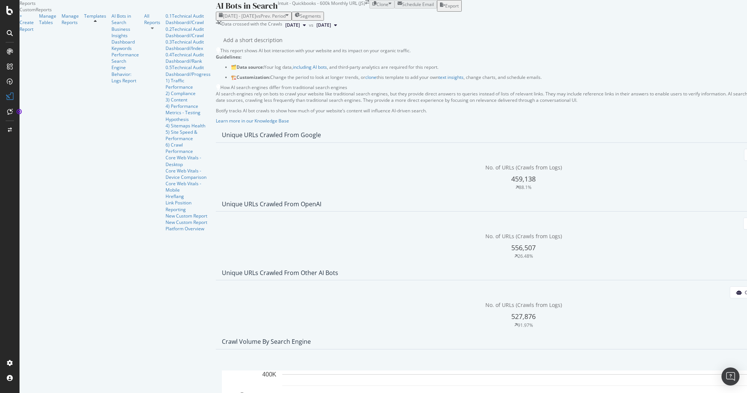
click at [300, 19] on span "Segments" at bounding box center [310, 16] width 21 height 6
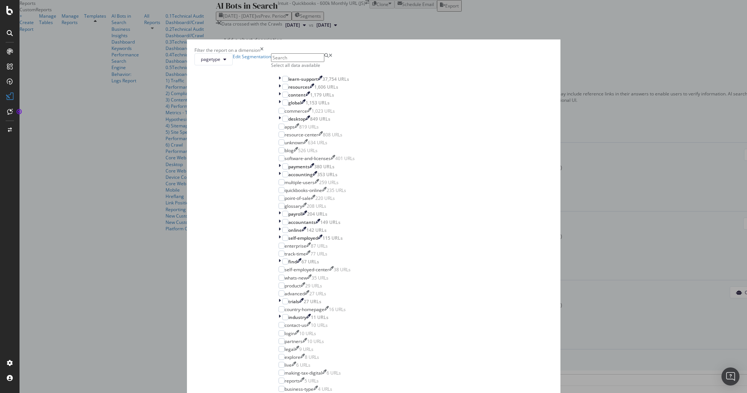
click at [331, 68] on div "Select all data available" at bounding box center [318, 65] width 94 height 6
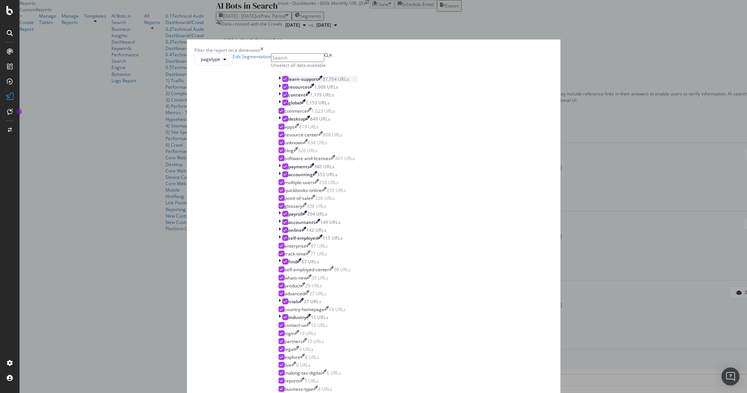
click at [287, 81] on icon "modal" at bounding box center [284, 79] width 3 height 4
click at [287, 96] on icon "modal" at bounding box center [284, 95] width 3 height 4
click at [287, 104] on icon "modal" at bounding box center [284, 103] width 3 height 4
click at [283, 113] on icon "modal" at bounding box center [281, 111] width 3 height 4
click at [288, 122] on div "modal" at bounding box center [285, 119] width 6 height 6
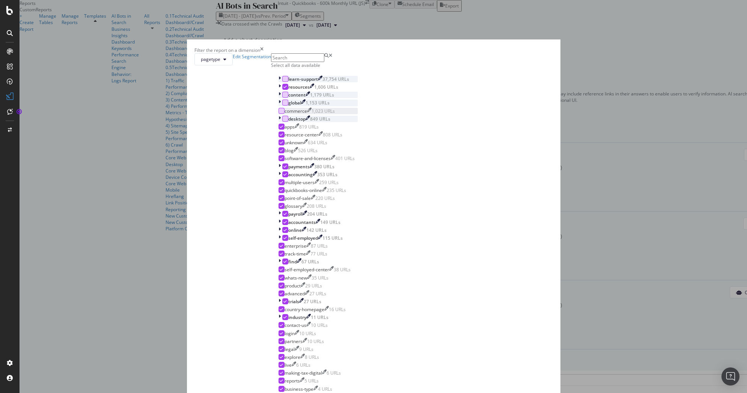
click at [288, 122] on div "modal" at bounding box center [285, 119] width 6 height 6
click at [283, 128] on icon "modal" at bounding box center [281, 127] width 3 height 4
click at [287, 89] on icon "modal" at bounding box center [284, 87] width 3 height 4
click at [283, 144] on icon "modal" at bounding box center [281, 142] width 3 height 4
click at [283, 152] on icon "modal" at bounding box center [281, 150] width 3 height 4
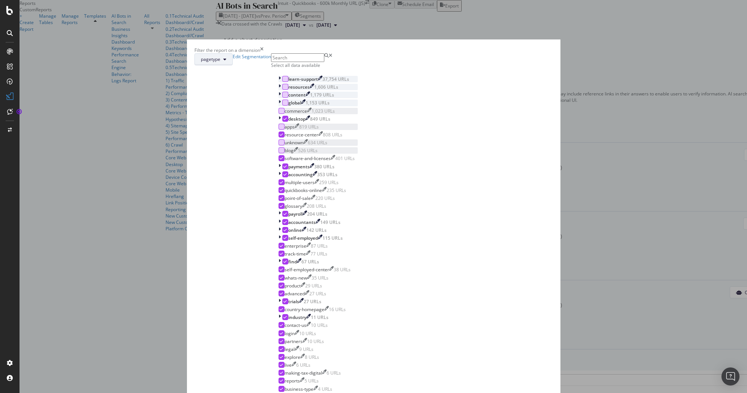
click at [220, 62] on span "pagetype" at bounding box center [211, 59] width 20 height 6
click at [271, 65] on div "pagetype Edit Segmentation" at bounding box center [232, 59] width 77 height 12
click at [220, 62] on span "pagetype" at bounding box center [211, 59] width 20 height 6
click at [317, 194] on span "Speedworkers" at bounding box center [321, 194] width 30 height 7
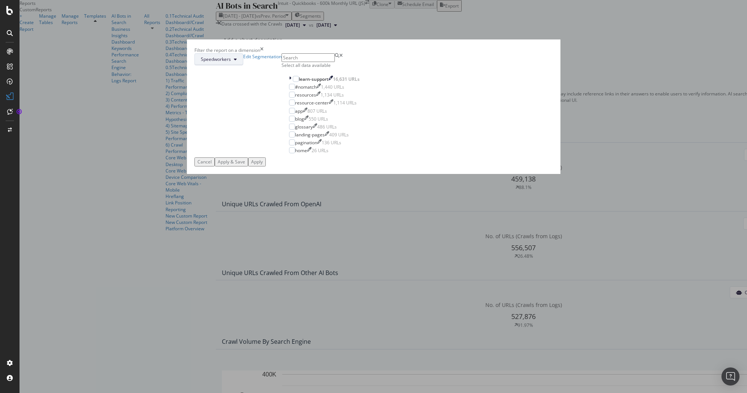
click at [243, 65] on button "Speedworkers" at bounding box center [218, 59] width 49 height 12
click at [318, 161] on span "pagetype" at bounding box center [321, 162] width 31 height 7
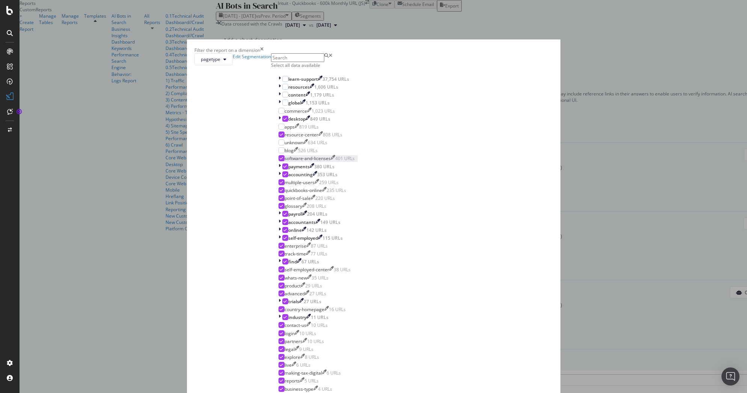
click at [283, 160] on icon "modal" at bounding box center [281, 158] width 3 height 4
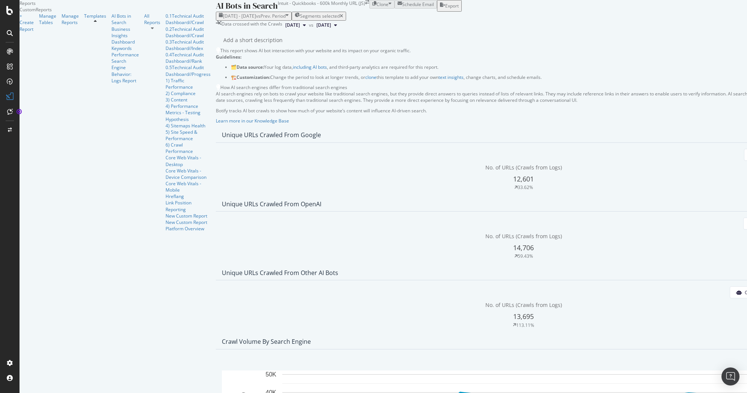
click at [494, 337] on span "ChatGPT-User" at bounding box center [498, 338] width 38 height 7
click at [256, 13] on span "vs Prev. Period" at bounding box center [271, 16] width 30 height 6
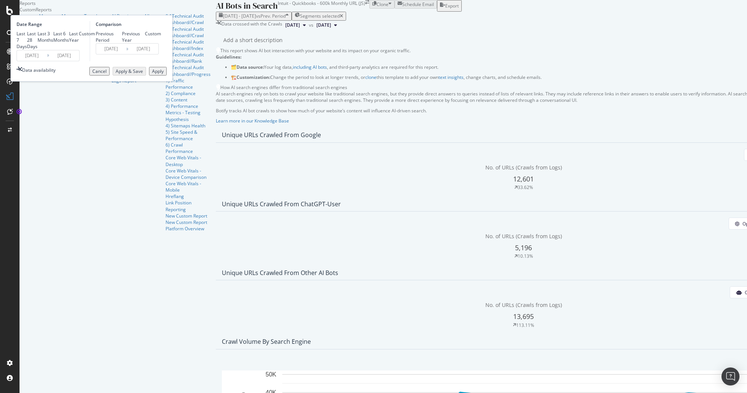
click at [49, 59] on icon at bounding box center [48, 55] width 2 height 7
click at [79, 61] on input "[DATE]" at bounding box center [64, 55] width 30 height 11
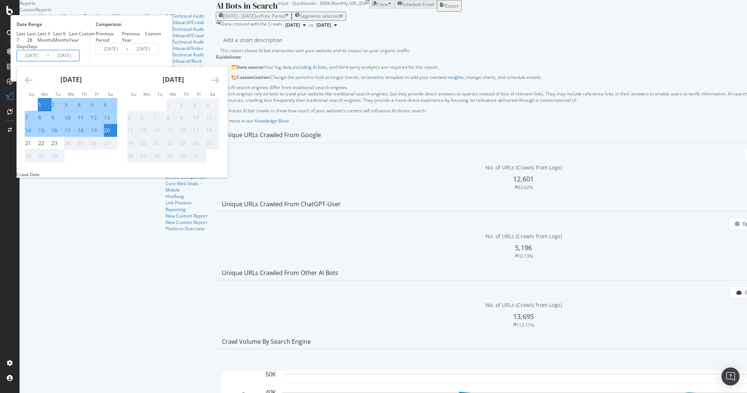
click at [33, 84] on icon "Move backward to switch to the previous month." at bounding box center [29, 79] width 8 height 9
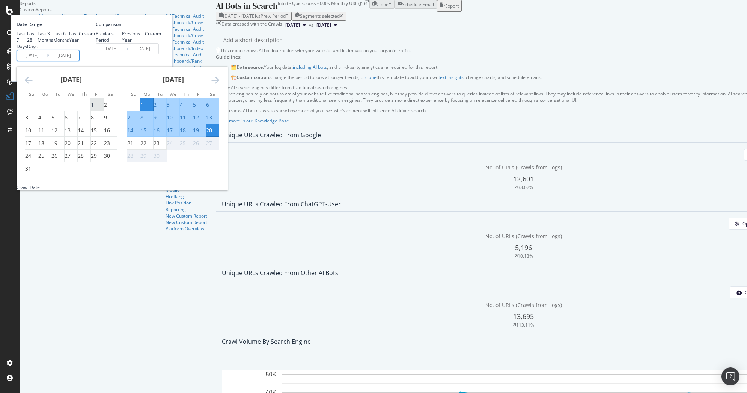
click at [94, 108] on div "1" at bounding box center [92, 105] width 3 height 8
type input "[DATE]"
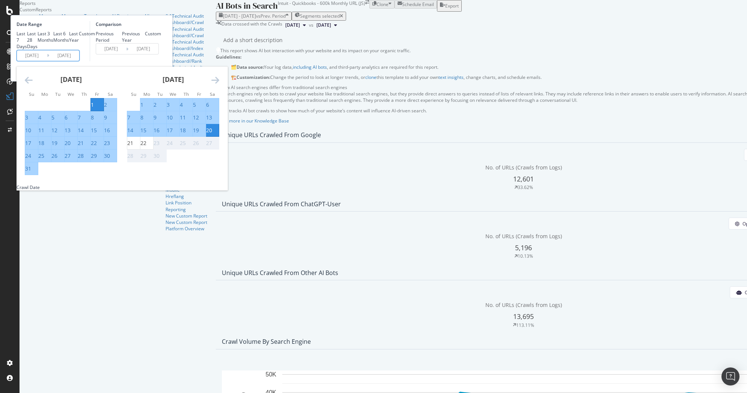
click at [71, 147] on div "20" at bounding box center [68, 143] width 6 height 8
type input "[DATE]"
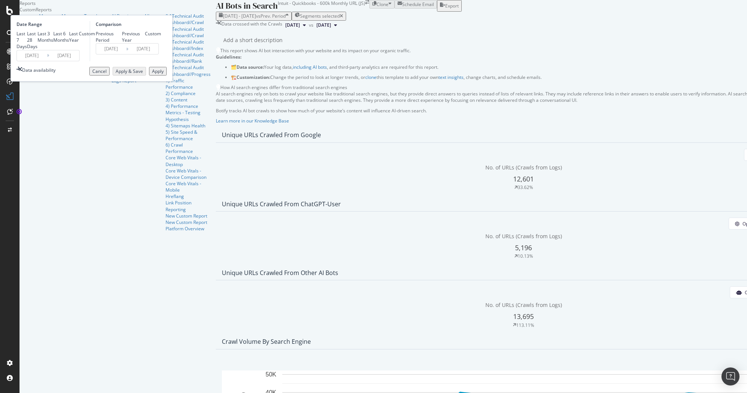
click at [167, 75] on button "Apply" at bounding box center [158, 71] width 18 height 9
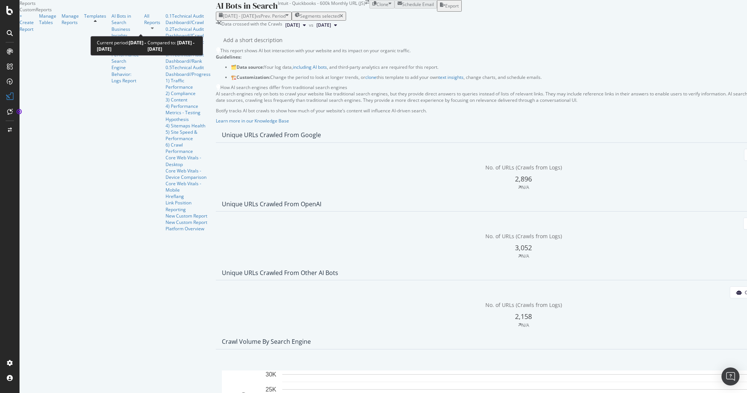
click at [256, 19] on span "vs Prev. Period" at bounding box center [271, 16] width 30 height 6
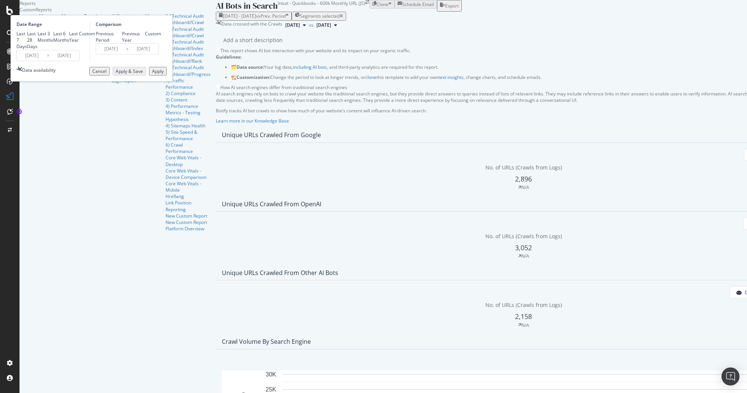
click at [79, 61] on input "[DATE]" at bounding box center [64, 55] width 30 height 11
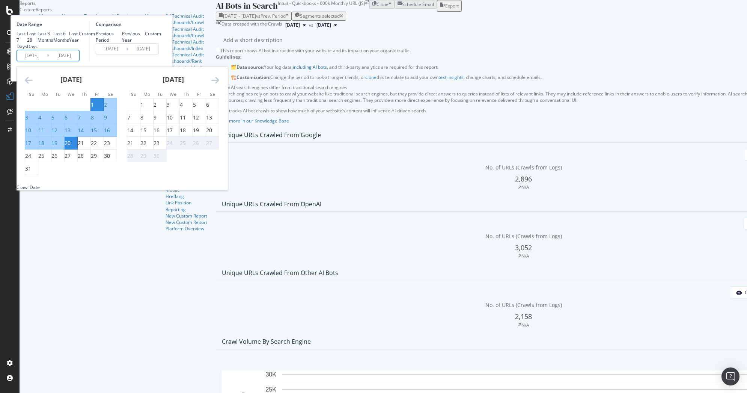
click at [57, 134] on div "12" at bounding box center [54, 130] width 6 height 8
type input "[DATE]"
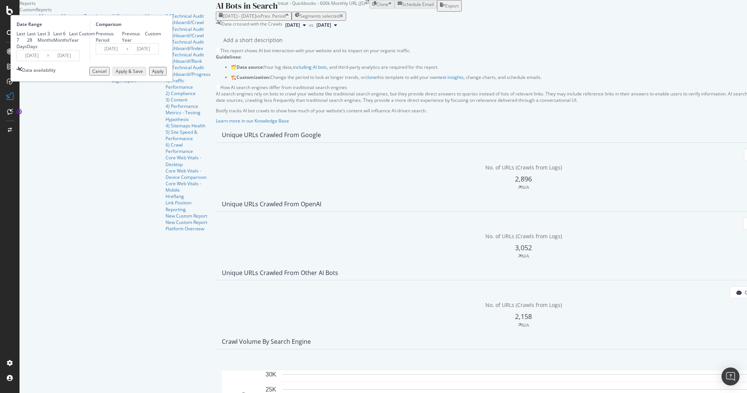
click at [79, 61] on input "[DATE]" at bounding box center [64, 55] width 30 height 11
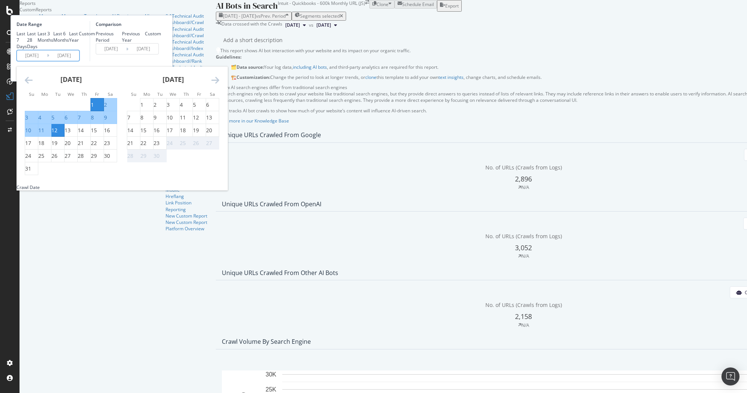
click at [64, 134] on div "12" at bounding box center [57, 130] width 13 height 8
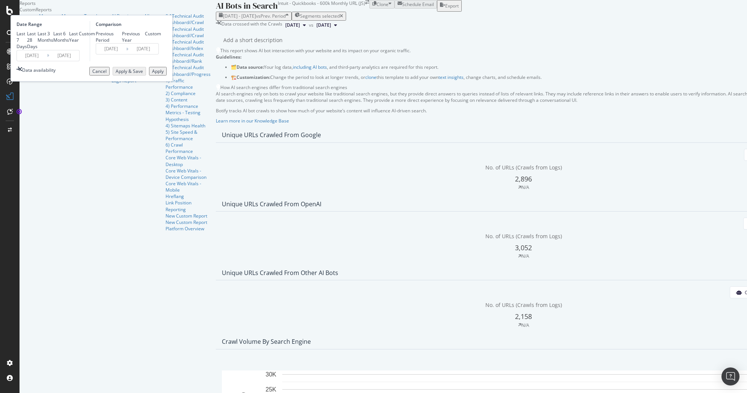
click at [79, 61] on input "[DATE]" at bounding box center [64, 55] width 30 height 11
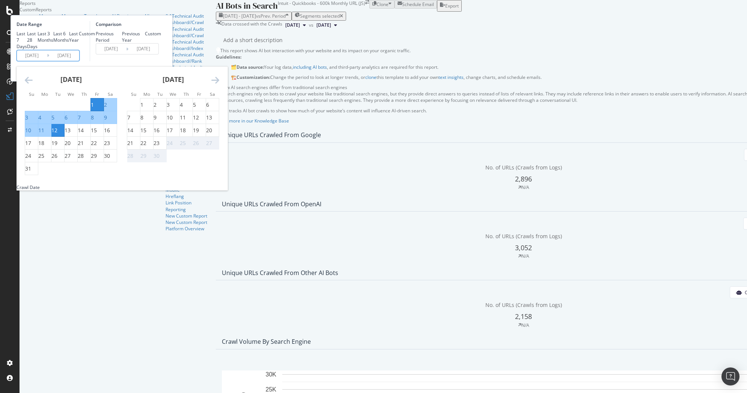
click at [94, 108] on div "1" at bounding box center [92, 105] width 3 height 8
type input "[DATE]"
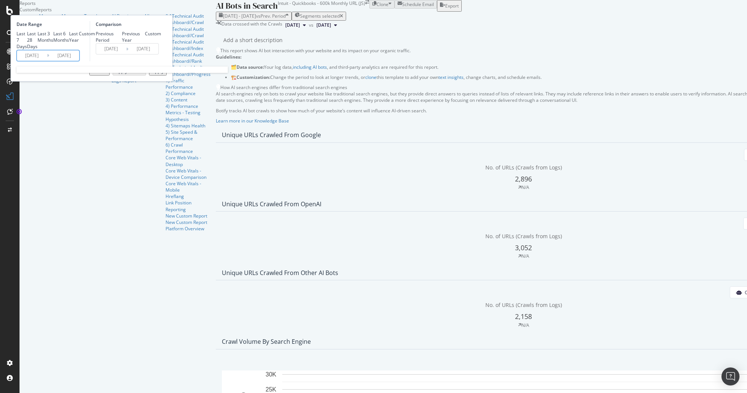
click at [79, 61] on input "[DATE]" at bounding box center [64, 55] width 30 height 11
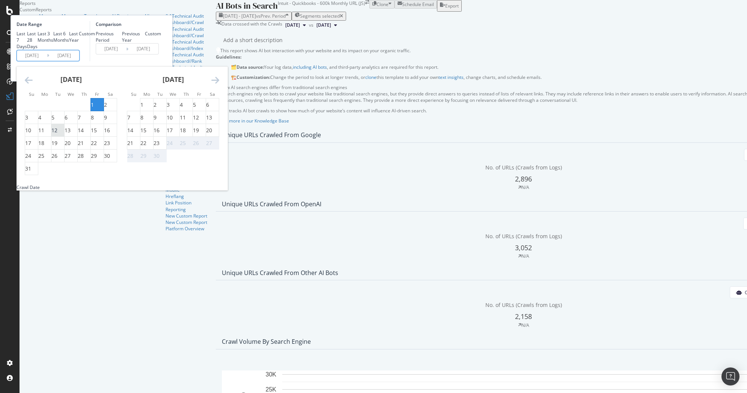
click at [57, 134] on div "12" at bounding box center [54, 130] width 6 height 8
type input "[DATE]"
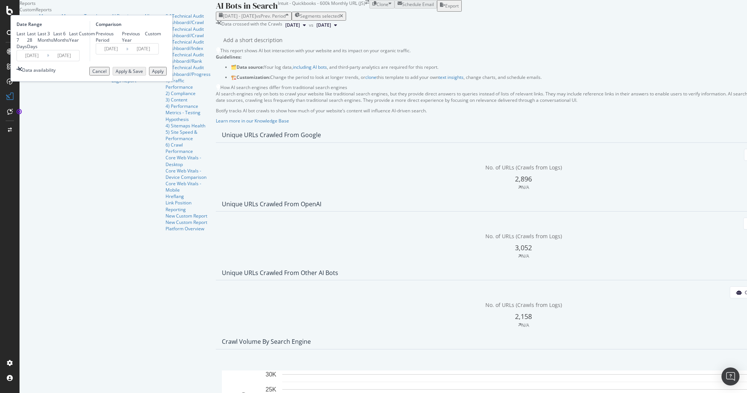
click at [79, 61] on input "[DATE]" at bounding box center [64, 55] width 30 height 11
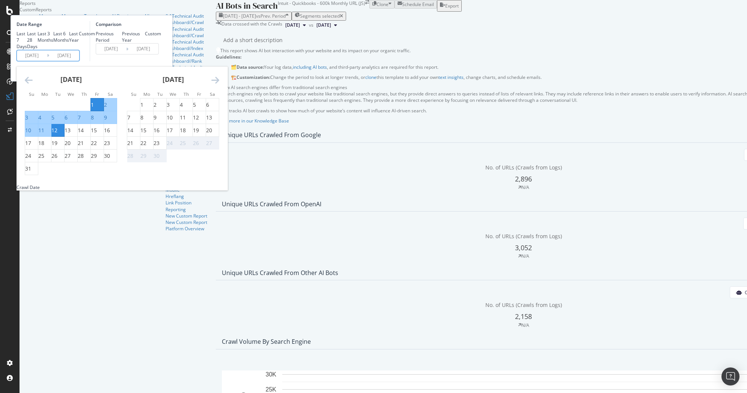
click at [47, 61] on input "[DATE]" at bounding box center [32, 55] width 30 height 11
click at [57, 134] on div "12" at bounding box center [54, 130] width 6 height 8
type input "[DATE]"
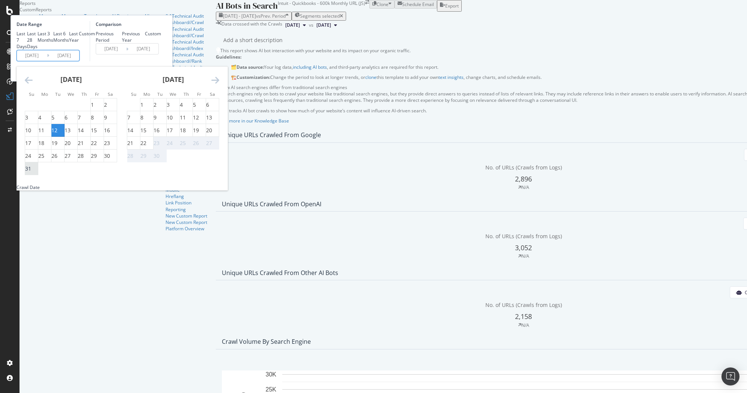
click at [31, 172] on div "31" at bounding box center [28, 169] width 6 height 8
type input "[DATE]"
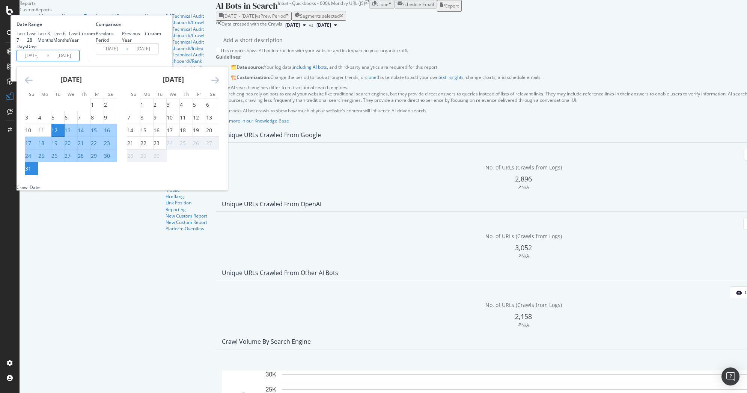
click at [79, 61] on input "[DATE]" at bounding box center [64, 55] width 30 height 11
click at [44, 134] on div "11" at bounding box center [41, 130] width 6 height 8
type input "[DATE]"
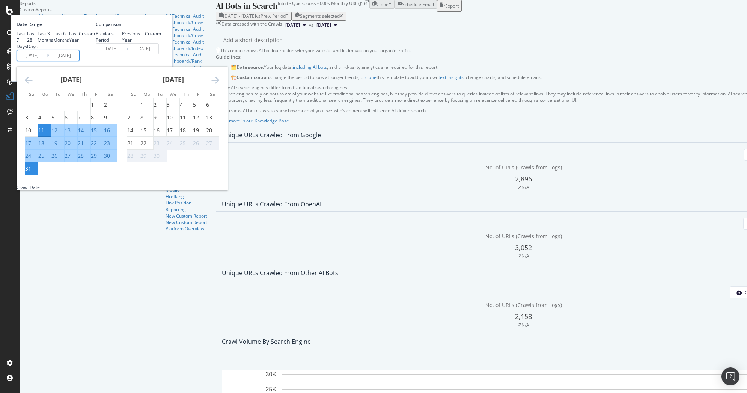
click at [161, 61] on div "Comparison Previous Period Previous Year Custom [DATE] Navigate forward to inte…" at bounding box center [125, 41] width 71 height 40
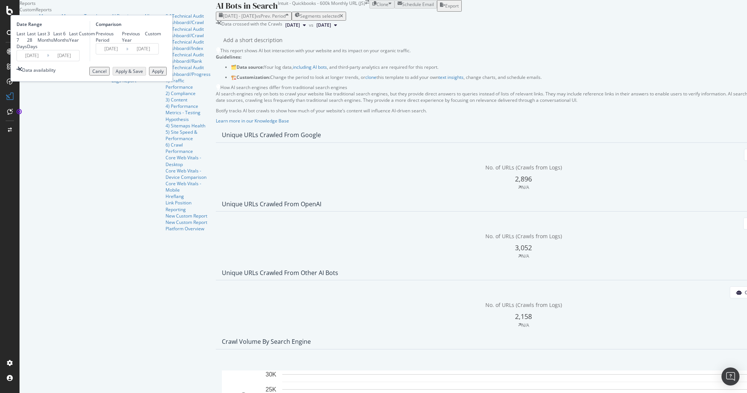
click at [164, 74] on div "Apply" at bounding box center [158, 71] width 12 height 6
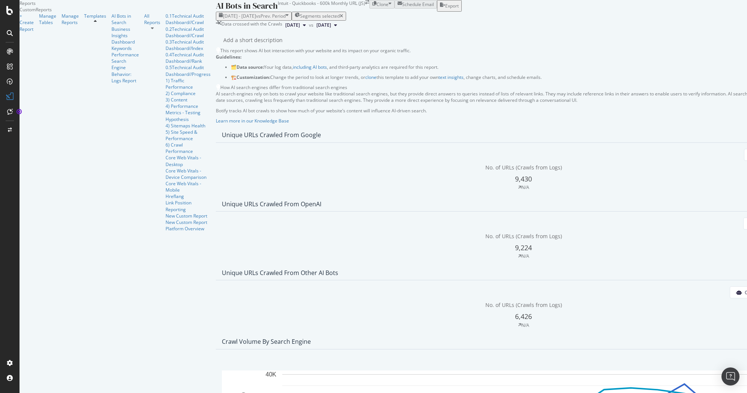
click at [502, 335] on span "ChatGPT-User" at bounding box center [498, 338] width 38 height 7
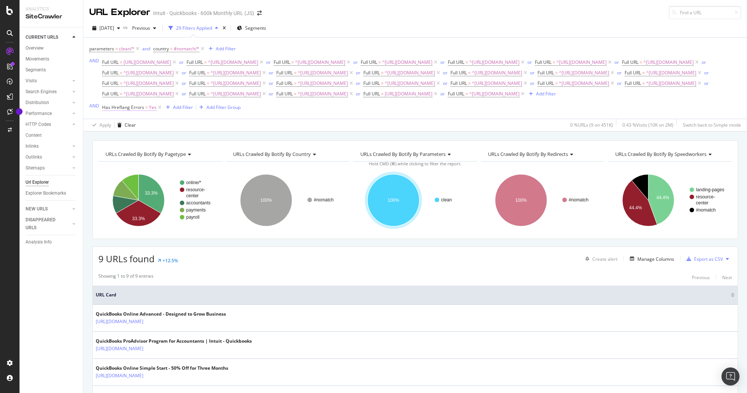
click at [124, 110] on span "Has Hreflang Errors" at bounding box center [123, 107] width 42 height 6
click at [107, 141] on icon at bounding box center [106, 139] width 2 height 5
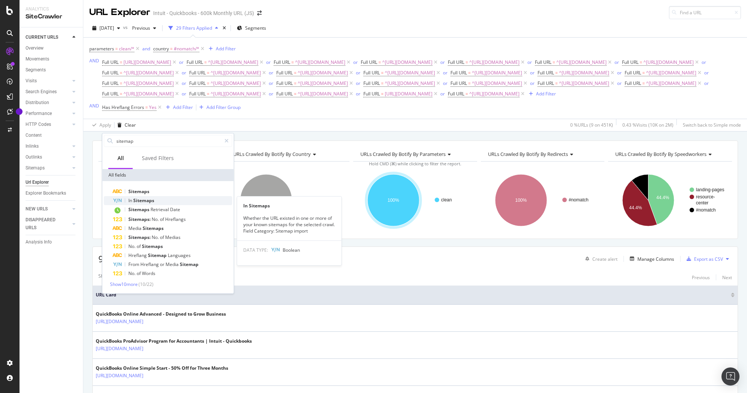
type input "sitemap"
click at [144, 198] on span "Sitemaps" at bounding box center [143, 200] width 21 height 6
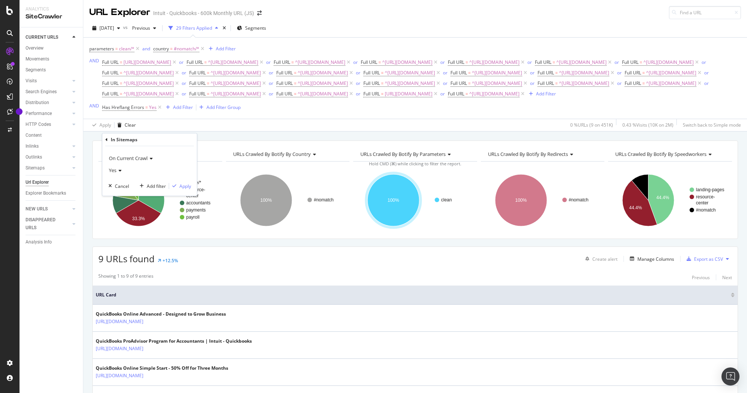
click at [115, 168] on span "Yes" at bounding box center [113, 170] width 8 height 7
click at [120, 191] on div "No" at bounding box center [150, 195] width 80 height 10
click at [152, 184] on div "Add filter" at bounding box center [156, 186] width 19 height 6
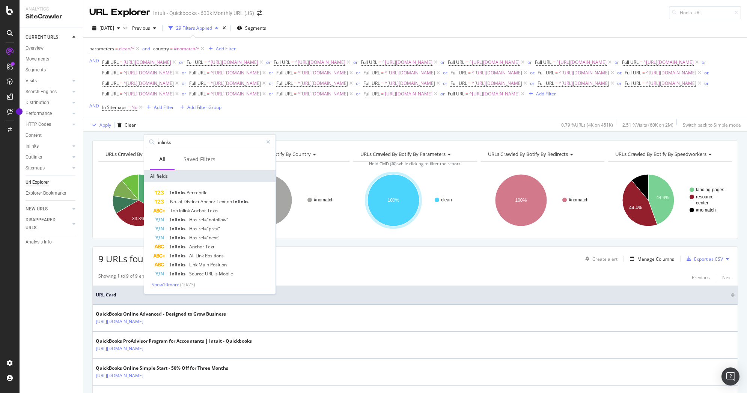
type input "inlinks"
click at [168, 282] on span "Show 10 more" at bounding box center [166, 284] width 28 height 6
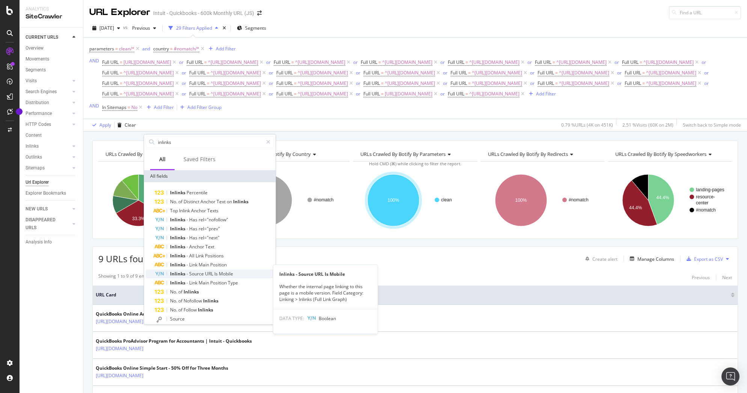
scroll to position [5, 0]
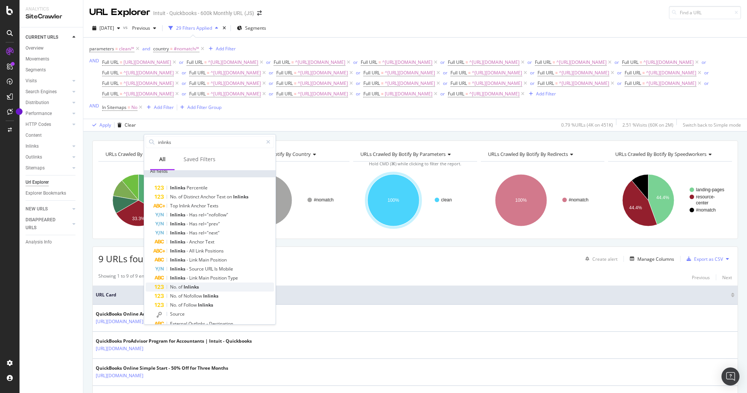
click at [184, 283] on div "No. of Inlinks" at bounding box center [214, 286] width 119 height 9
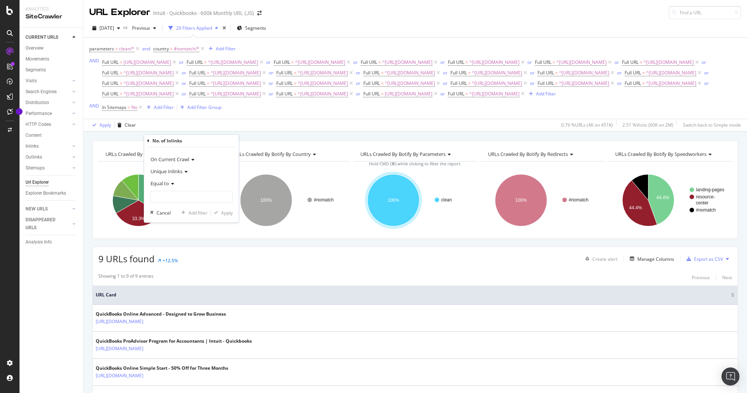
click at [170, 170] on span "Unique Inlinks" at bounding box center [166, 171] width 32 height 7
click at [164, 197] on span "Total Inlinks" at bounding box center [166, 196] width 25 height 6
click at [175, 194] on input "number" at bounding box center [191, 197] width 83 height 12
type input "0"
click at [220, 214] on div "button" at bounding box center [216, 212] width 10 height 5
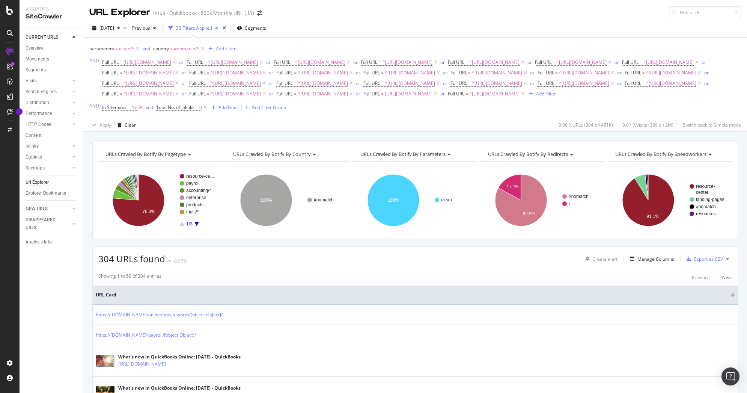
click at [140, 111] on icon at bounding box center [140, 108] width 6 height 8
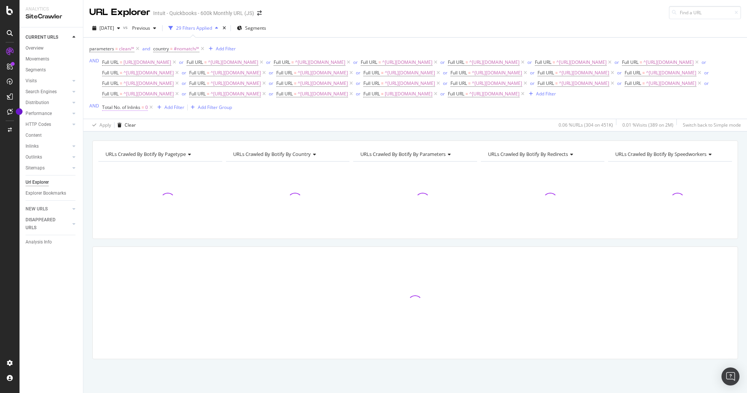
click at [117, 110] on span "Total No. of Inlinks" at bounding box center [121, 107] width 38 height 6
click at [105, 141] on icon at bounding box center [106, 139] width 2 height 5
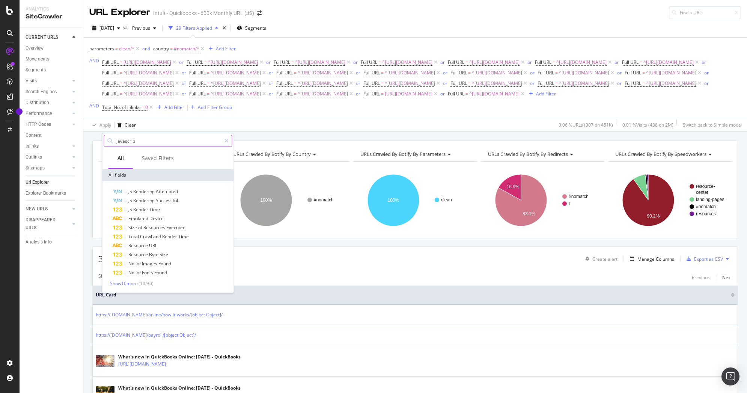
type input "javascript"
click at [156, 190] on span "Attempted" at bounding box center [167, 191] width 22 height 6
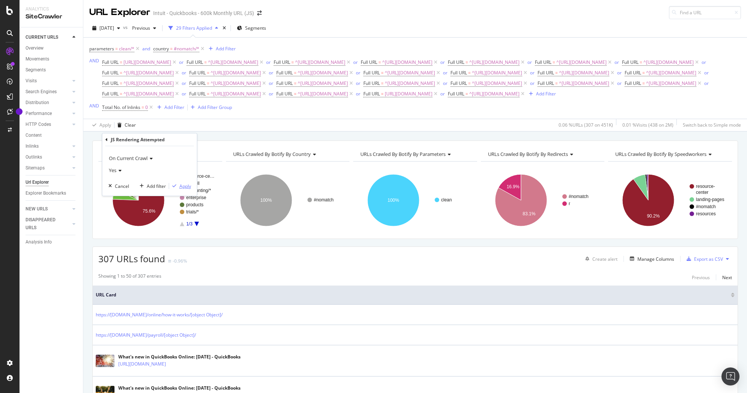
click at [184, 185] on div "Apply" at bounding box center [185, 186] width 12 height 6
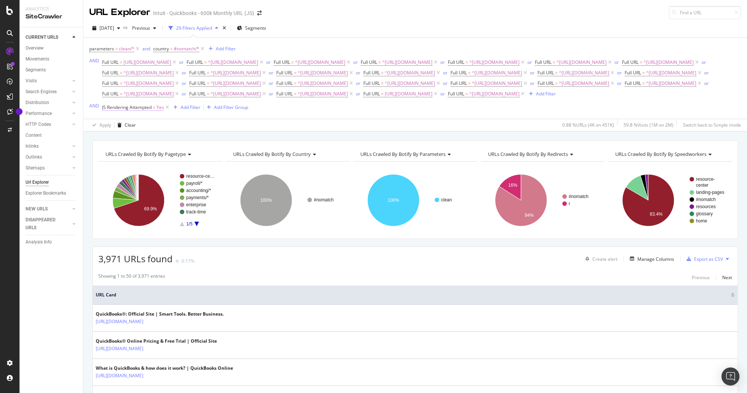
click at [134, 110] on span "JS Rendering Attempted" at bounding box center [127, 107] width 50 height 6
click at [106, 139] on icon at bounding box center [106, 139] width 2 height 5
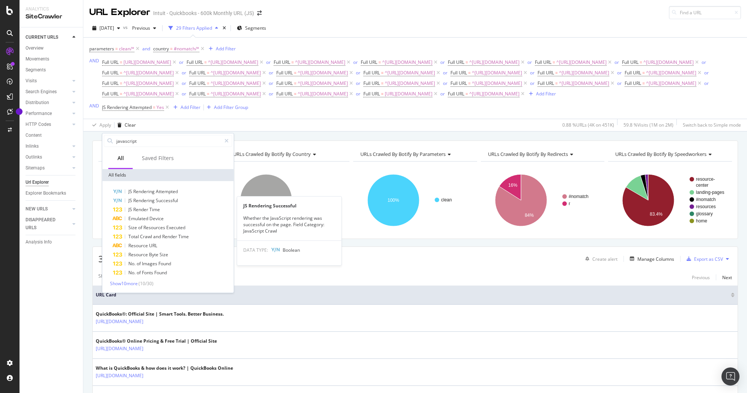
click at [155, 200] on span "Rendering" at bounding box center [144, 200] width 23 height 6
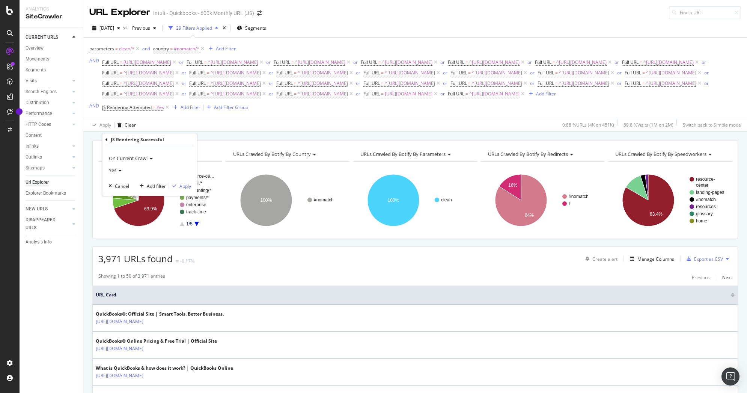
click at [116, 168] on span "Yes" at bounding box center [113, 170] width 8 height 7
click at [122, 192] on div "No" at bounding box center [150, 195] width 80 height 10
click at [189, 184] on div "Apply" at bounding box center [185, 186] width 12 height 6
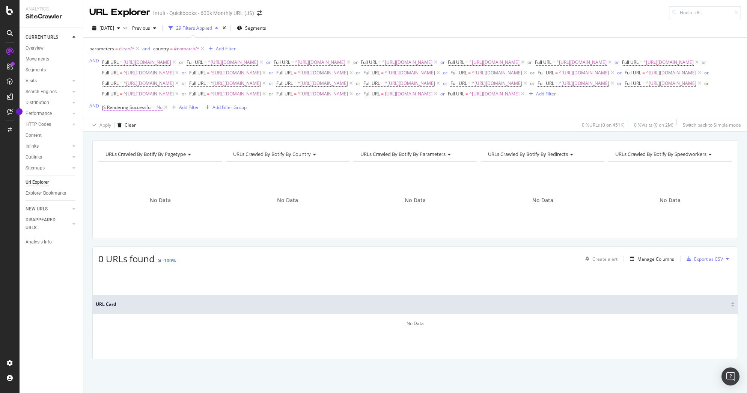
click at [123, 110] on span "JS Rendering Successful" at bounding box center [127, 107] width 50 height 6
click at [105, 139] on icon at bounding box center [106, 139] width 2 height 5
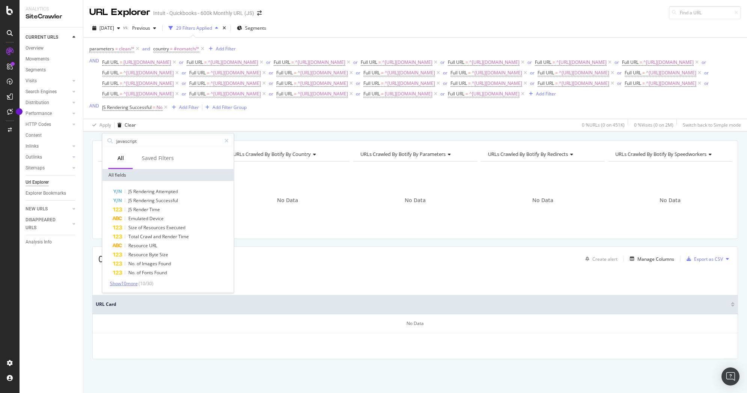
click at [135, 281] on span "Show 10 more" at bounding box center [124, 283] width 28 height 6
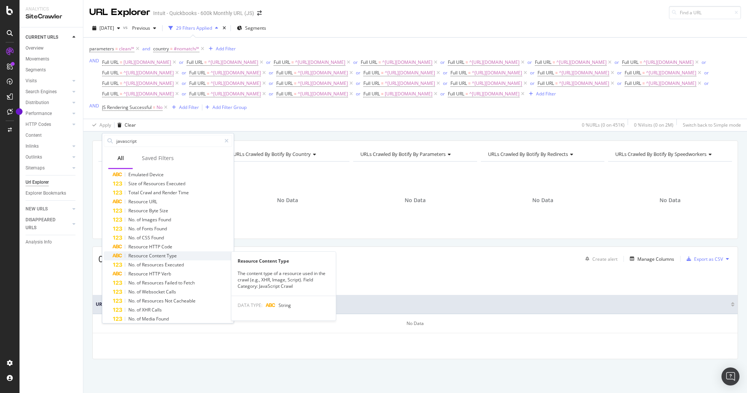
scroll to position [49, 0]
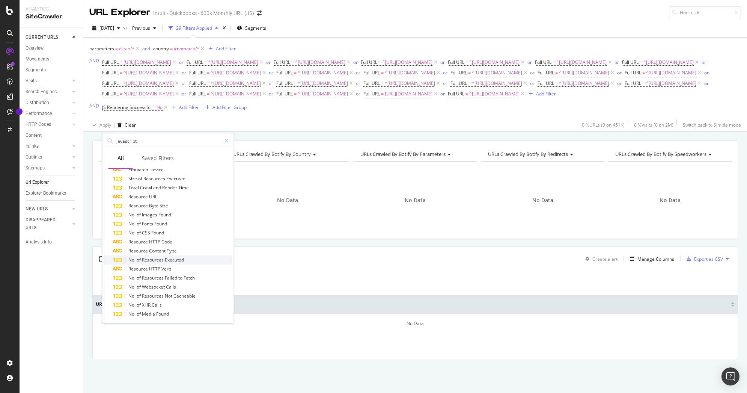
click at [135, 261] on span "No." at bounding box center [132, 259] width 8 height 6
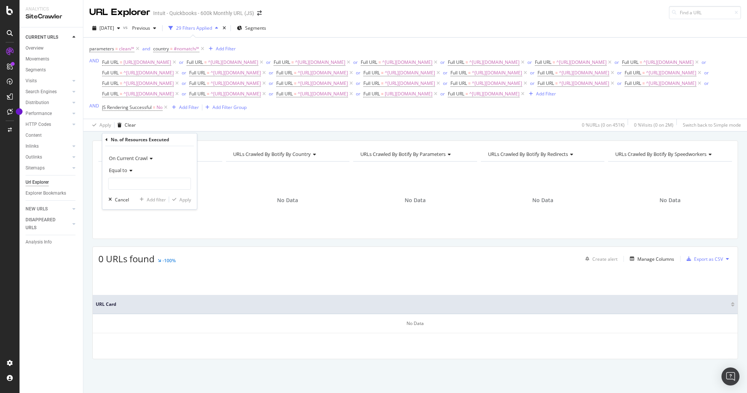
click at [125, 172] on span "Equal to" at bounding box center [118, 170] width 18 height 7
click at [130, 221] on div "Greater than" at bounding box center [150, 225] width 80 height 10
click at [136, 184] on input "number" at bounding box center [149, 183] width 83 height 12
type input "1"
click at [188, 200] on div "Apply" at bounding box center [185, 199] width 12 height 6
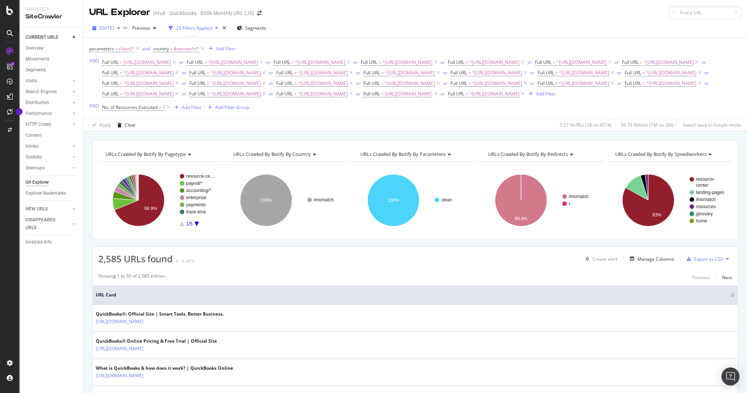
click at [114, 29] on span "[DATE]" at bounding box center [106, 28] width 15 height 6
click at [125, 66] on div "[DATE]" at bounding box center [120, 69] width 40 height 7
click at [130, 110] on span "No. of Resources Executed" at bounding box center [130, 107] width 56 height 6
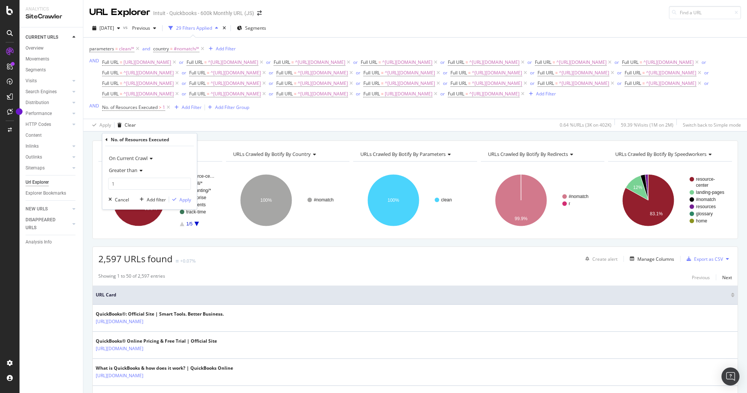
click at [106, 139] on icon at bounding box center [106, 139] width 2 height 5
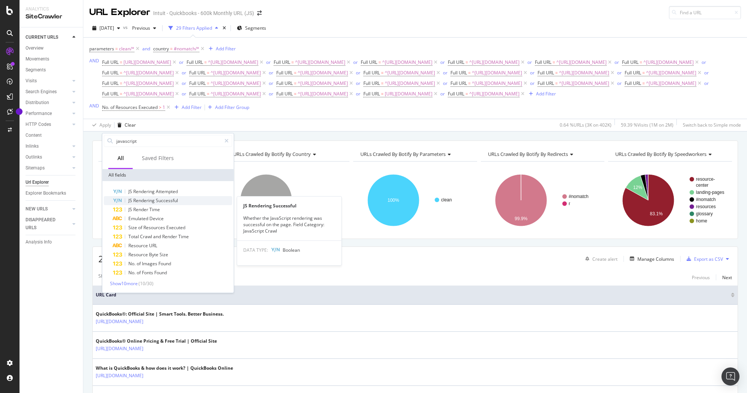
type input "javascript"
click at [156, 202] on span "Successful" at bounding box center [167, 200] width 22 height 6
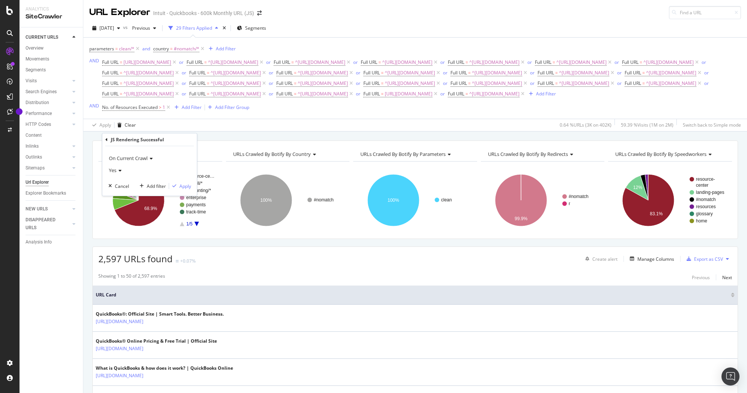
click at [117, 168] on icon at bounding box center [118, 170] width 5 height 5
click at [120, 192] on div "No" at bounding box center [150, 195] width 80 height 10
click at [177, 187] on div "button" at bounding box center [174, 186] width 10 height 5
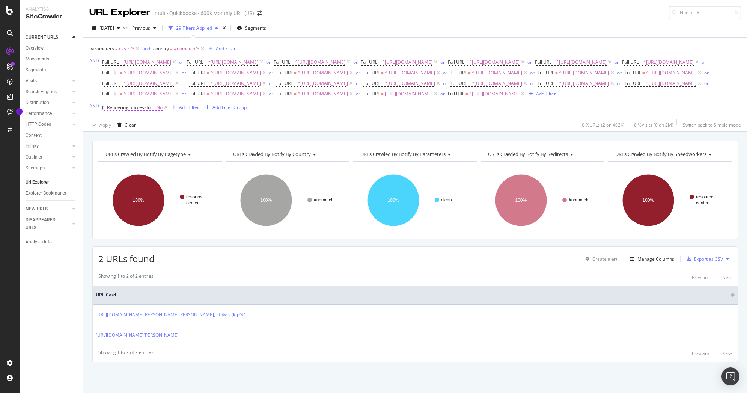
click at [122, 110] on span "JS Rendering Successful" at bounding box center [127, 107] width 50 height 6
click at [106, 139] on icon at bounding box center [106, 139] width 2 height 5
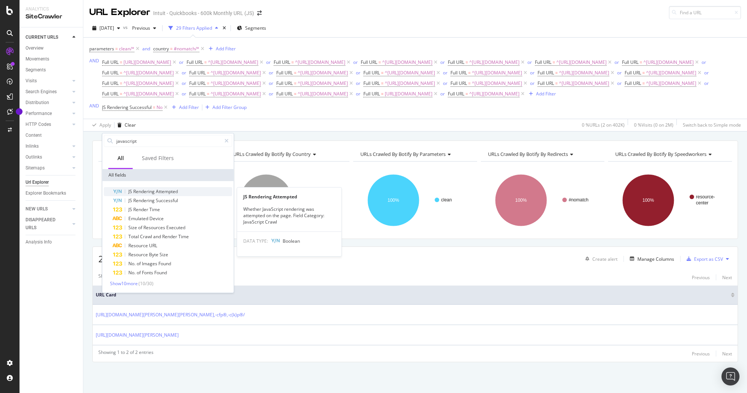
click at [146, 187] on div "JS Rendering Attempted" at bounding box center [172, 191] width 119 height 9
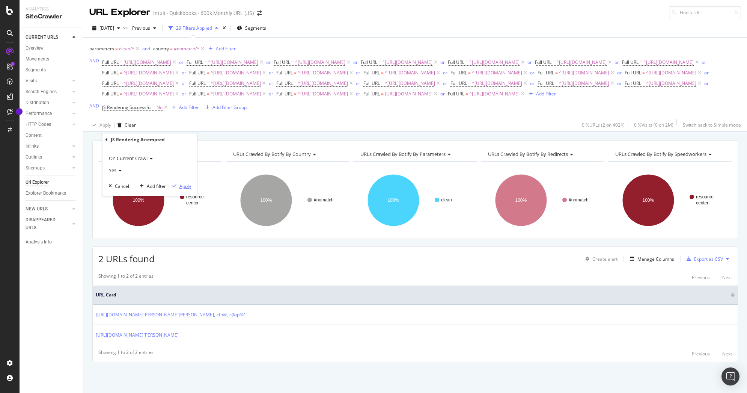
click at [182, 187] on div "Apply" at bounding box center [185, 186] width 12 height 6
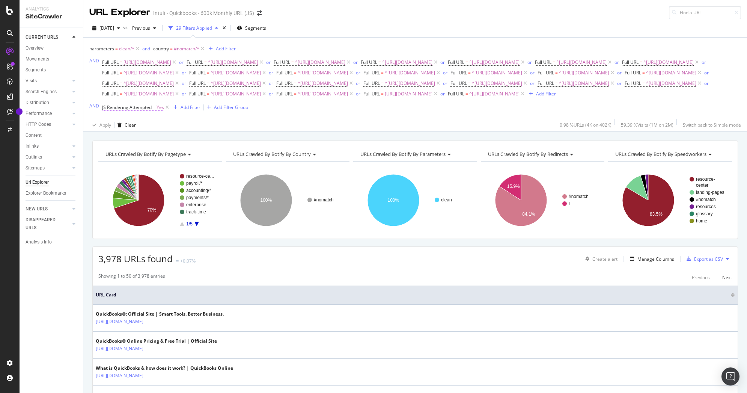
click at [133, 110] on span "JS Rendering Attempted" at bounding box center [127, 107] width 50 height 6
click at [115, 169] on span "Yes" at bounding box center [113, 170] width 8 height 7
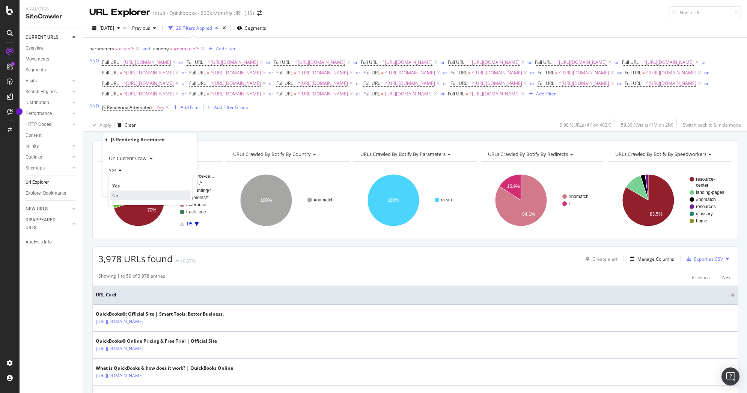
click at [114, 193] on span "No" at bounding box center [115, 195] width 6 height 6
click at [179, 187] on div "Apply" at bounding box center [185, 186] width 12 height 6
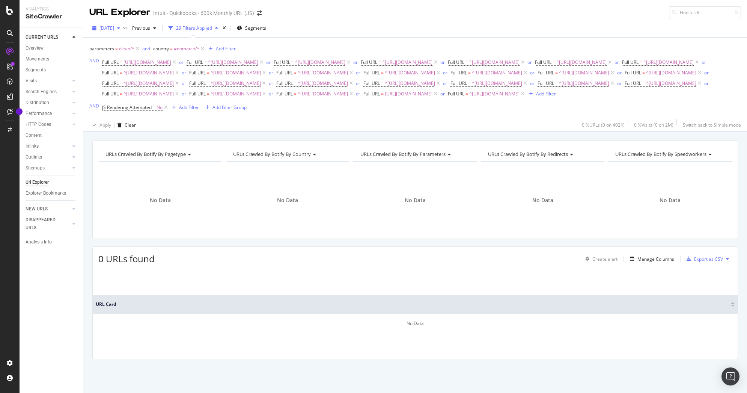
click at [114, 28] on span "[DATE]" at bounding box center [106, 28] width 15 height 6
click at [123, 56] on div "[DATE]" at bounding box center [120, 55] width 40 height 7
click at [130, 110] on span "JS Rendering Attempted" at bounding box center [127, 107] width 50 height 6
click at [105, 138] on icon at bounding box center [106, 139] width 2 height 5
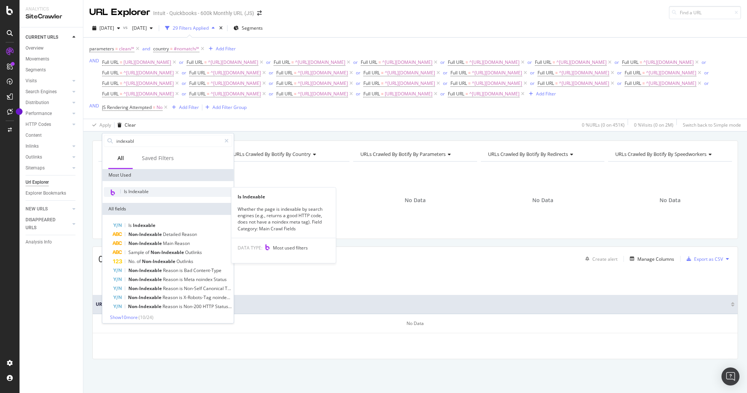
type input "indexabl"
click at [141, 194] on span "Is Indexable" at bounding box center [136, 191] width 25 height 6
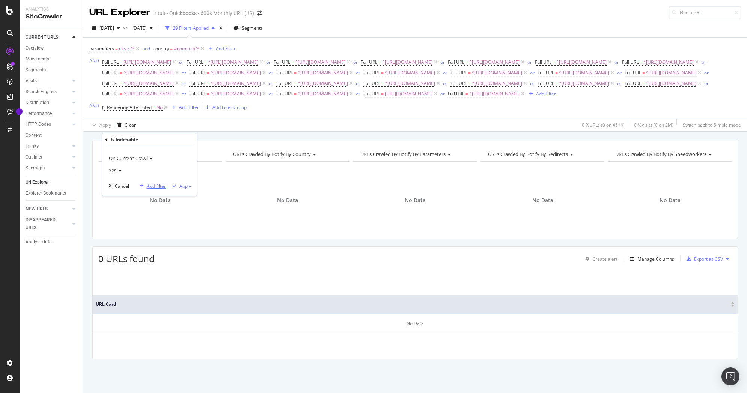
click at [147, 185] on div "Add filter" at bounding box center [156, 186] width 19 height 6
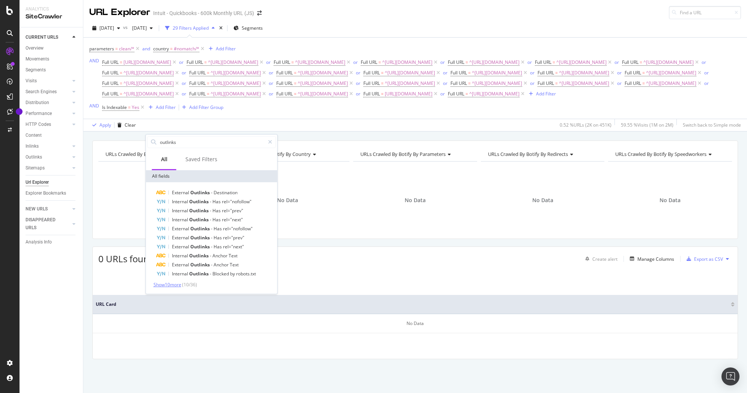
type input "outlinks"
click at [177, 286] on span "Show 10 more" at bounding box center [167, 284] width 28 height 6
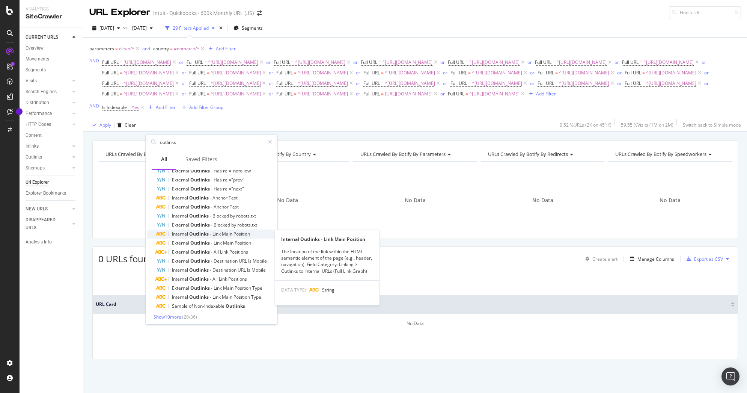
scroll to position [60, 0]
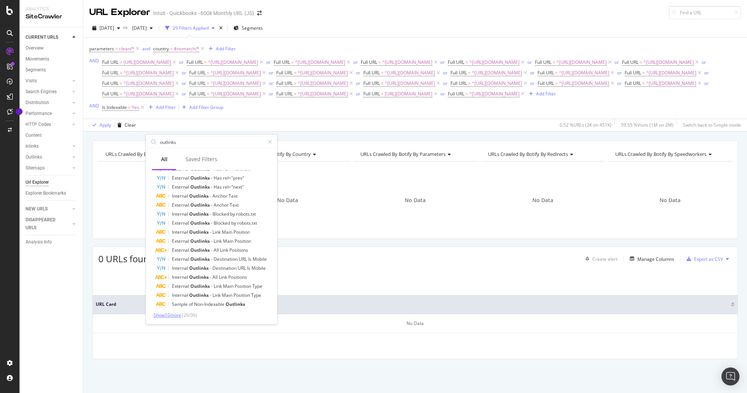
click at [173, 312] on span "Show 10 more" at bounding box center [167, 314] width 28 height 6
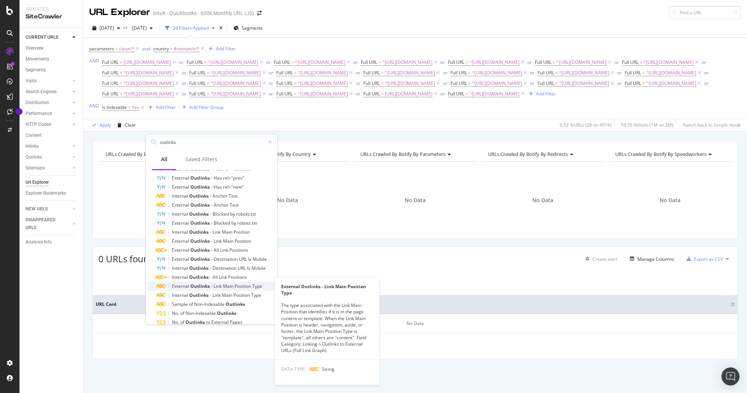
scroll to position [69, 0]
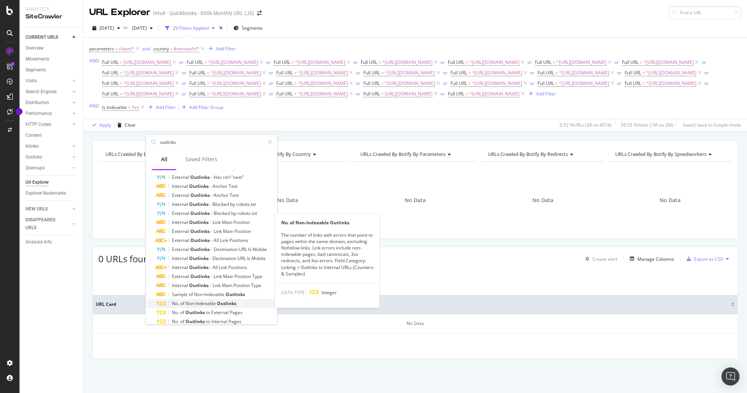
click at [193, 301] on span "Non-Indexable" at bounding box center [201, 303] width 32 height 6
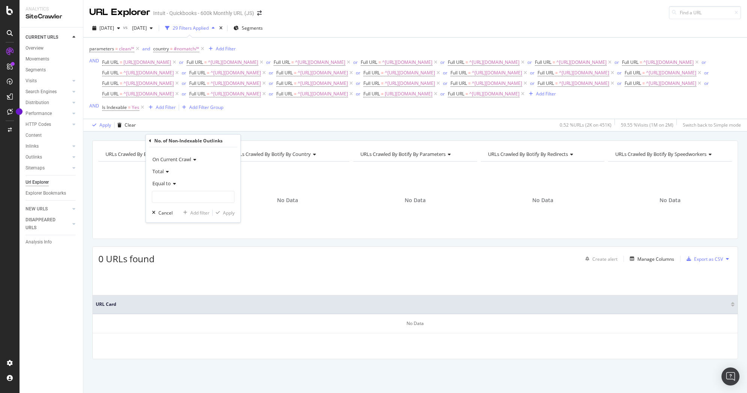
click at [161, 181] on span "Equal to" at bounding box center [161, 183] width 18 height 7
click at [170, 237] on span "Greater than" at bounding box center [169, 238] width 27 height 6
click at [185, 196] on input "number" at bounding box center [193, 197] width 83 height 12
type input "0"
click at [200, 212] on div "Add filter" at bounding box center [199, 212] width 19 height 6
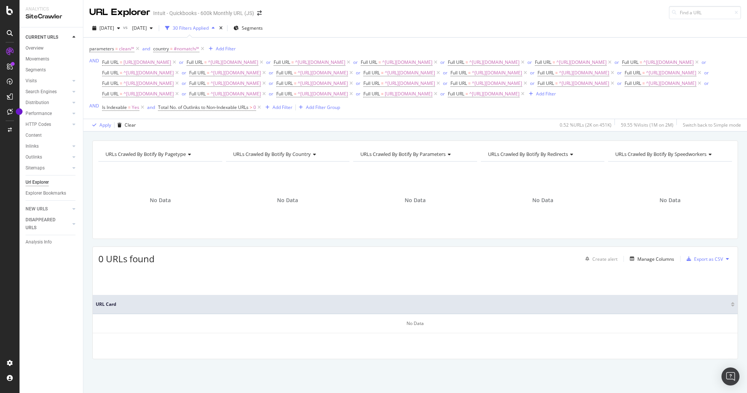
click at [456, 113] on div "parameters = clean/* and country = #nomatch/* Add Filter AND Full URL = https:/…" at bounding box center [414, 78] width 651 height 69
click at [103, 128] on div "Apply" at bounding box center [105, 125] width 12 height 6
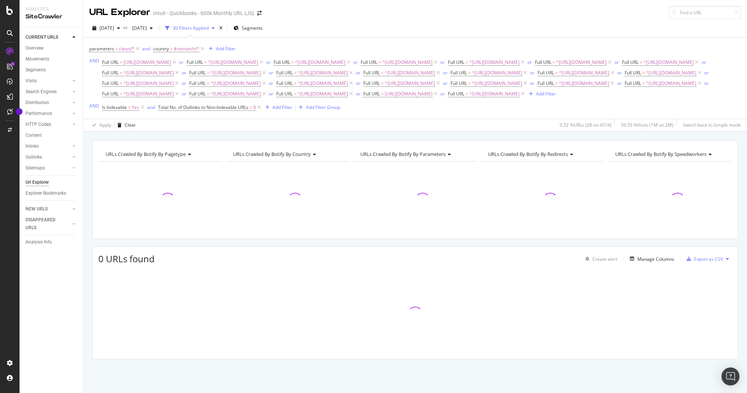
scroll to position [24, 0]
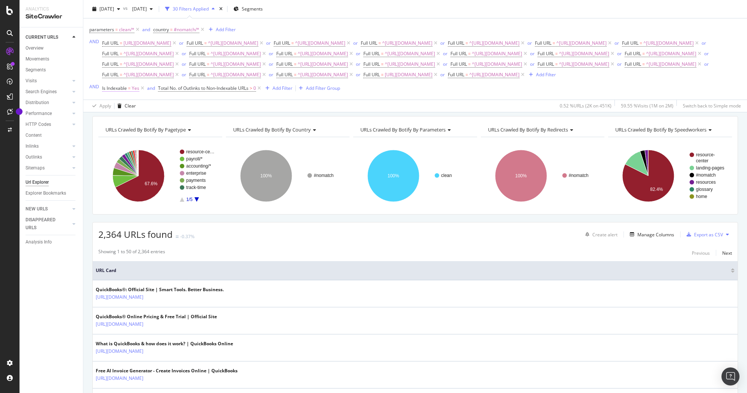
click at [114, 91] on span "Is Indexable" at bounding box center [114, 88] width 25 height 6
click at [105, 120] on icon at bounding box center [106, 120] width 2 height 5
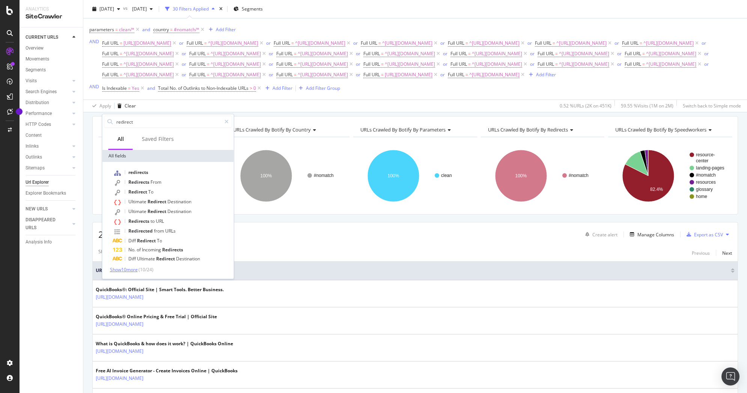
type input "redirect"
click at [127, 267] on span "Show 10 more" at bounding box center [124, 269] width 28 height 6
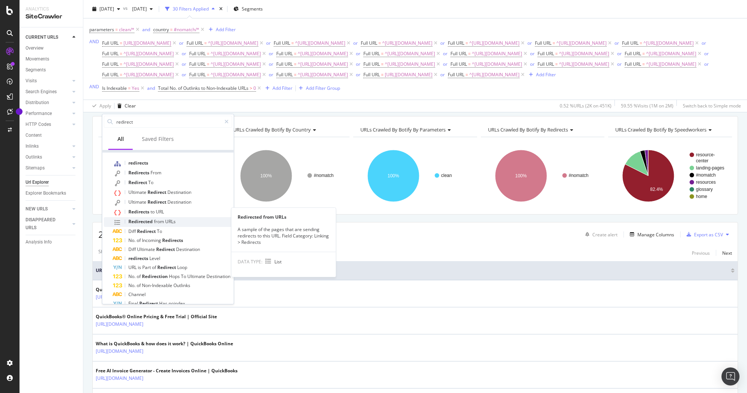
scroll to position [19, 0]
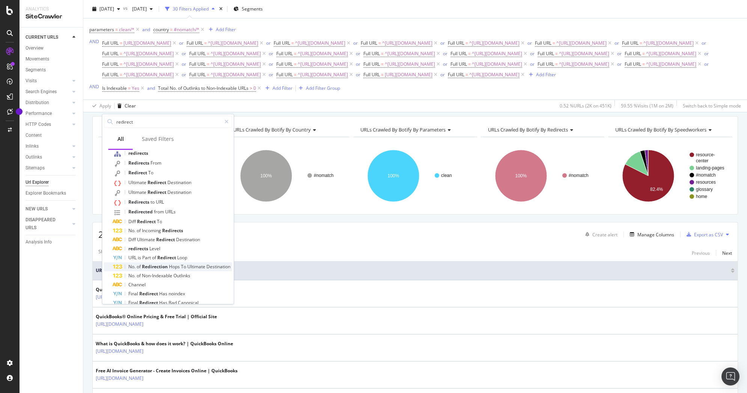
click at [175, 268] on span "Hops" at bounding box center [175, 266] width 12 height 6
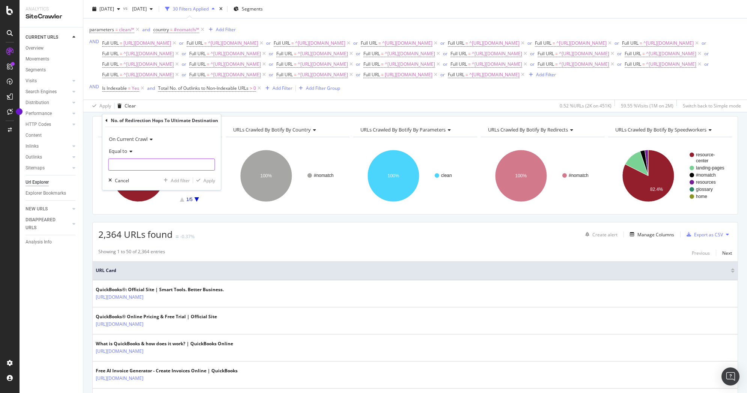
click at [126, 168] on input "number" at bounding box center [161, 164] width 107 height 12
click at [128, 147] on div "Equal to" at bounding box center [161, 151] width 107 height 12
click at [132, 209] on div "Greater than" at bounding box center [150, 205] width 80 height 10
click at [132, 164] on input "number" at bounding box center [161, 164] width 107 height 12
type input "1"
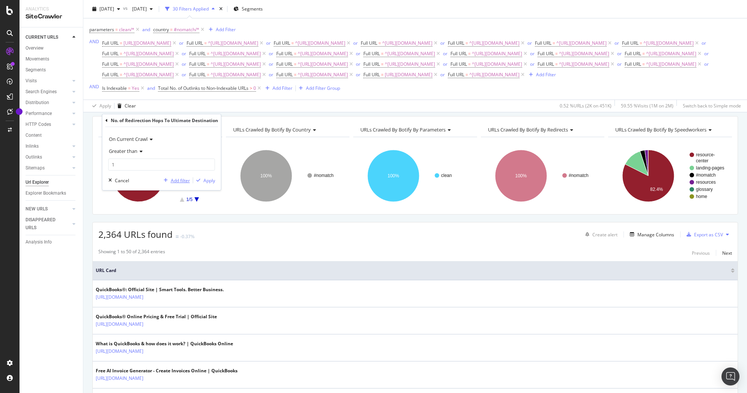
click at [181, 180] on div "Add filter" at bounding box center [180, 180] width 19 height 6
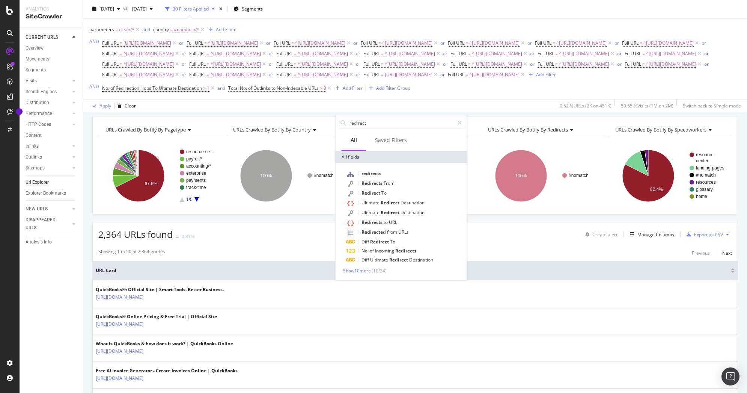
click at [376, 80] on div "Full URL = https://quickbooks.intuit.com/ or Full URL = ^https://quickbooks.int…" at bounding box center [421, 59] width 639 height 42
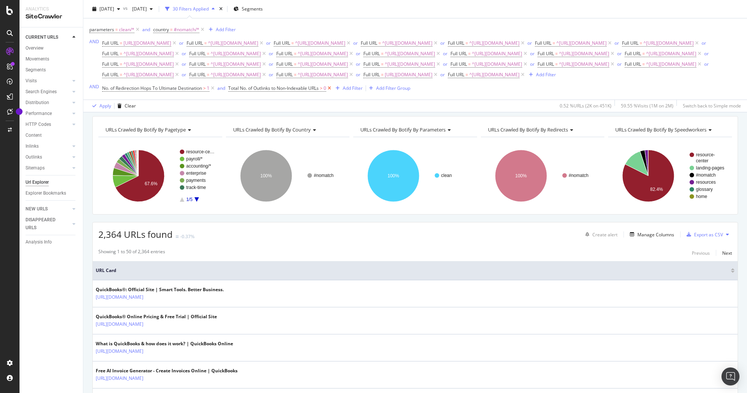
click at [332, 92] on icon at bounding box center [329, 88] width 6 height 8
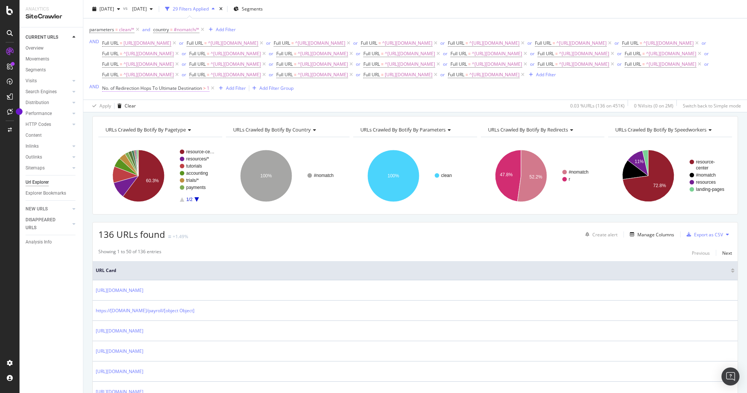
click at [138, 91] on span "No. of Redirection Hops To Ultimate Destination" at bounding box center [152, 88] width 100 height 6
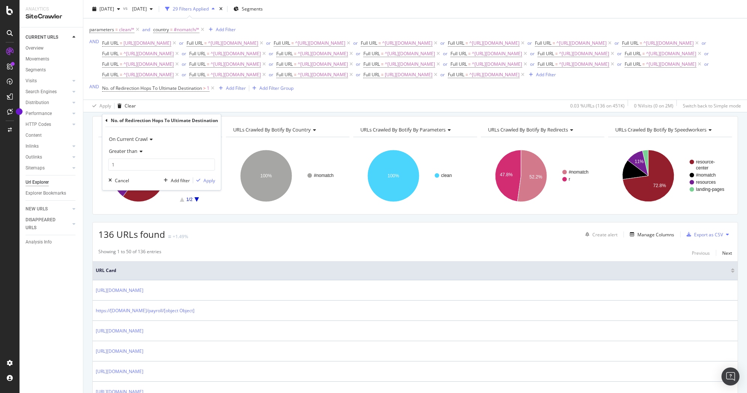
click at [104, 119] on div "No. of Redirection Hops To Ultimate Destination On Current Crawl Greater than 1…" at bounding box center [161, 152] width 119 height 76
click at [106, 120] on icon at bounding box center [106, 120] width 2 height 5
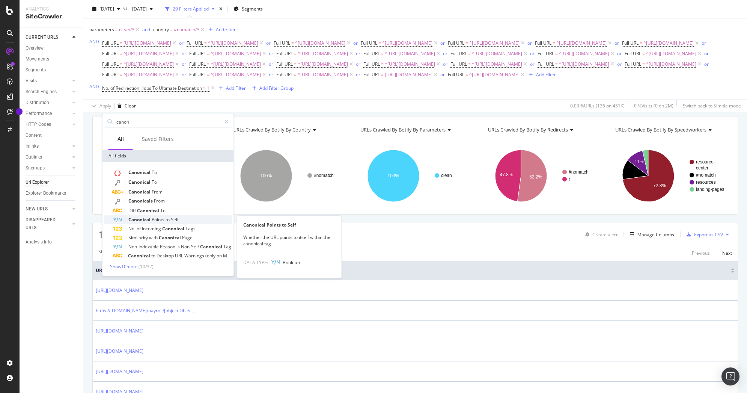
type input "canon"
click at [161, 220] on span "Points" at bounding box center [159, 219] width 14 height 6
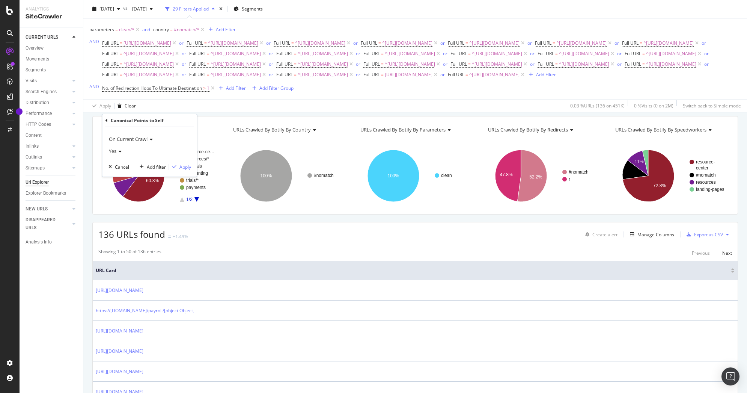
click at [111, 145] on div "Yes" at bounding box center [149, 151] width 83 height 12
click at [116, 174] on span "No" at bounding box center [115, 176] width 6 height 6
click at [177, 166] on div "button" at bounding box center [174, 166] width 10 height 5
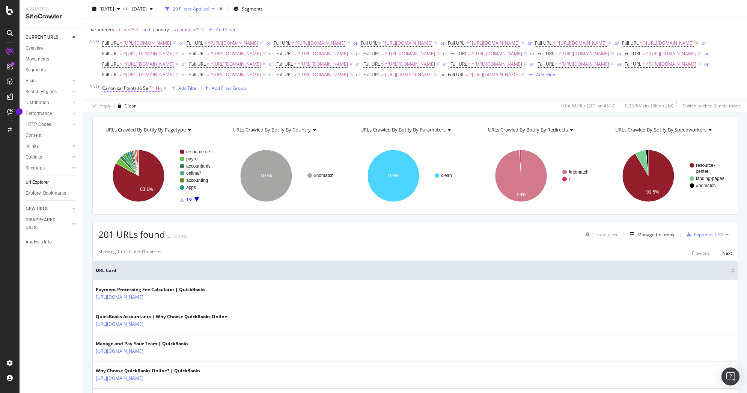
click at [138, 91] on span "Canonical Points to Self" at bounding box center [126, 88] width 49 height 6
click at [106, 120] on icon at bounding box center [106, 120] width 2 height 5
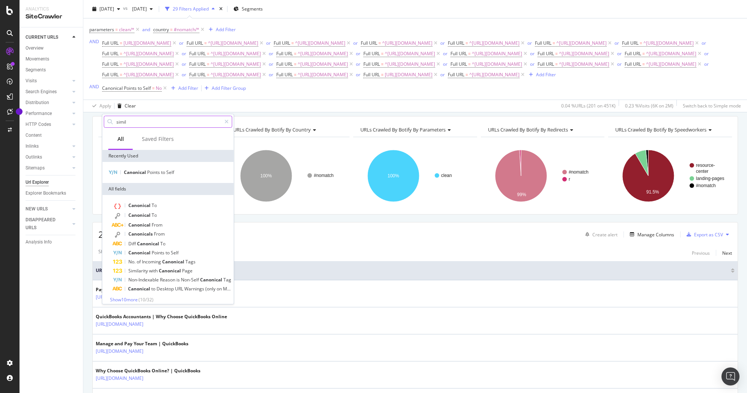
type input "simila"
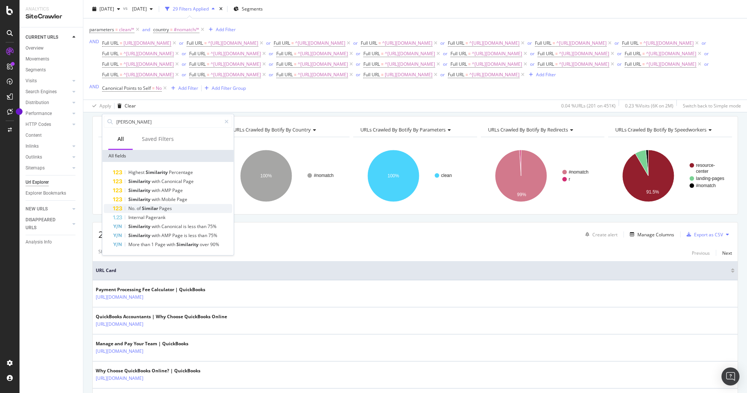
click at [156, 207] on span "Similar" at bounding box center [150, 208] width 17 height 6
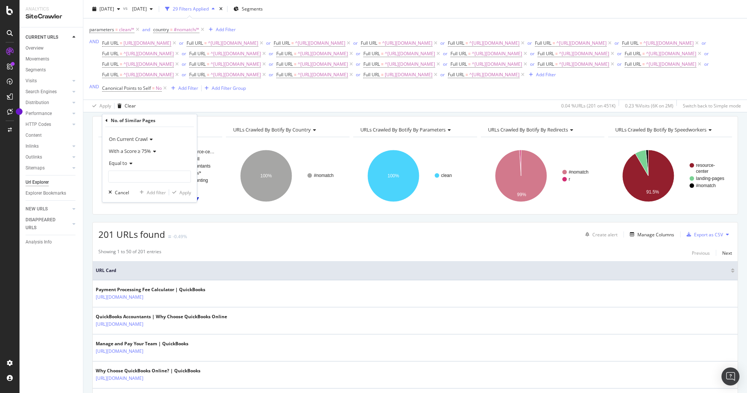
click at [140, 150] on span "With a Score ≥ 75%" at bounding box center [130, 150] width 42 height 7
click at [141, 184] on span "With a Score ≥ 90%" at bounding box center [132, 186] width 40 height 6
click at [133, 166] on div "Equal to" at bounding box center [149, 163] width 83 height 12
click at [125, 218] on span "Greater than" at bounding box center [125, 217] width 27 height 6
click at [167, 178] on input "number" at bounding box center [149, 176] width 83 height 12
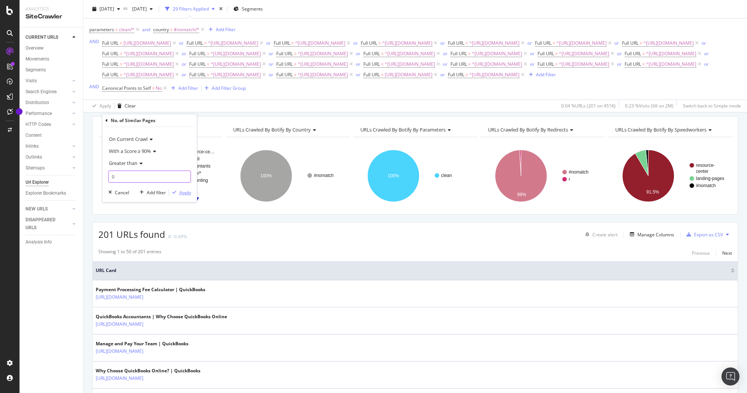
type input "0"
click at [184, 194] on div "Apply" at bounding box center [185, 192] width 12 height 6
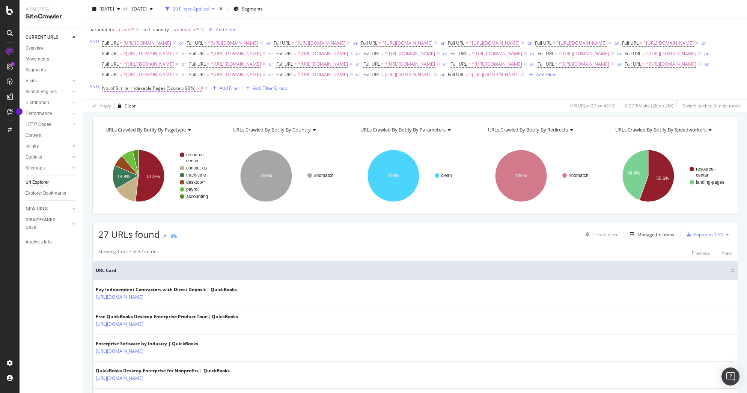
click at [160, 91] on span "No. of Similar Indexable Pages (Score ≥ 90%)" at bounding box center [148, 88] width 93 height 6
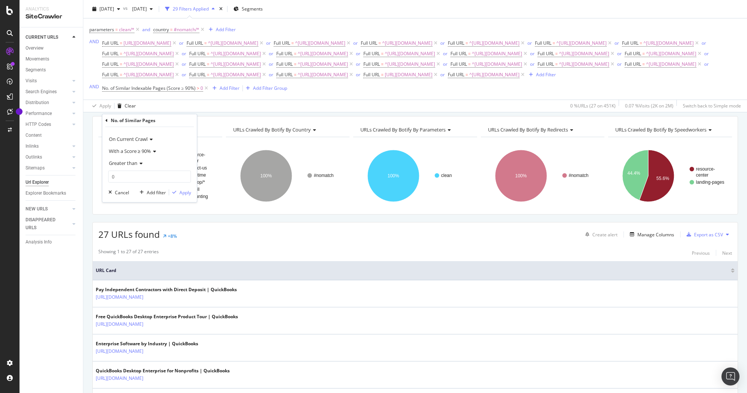
click at [105, 120] on icon at bounding box center [106, 120] width 2 height 5
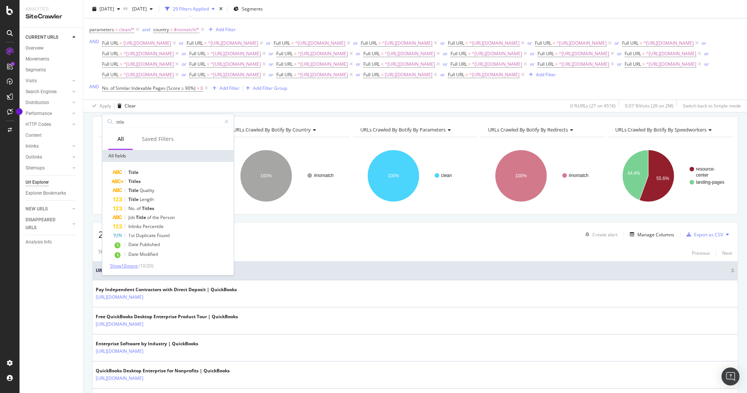
type input "title"
click at [130, 267] on span "Show 10 more" at bounding box center [124, 265] width 28 height 6
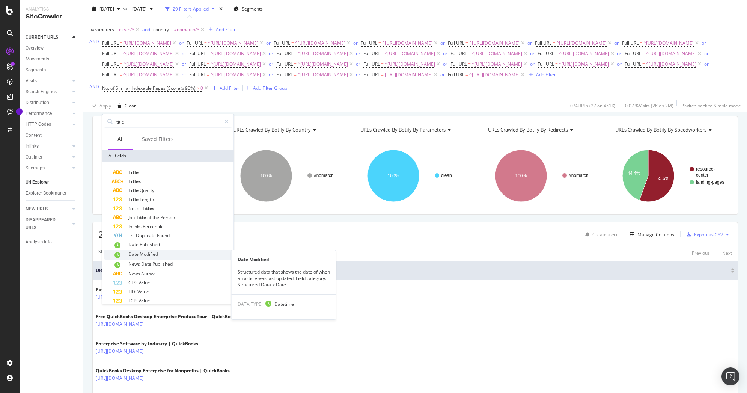
scroll to position [53, 0]
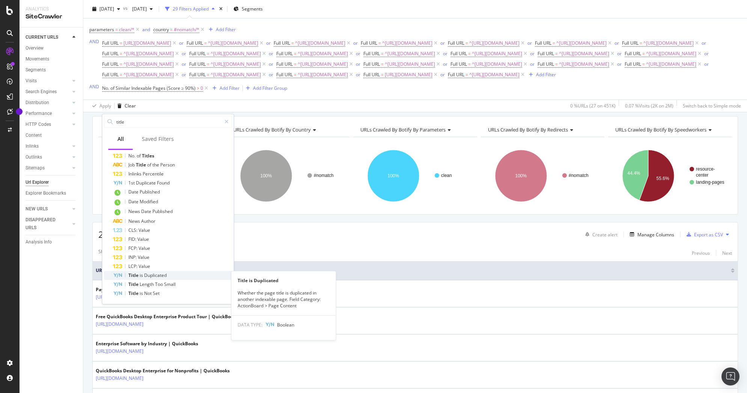
click at [156, 277] on span "Duplicated" at bounding box center [155, 275] width 23 height 6
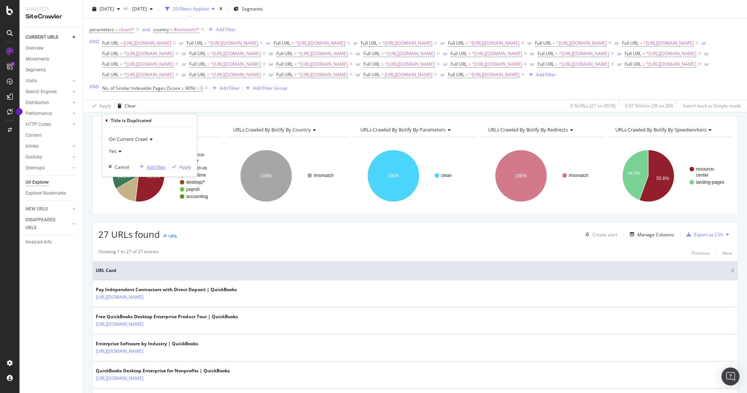
click at [142, 168] on icon "button" at bounding box center [142, 166] width 4 height 5
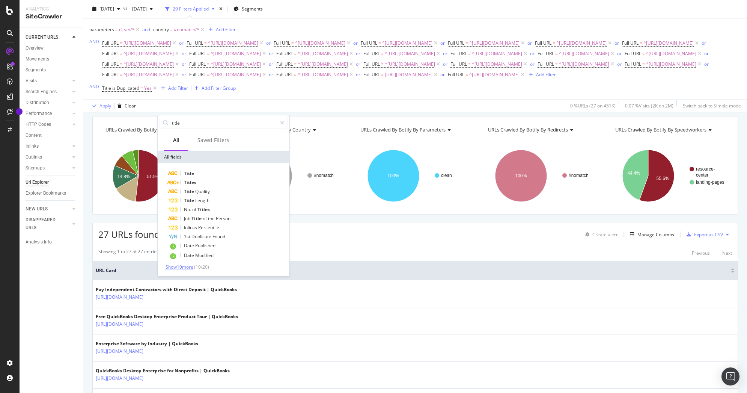
click at [182, 265] on span "Show 10 more" at bounding box center [179, 266] width 28 height 6
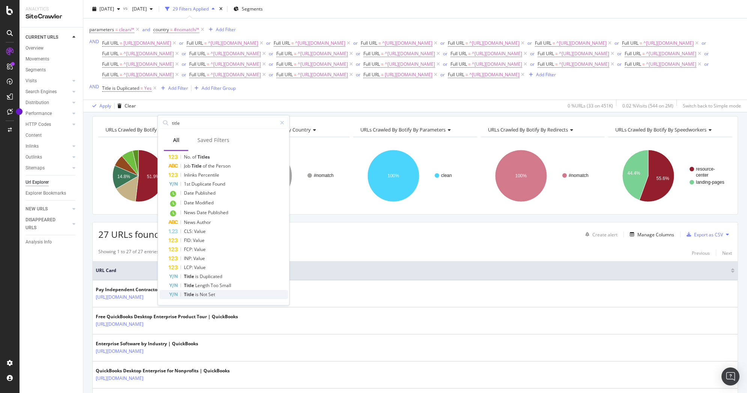
click at [198, 292] on span "is" at bounding box center [197, 294] width 5 height 6
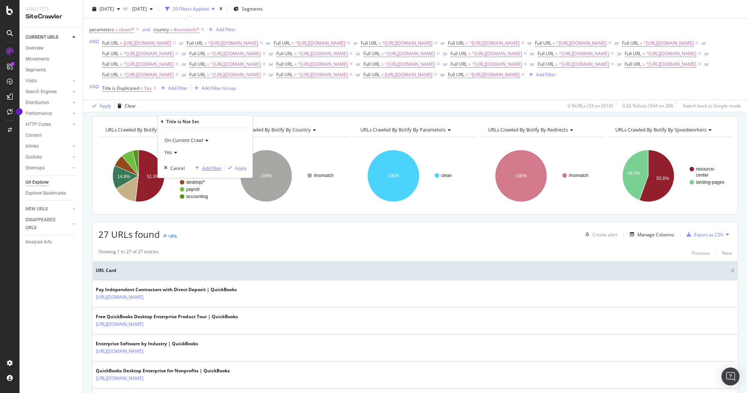
click at [200, 165] on div "Add filter" at bounding box center [206, 167] width 29 height 7
click at [309, 80] on div "Full URL = https://quickbooks.intuit.com/ or Full URL = ^https://quickbooks.int…" at bounding box center [421, 59] width 639 height 42
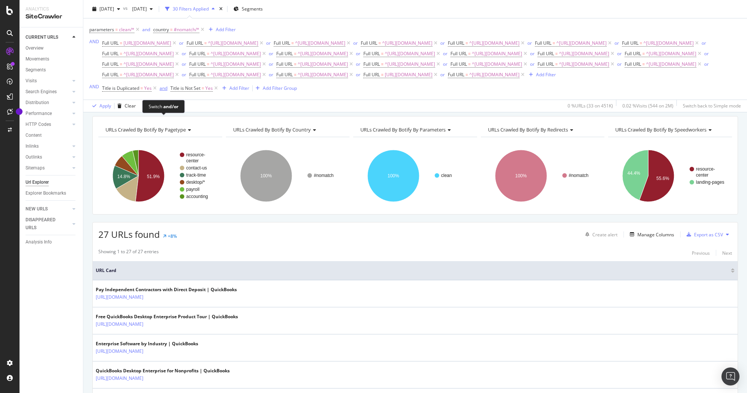
click at [162, 91] on div "and" at bounding box center [163, 88] width 8 height 6
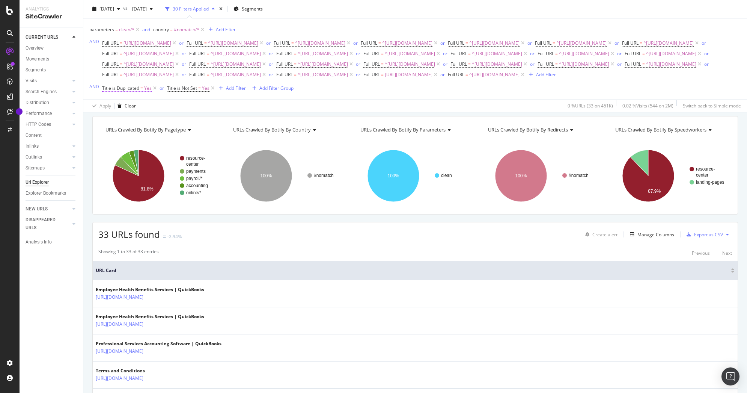
click at [128, 91] on span "Title is Duplicated" at bounding box center [120, 88] width 37 height 6
click at [106, 120] on icon at bounding box center [106, 120] width 2 height 5
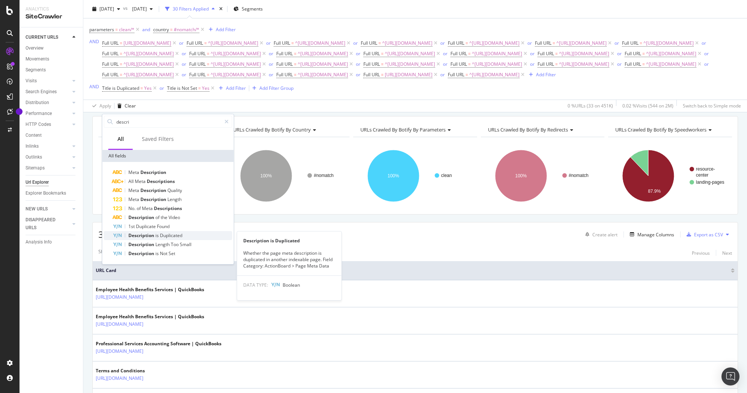
type input "descri"
click at [144, 233] on span "Description" at bounding box center [141, 235] width 27 height 6
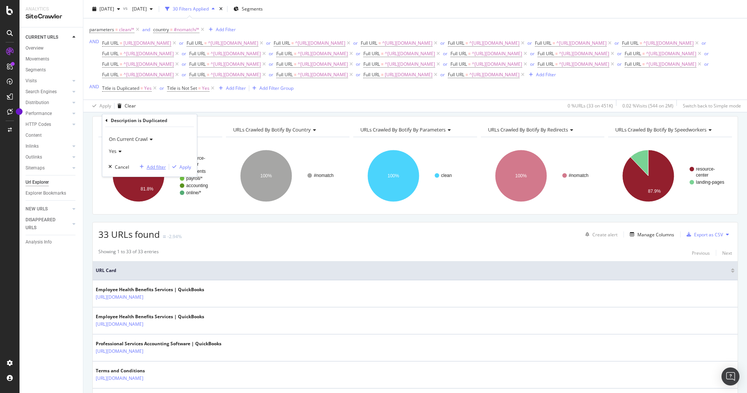
click at [152, 165] on div "Add filter" at bounding box center [156, 167] width 19 height 6
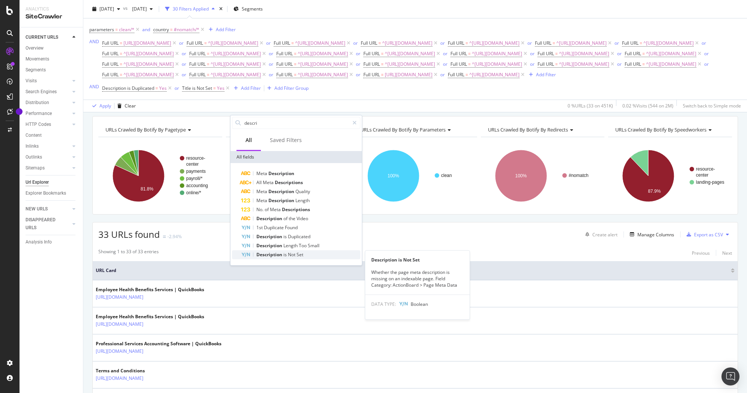
click at [283, 253] on span "is" at bounding box center [285, 254] width 5 height 6
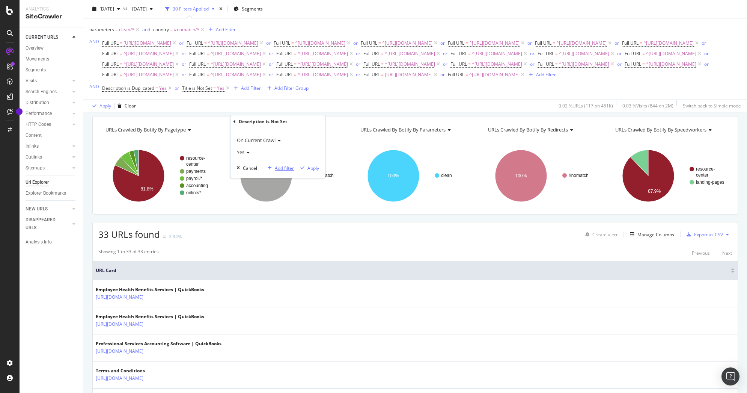
click at [288, 167] on div "Add filter" at bounding box center [284, 168] width 19 height 6
click at [454, 80] on div "Full URL = https://quickbooks.intuit.com/ or Full URL = ^https://quickbooks.int…" at bounding box center [421, 59] width 639 height 42
click at [226, 92] on icon at bounding box center [227, 88] width 6 height 8
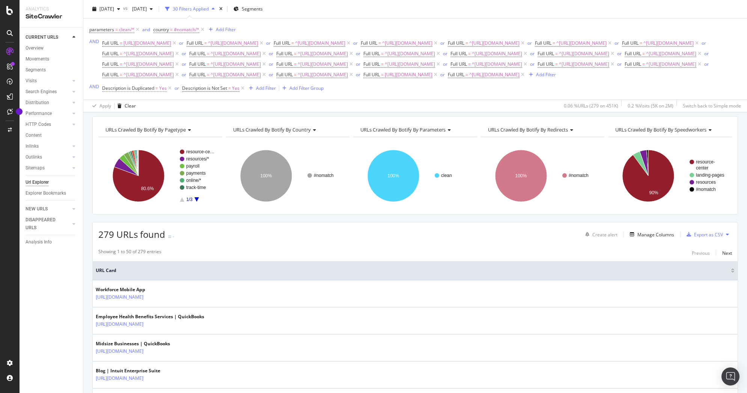
click at [132, 91] on span "Description is Duplicated" at bounding box center [128, 88] width 52 height 6
click at [107, 120] on icon at bounding box center [106, 120] width 2 height 5
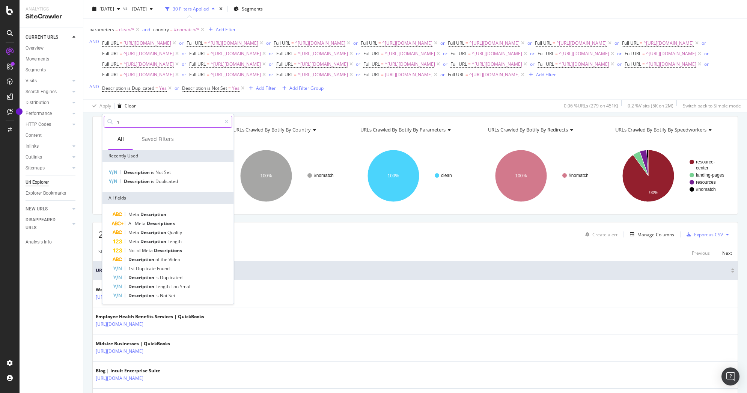
type input "h1"
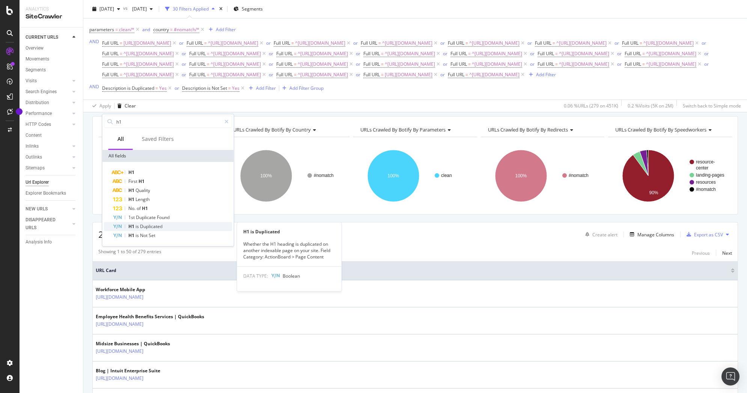
click at [147, 228] on span "Duplicated" at bounding box center [151, 226] width 23 height 6
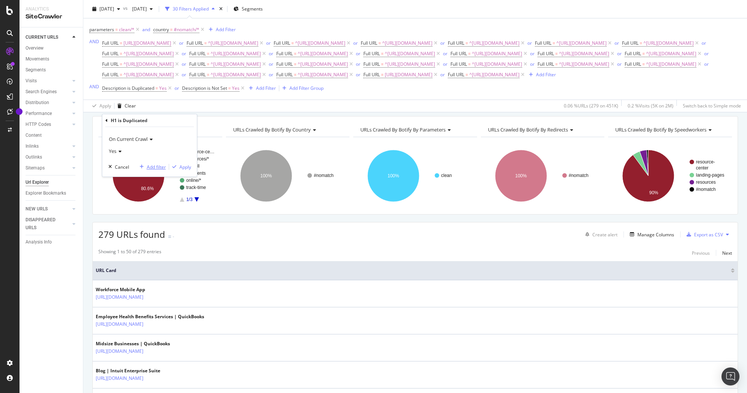
click at [159, 167] on div "Add filter" at bounding box center [156, 167] width 19 height 6
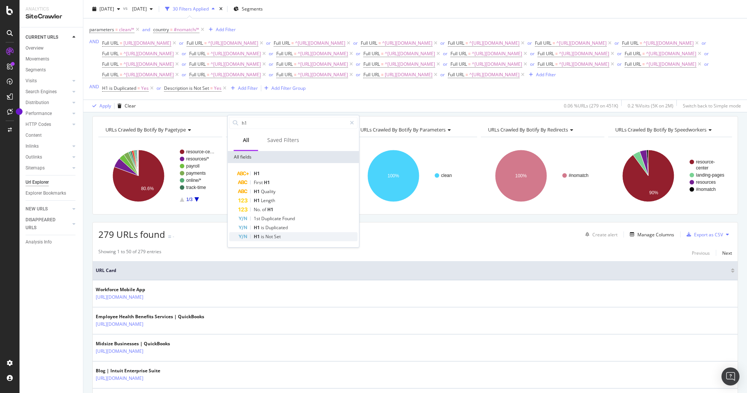
click at [265, 236] on span "Not" at bounding box center [269, 236] width 9 height 6
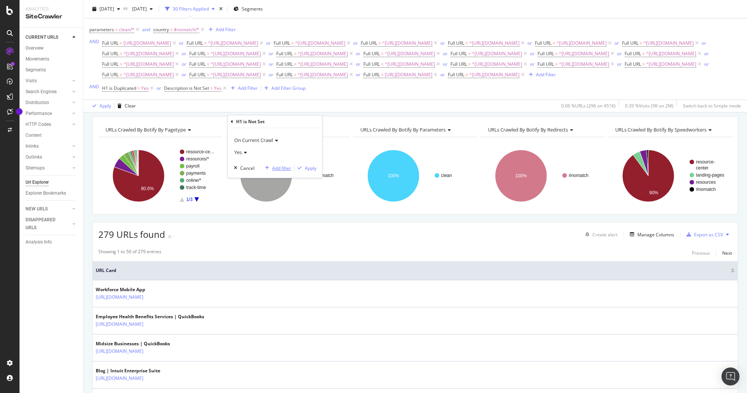
click at [274, 166] on div "Add filter" at bounding box center [281, 168] width 19 height 6
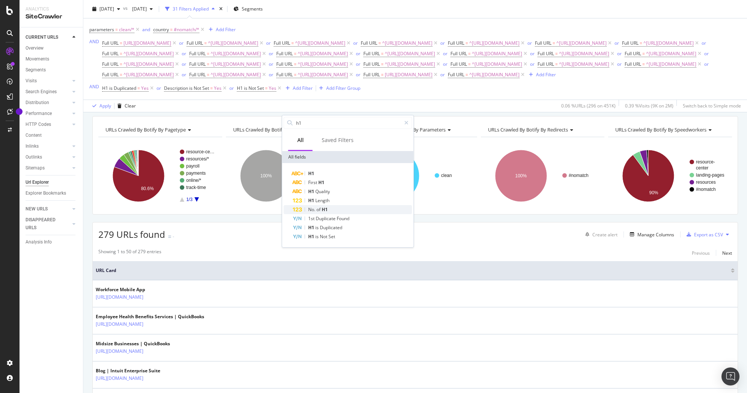
click at [325, 207] on span "H1" at bounding box center [325, 209] width 6 height 6
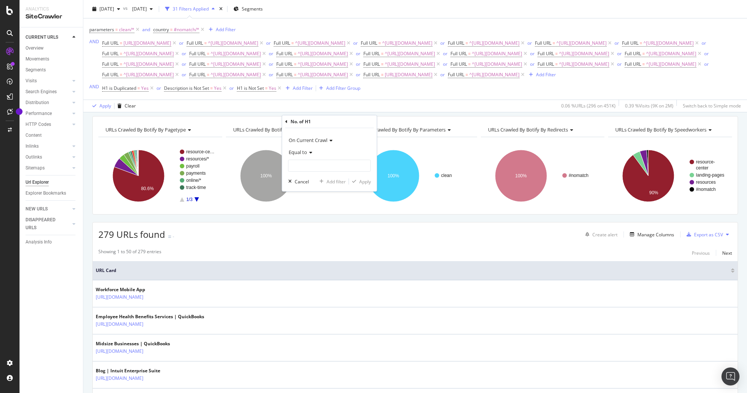
click at [311, 153] on icon at bounding box center [309, 152] width 5 height 5
click at [310, 205] on span "Greater than" at bounding box center [305, 206] width 27 height 6
click at [342, 165] on input "number" at bounding box center [329, 165] width 83 height 12
type input "1"
click at [340, 183] on div "Add filter" at bounding box center [335, 181] width 19 height 6
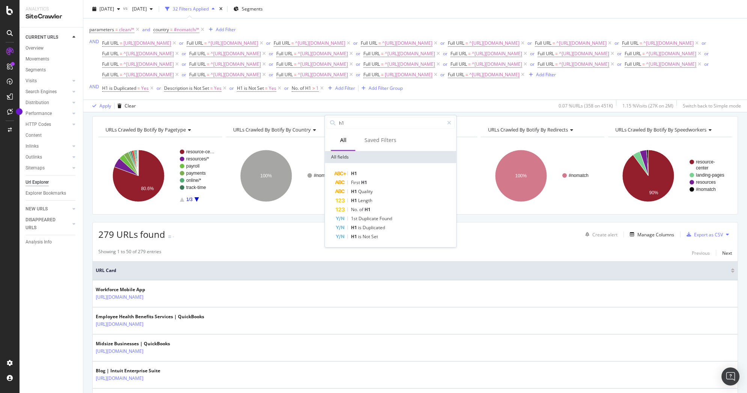
click at [481, 93] on div "parameters = clean/* and country = #nomatch/* Add Filter AND Full URL = https:/…" at bounding box center [414, 58] width 651 height 69
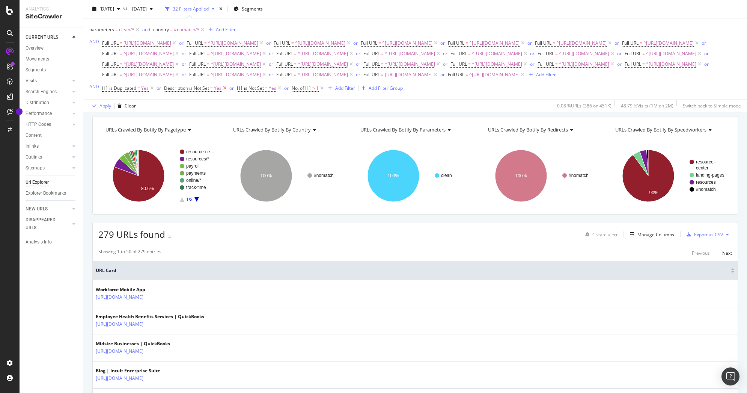
click at [223, 92] on icon at bounding box center [224, 88] width 6 height 8
